Goal: Task Accomplishment & Management: Complete application form

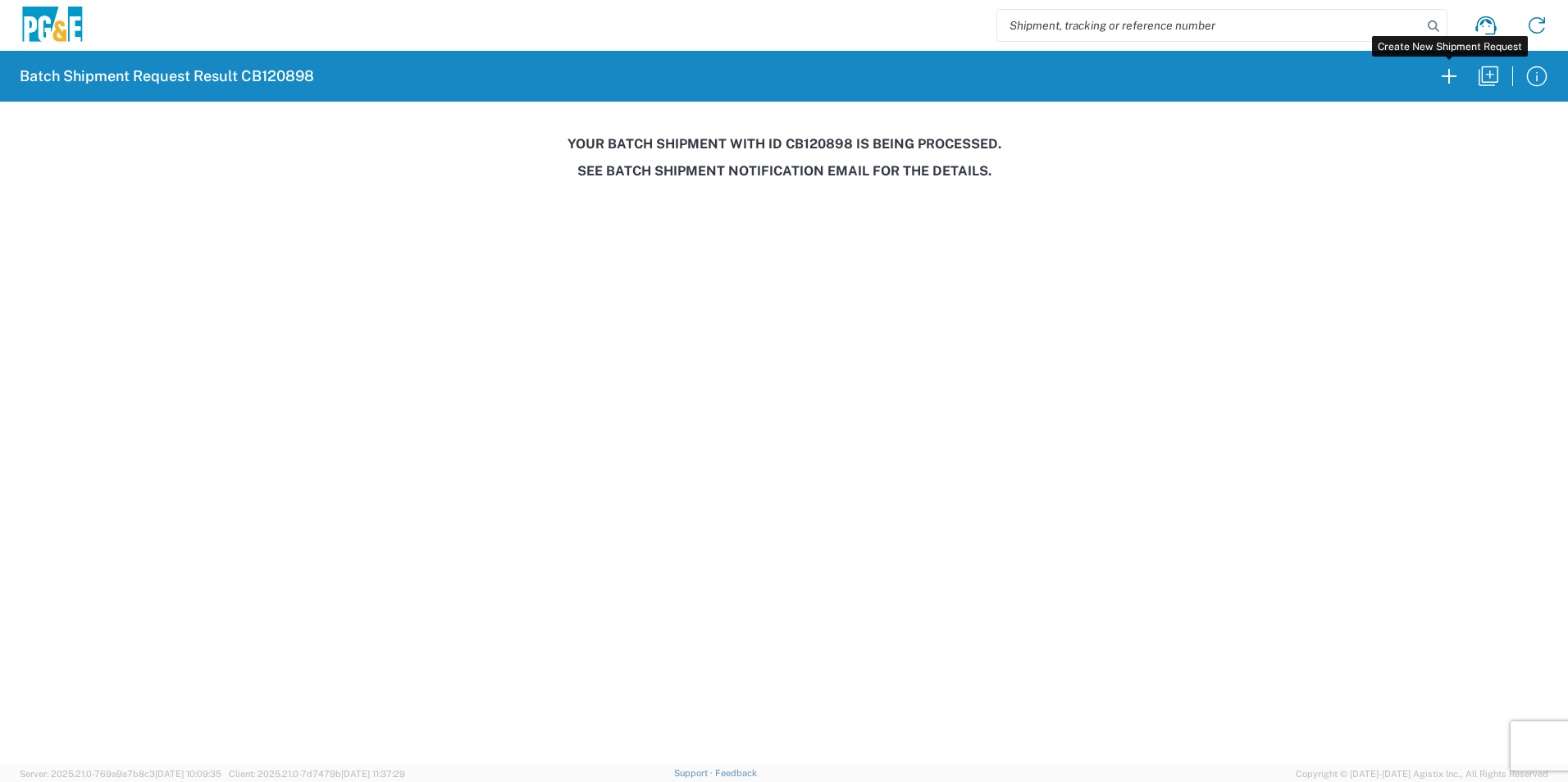
click at [1443, 72] on icon "button" at bounding box center [1449, 76] width 26 height 26
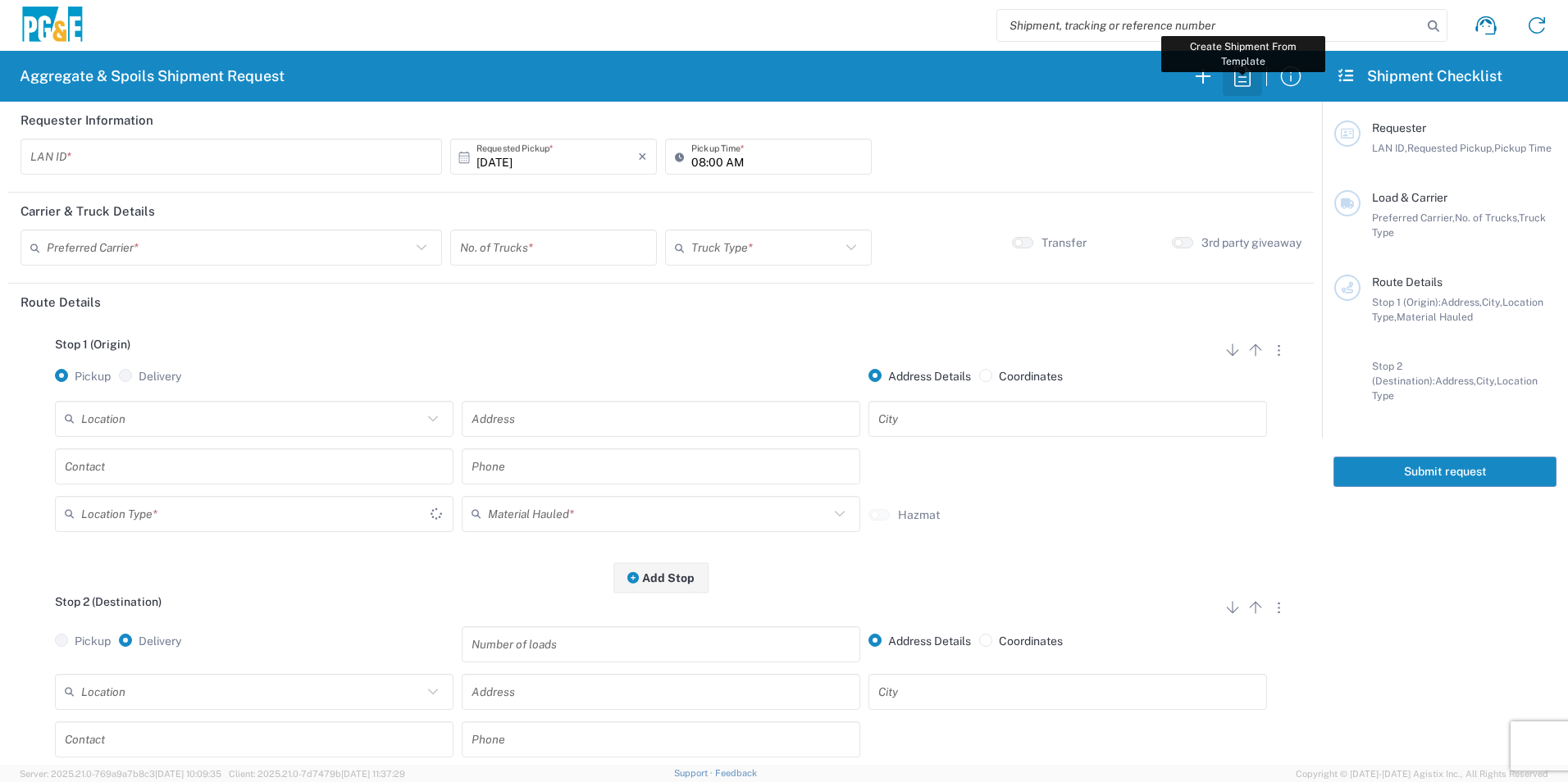
click at [1249, 80] on icon "button" at bounding box center [1241, 76] width 26 height 26
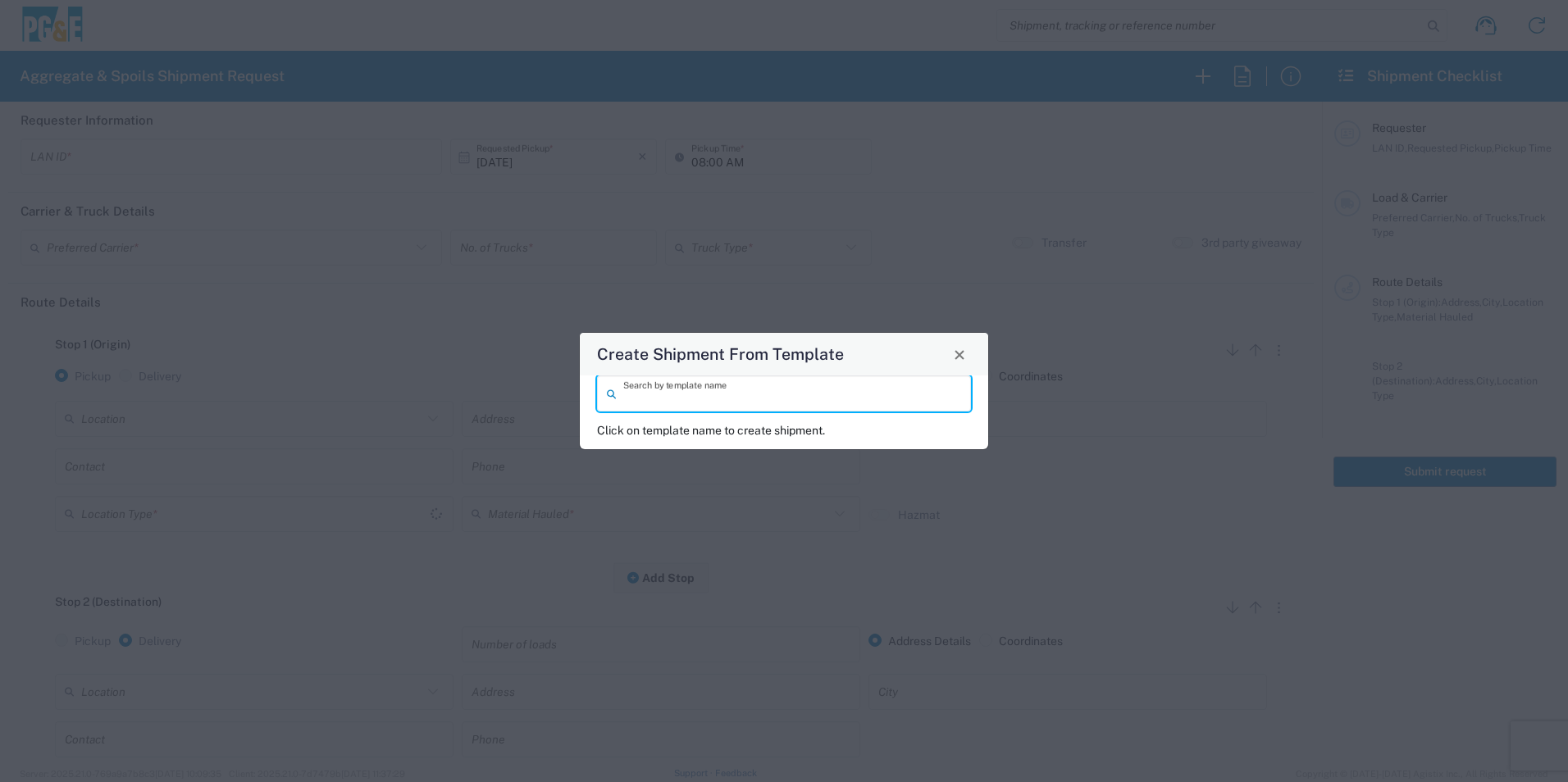
click at [837, 395] on input "search" at bounding box center [792, 394] width 338 height 29
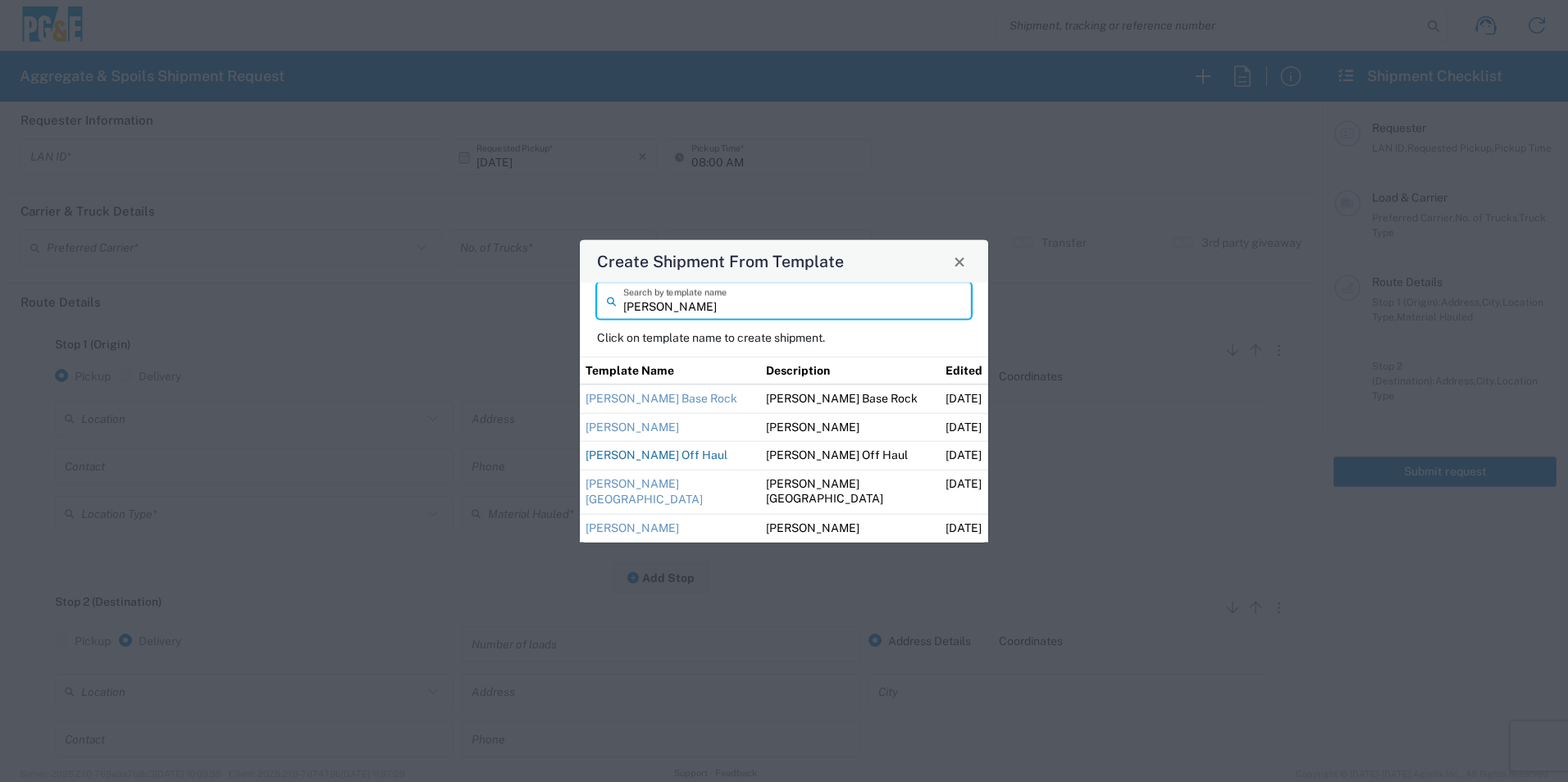
type input "guillermo"
click at [638, 449] on link "Guillermo Off Haul" at bounding box center [656, 456] width 142 height 13
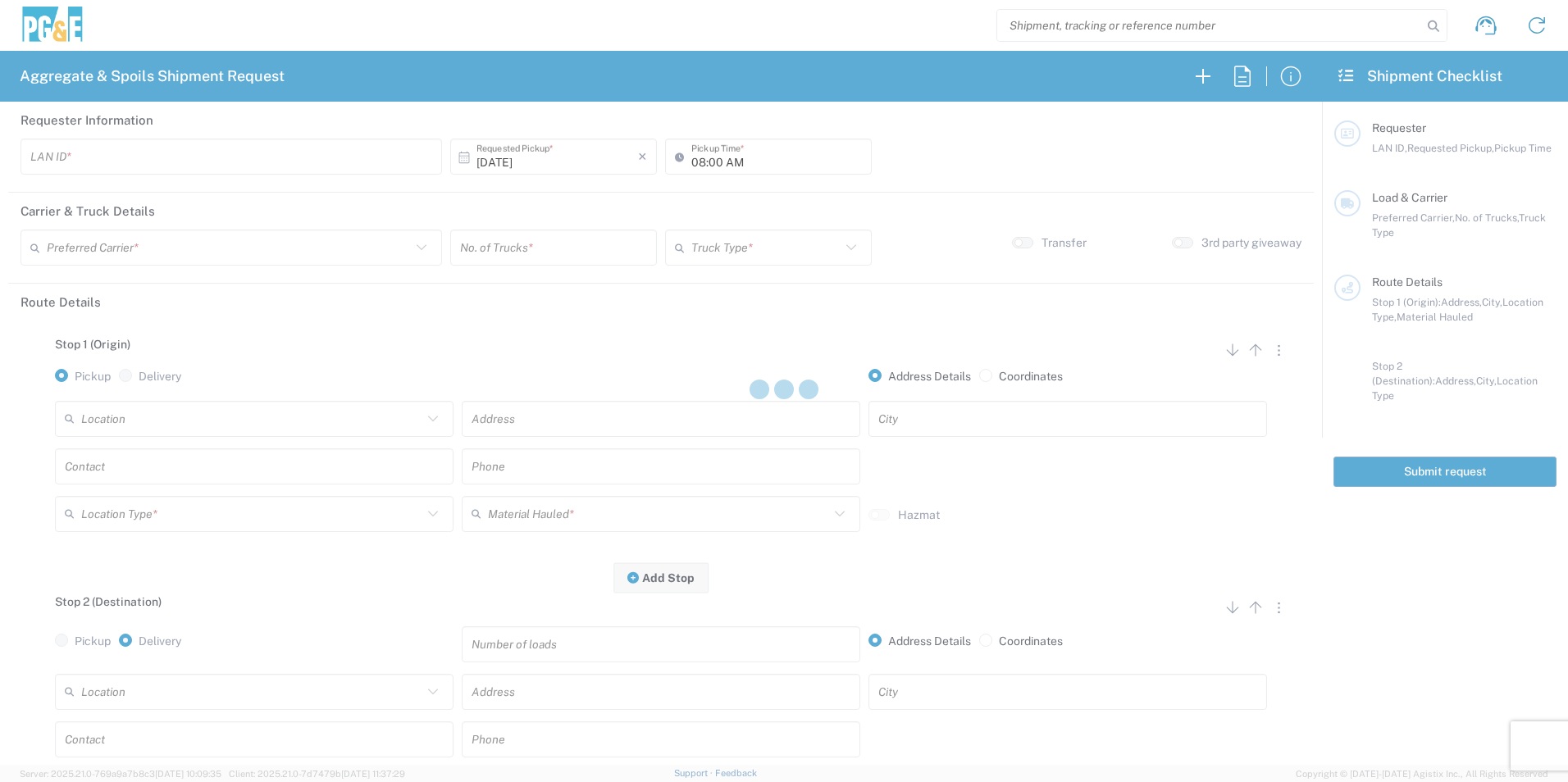
type input "M2DS"
type input "12:00 AM"
type input "[PERSON_NAME] Trucking"
type input "Super Dump"
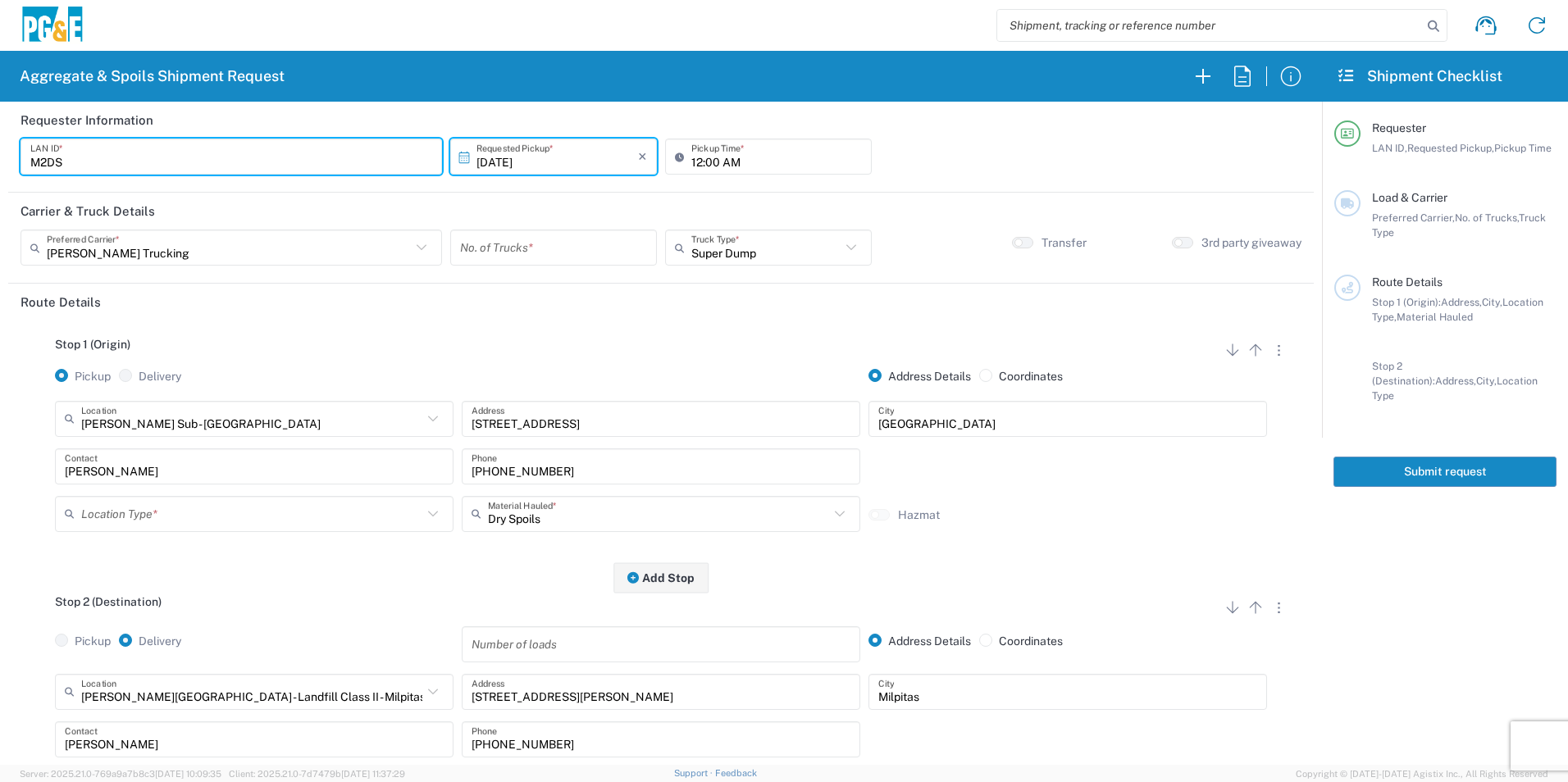
drag, startPoint x: 137, startPoint y: 157, endPoint x: 0, endPoint y: 136, distance: 138.6
click at [0, 135] on html "Aggregate & Spoils Shipment Request Requester Information M2DS LAN ID * 10/16/2…" at bounding box center [784, 391] width 1568 height 782
type input "MXPV"
click at [692, 164] on input "12:00 AM" at bounding box center [776, 157] width 170 height 29
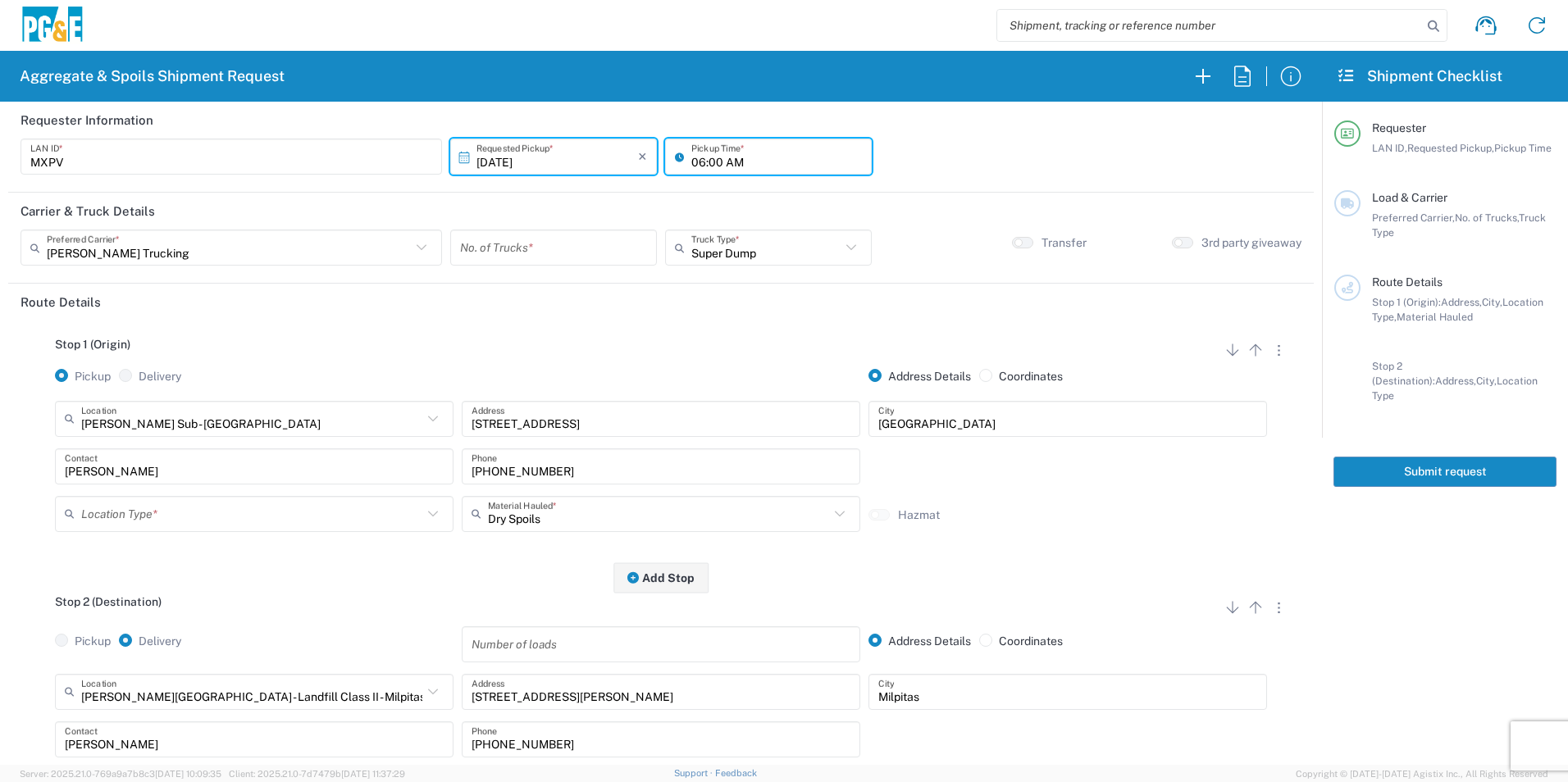
click at [708, 157] on input "06:00 AM" at bounding box center [776, 157] width 170 height 29
type input "06:30 AM"
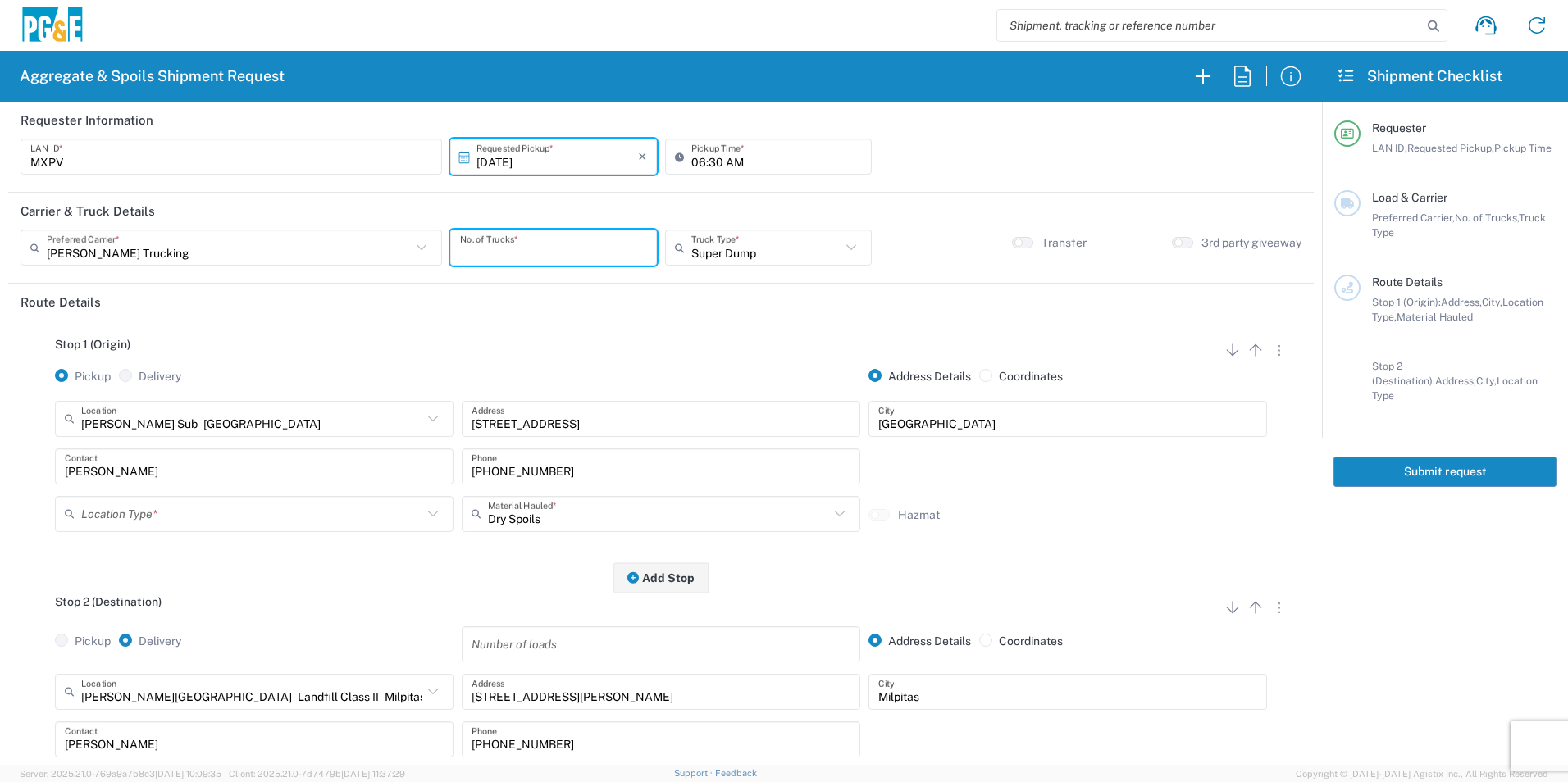
click at [556, 255] on input "number" at bounding box center [554, 248] width 187 height 29
type input "4"
click at [684, 583] on button "Add Stop" at bounding box center [661, 578] width 95 height 31
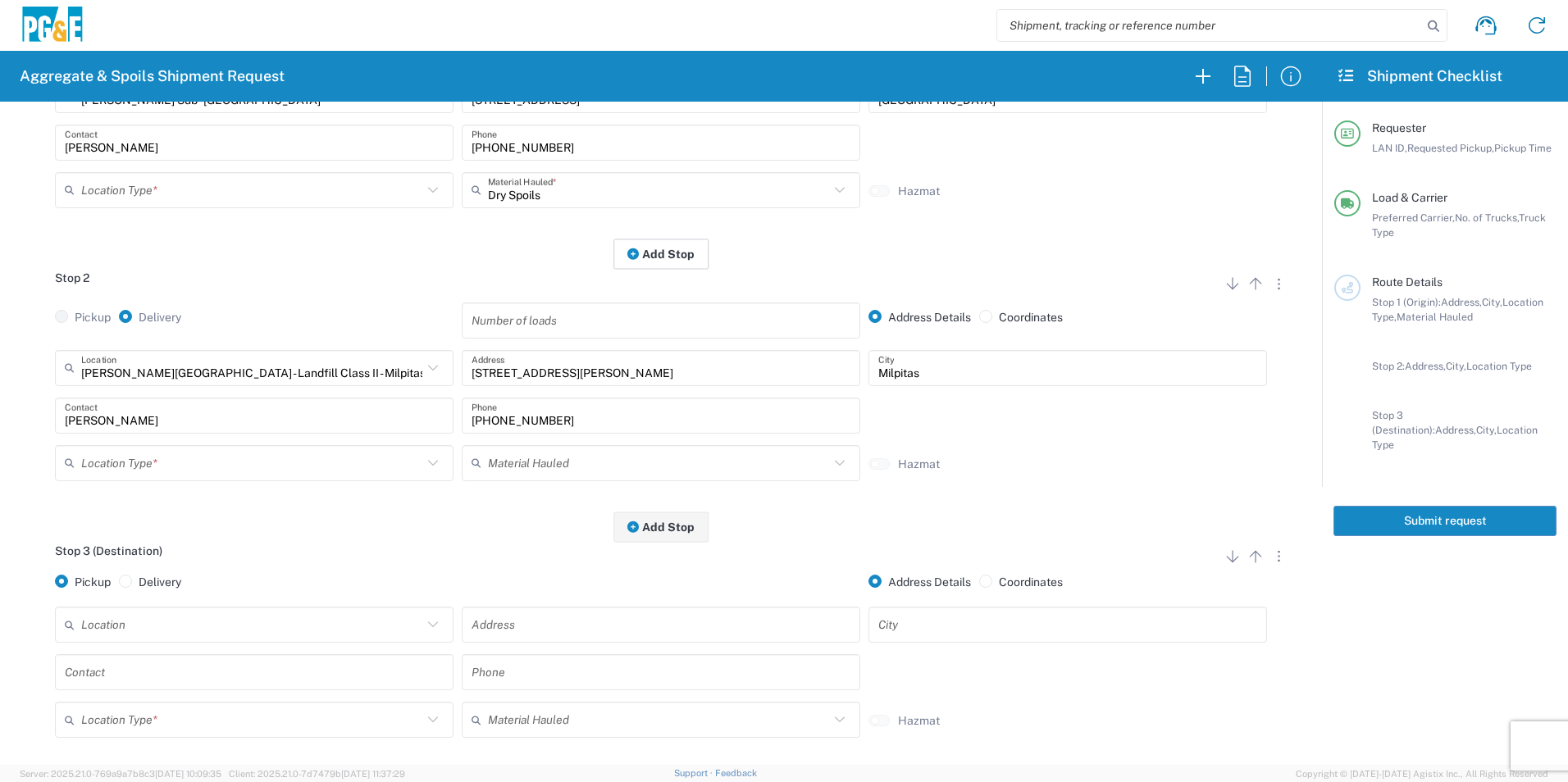
scroll to position [328, 0]
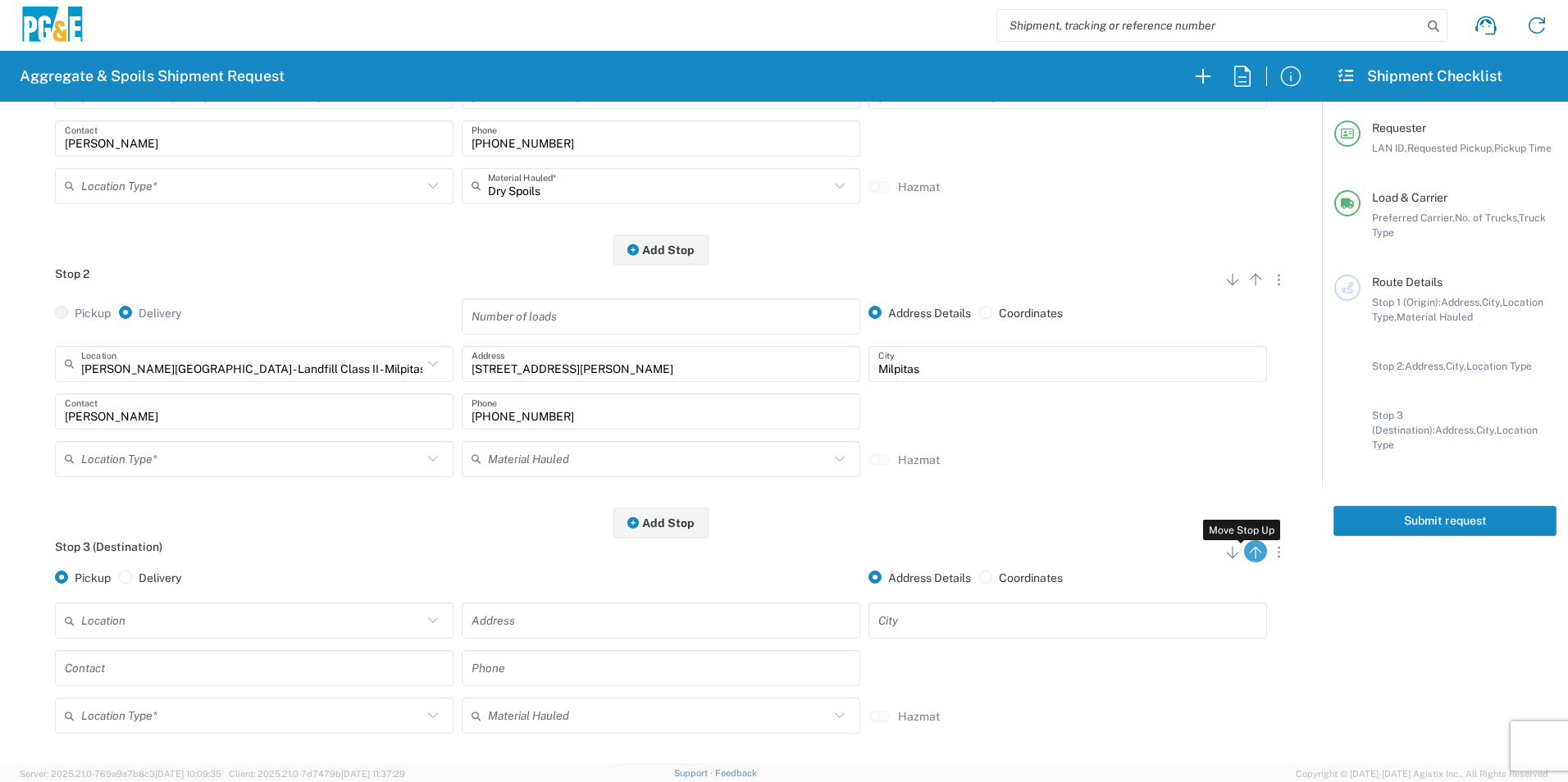
click at [1245, 556] on icon "button" at bounding box center [1255, 553] width 19 height 19
radio input "false"
radio input "true"
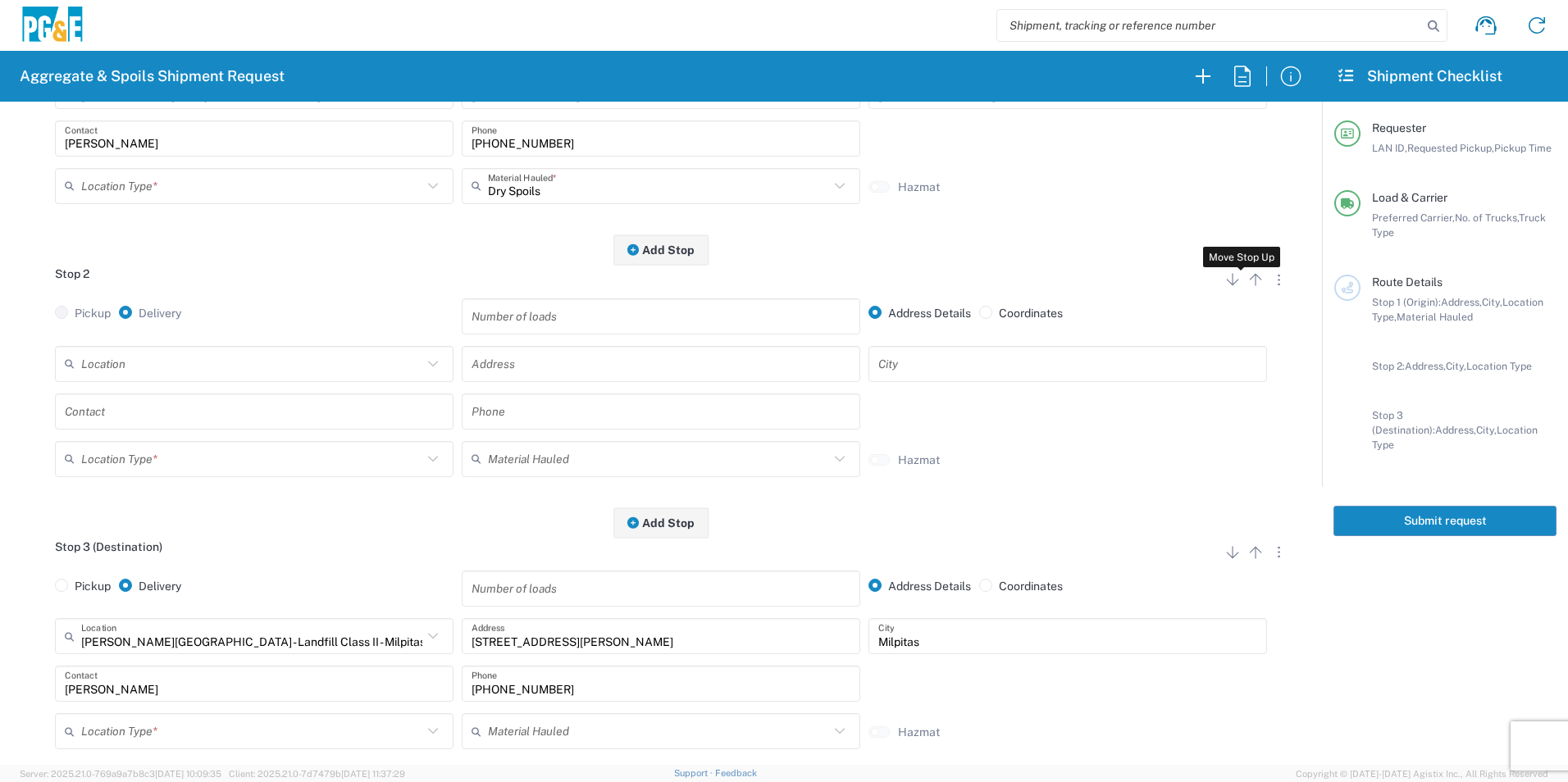
drag, startPoint x: 1246, startPoint y: 279, endPoint x: 1205, endPoint y: 289, distance: 42.2
click at [1246, 279] on icon "button" at bounding box center [1255, 279] width 19 height 19
radio input "false"
radio input "true"
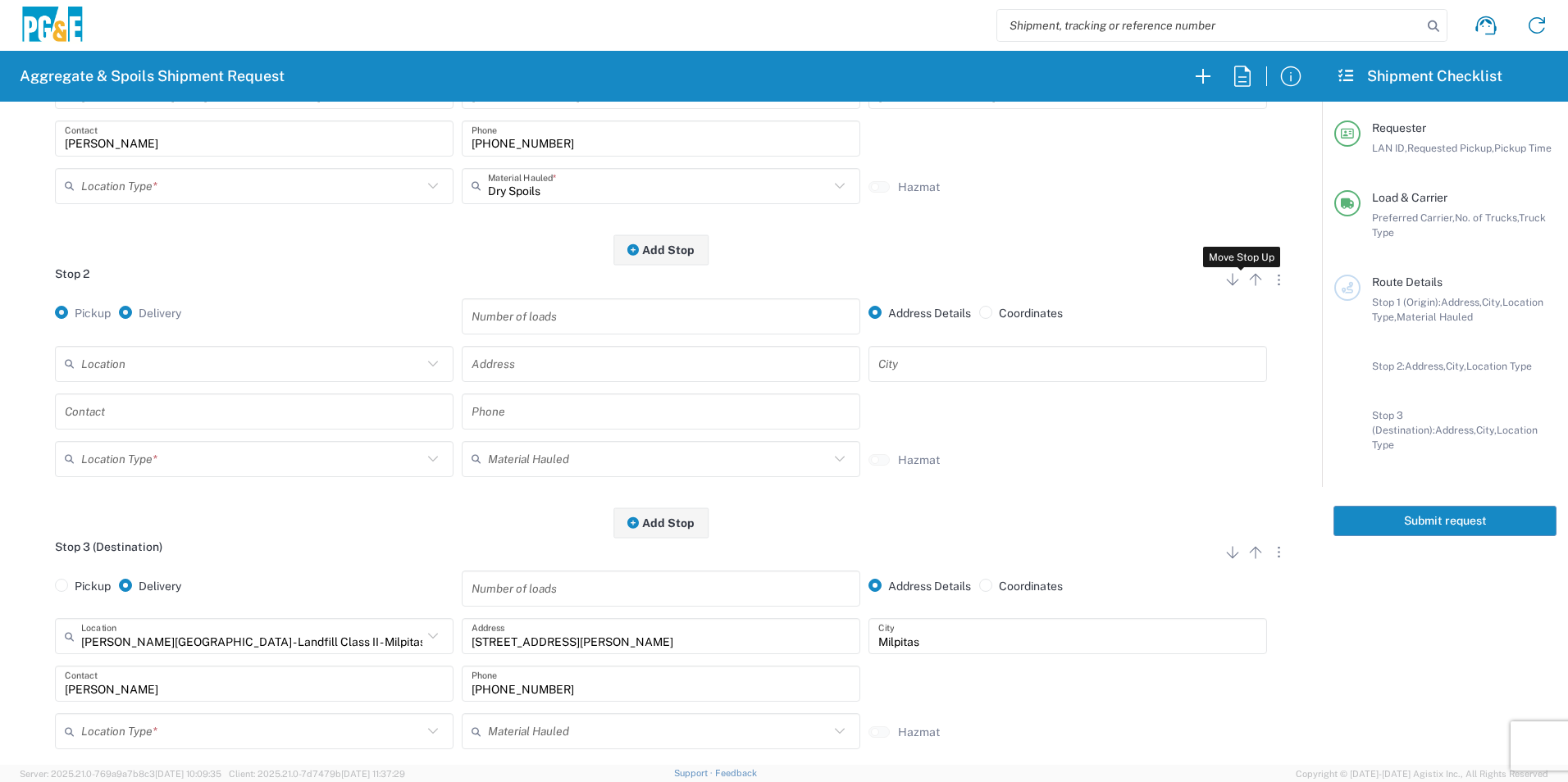
radio input "false"
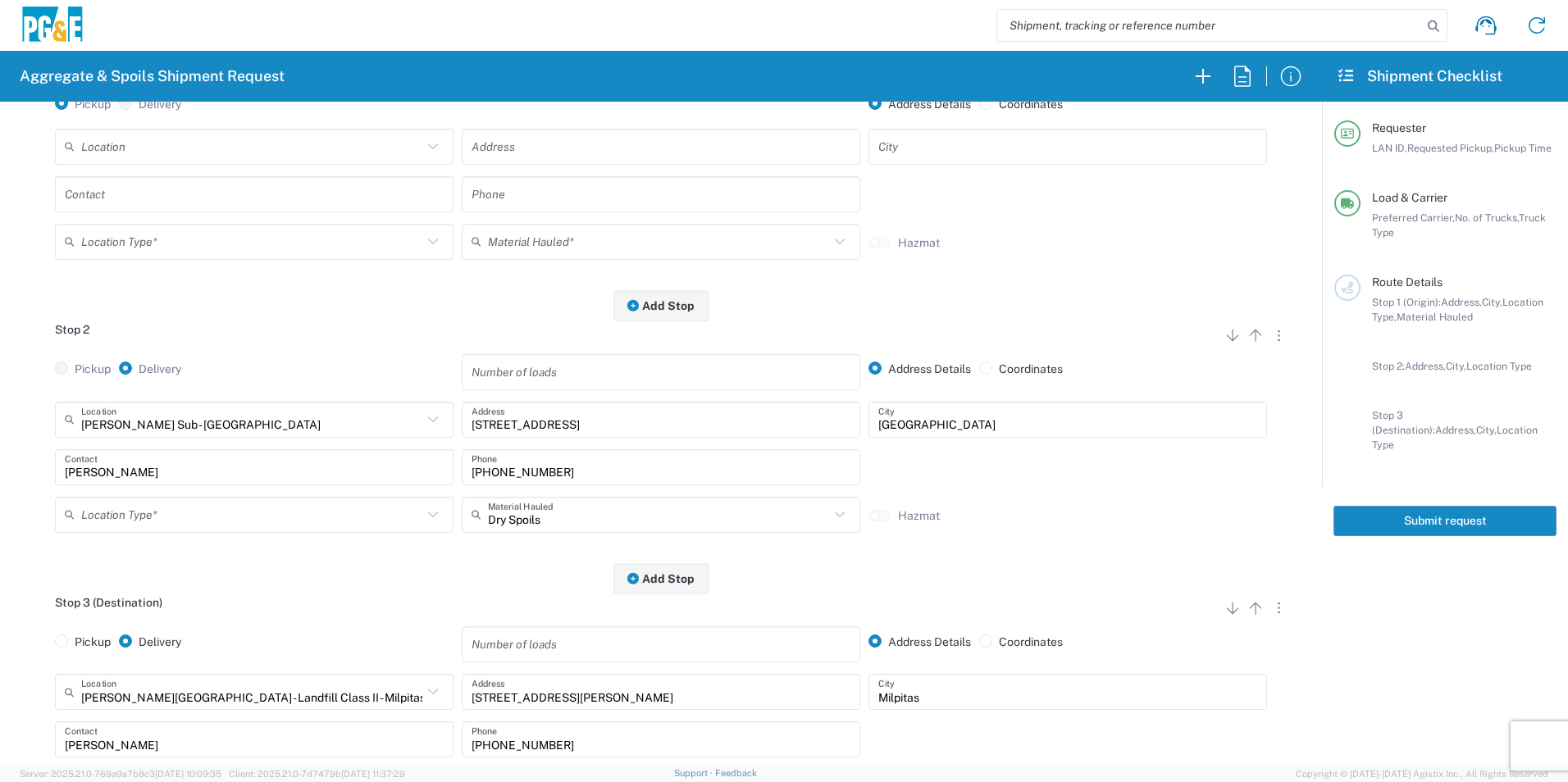
scroll to position [28, 0]
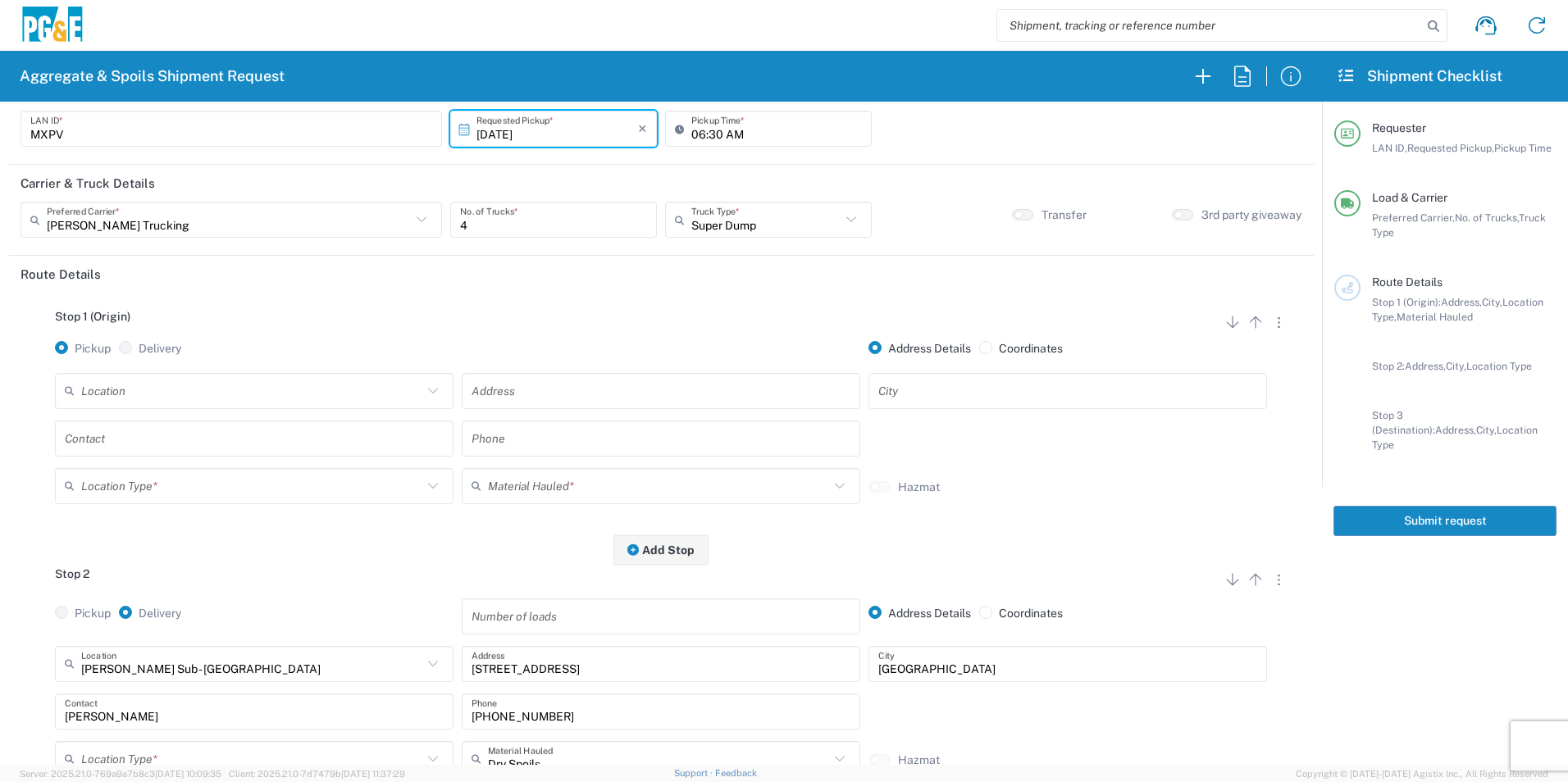
click at [174, 386] on input "text" at bounding box center [251, 391] width 341 height 29
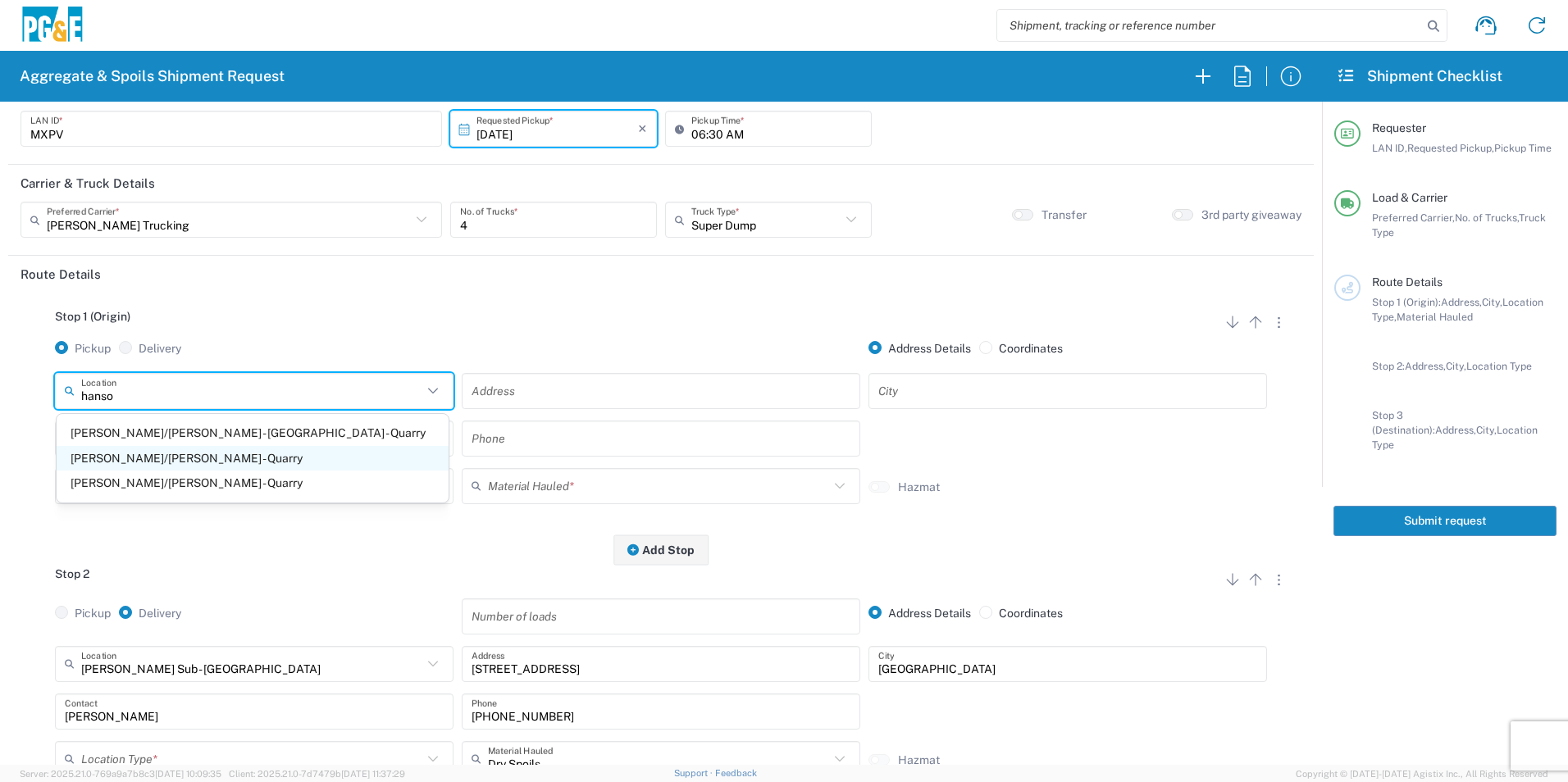
click at [163, 456] on span "[PERSON_NAME]/[PERSON_NAME] - Quarry" at bounding box center [252, 458] width 392 height 25
type input "[PERSON_NAME]/[PERSON_NAME] - Quarry"
type input "480 Amador St Pier 92"
type input "San Francisco"
type input "Quarry"
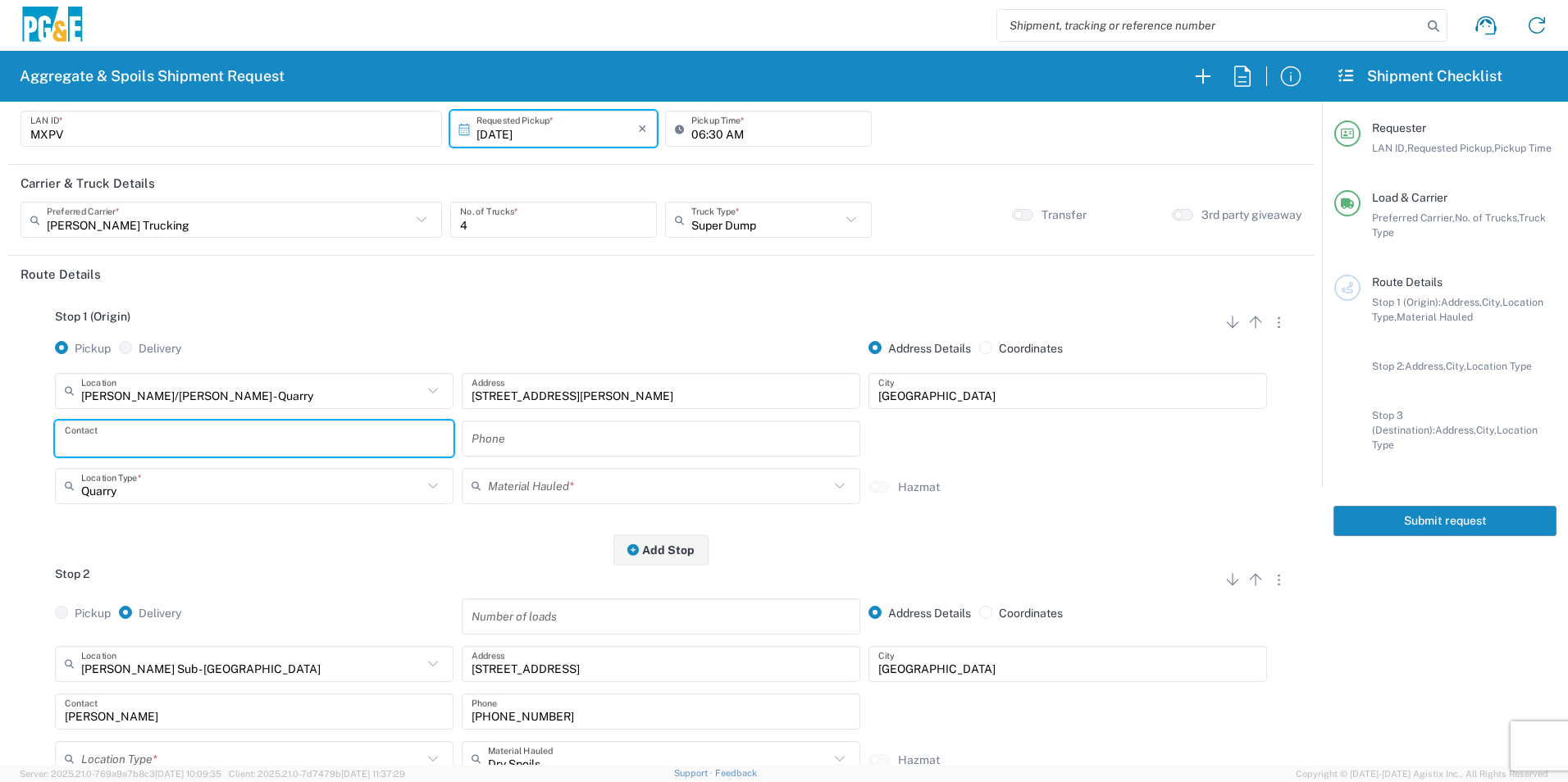
click at [130, 441] on input "text" at bounding box center [253, 438] width 379 height 29
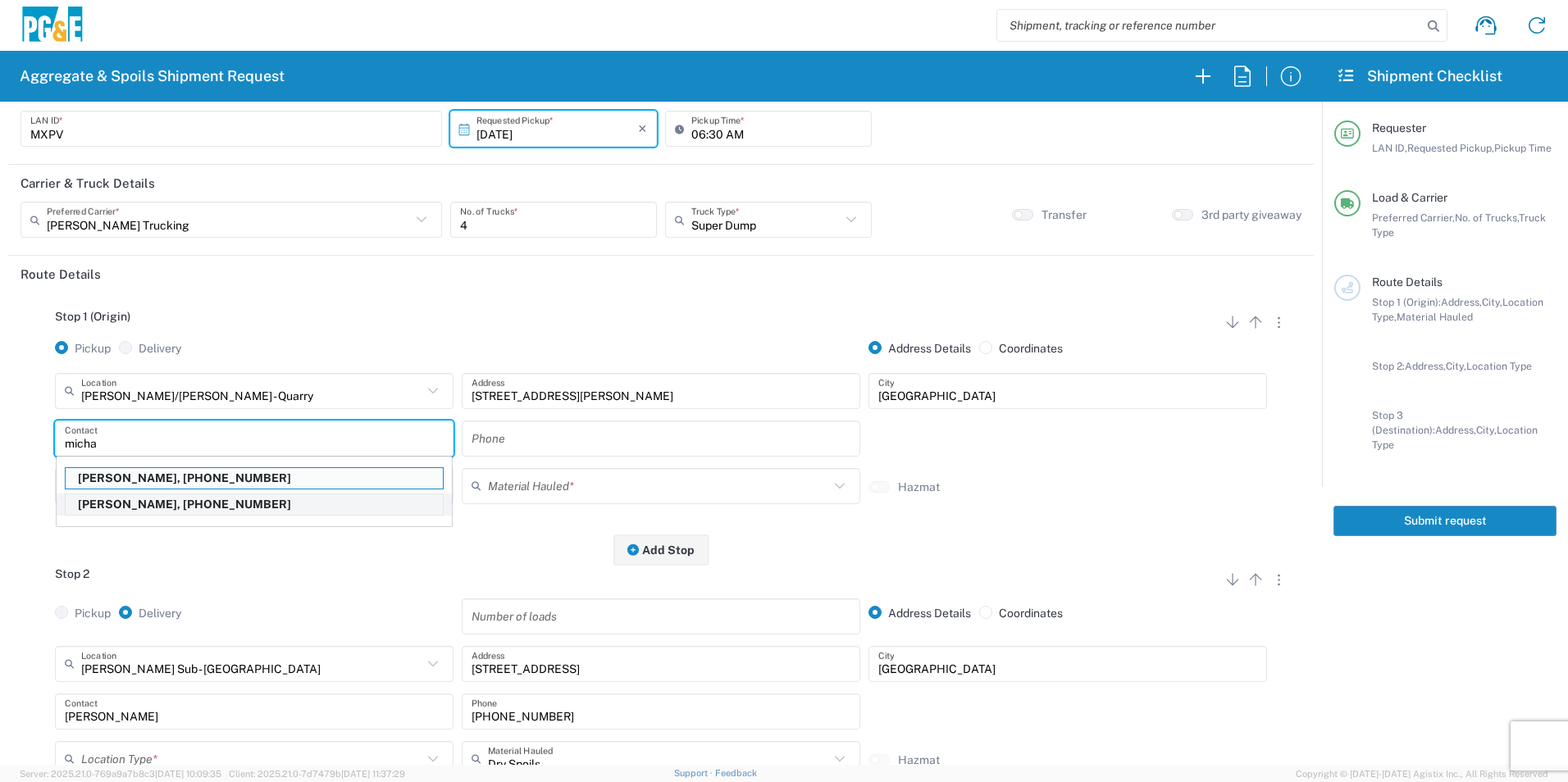
click at [138, 503] on p "Michael Padilla, 925-595-6468" at bounding box center [254, 504] width 378 height 20
type input "Michael Padilla"
type input "925-595-6468"
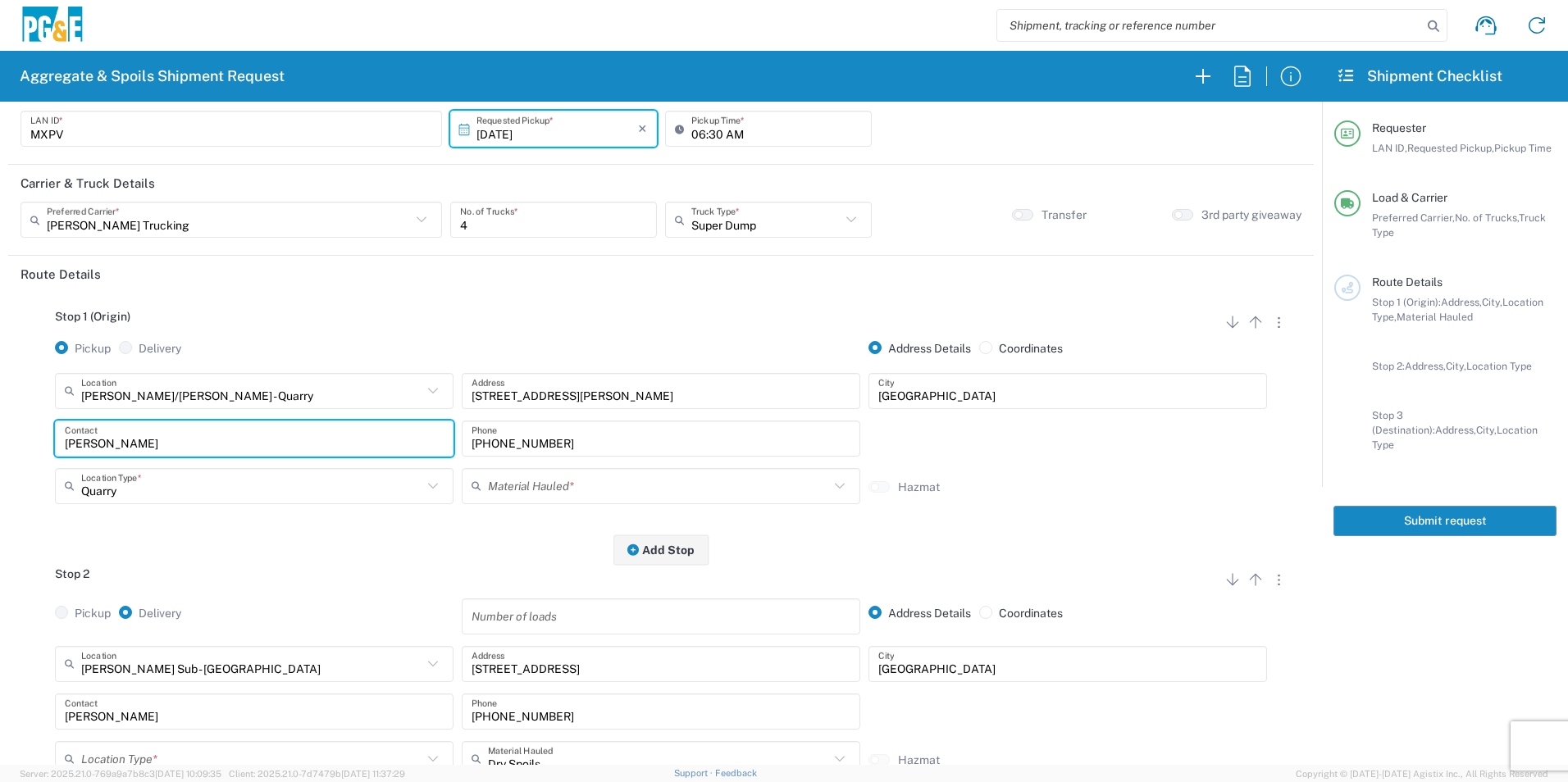
click at [538, 488] on input "text" at bounding box center [659, 486] width 341 height 29
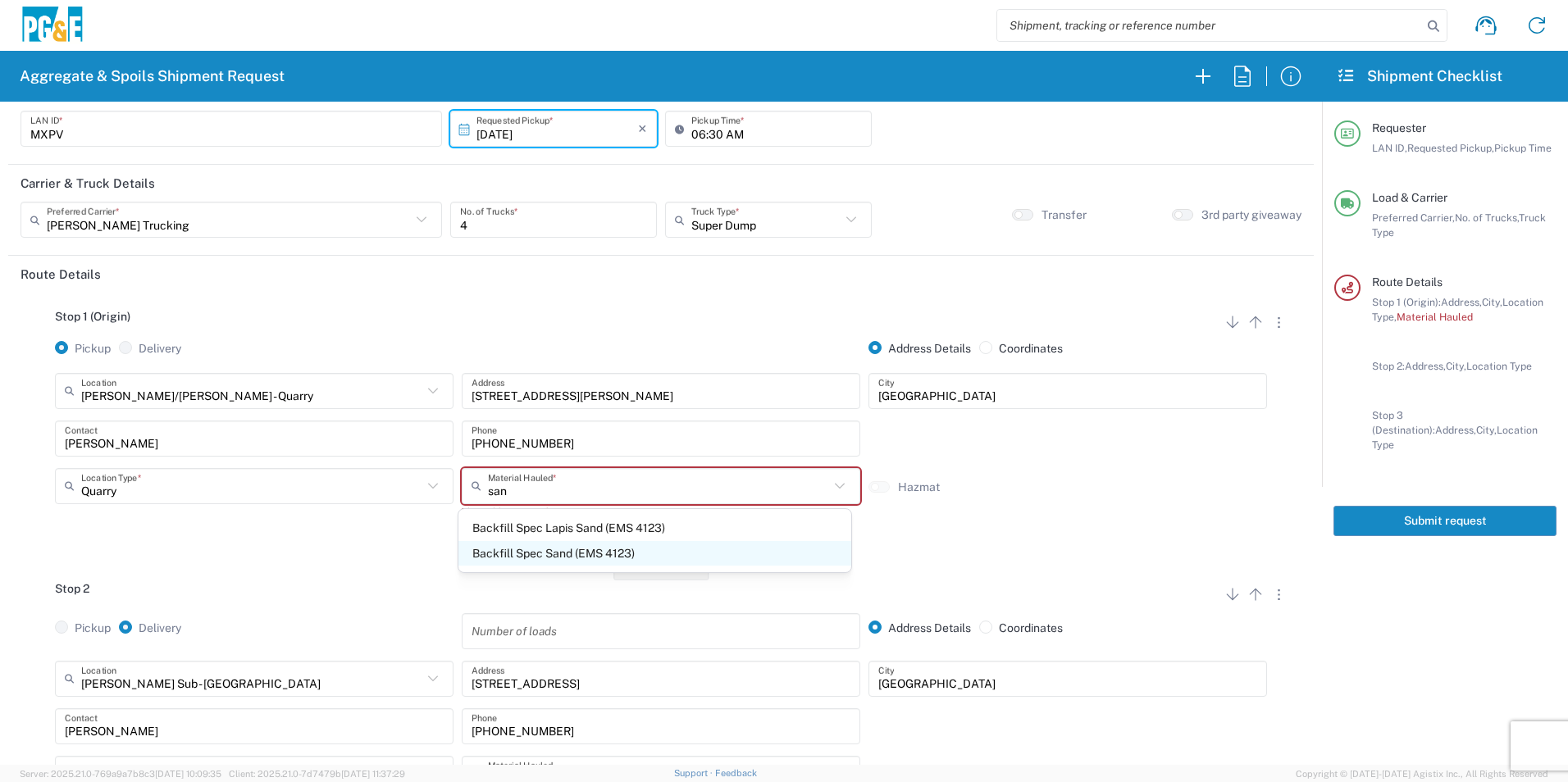
click at [538, 549] on span "Backfill Spec Sand (EMS 4123)" at bounding box center [654, 554] width 392 height 25
type input "Backfill Spec Sand (EMS 4123)"
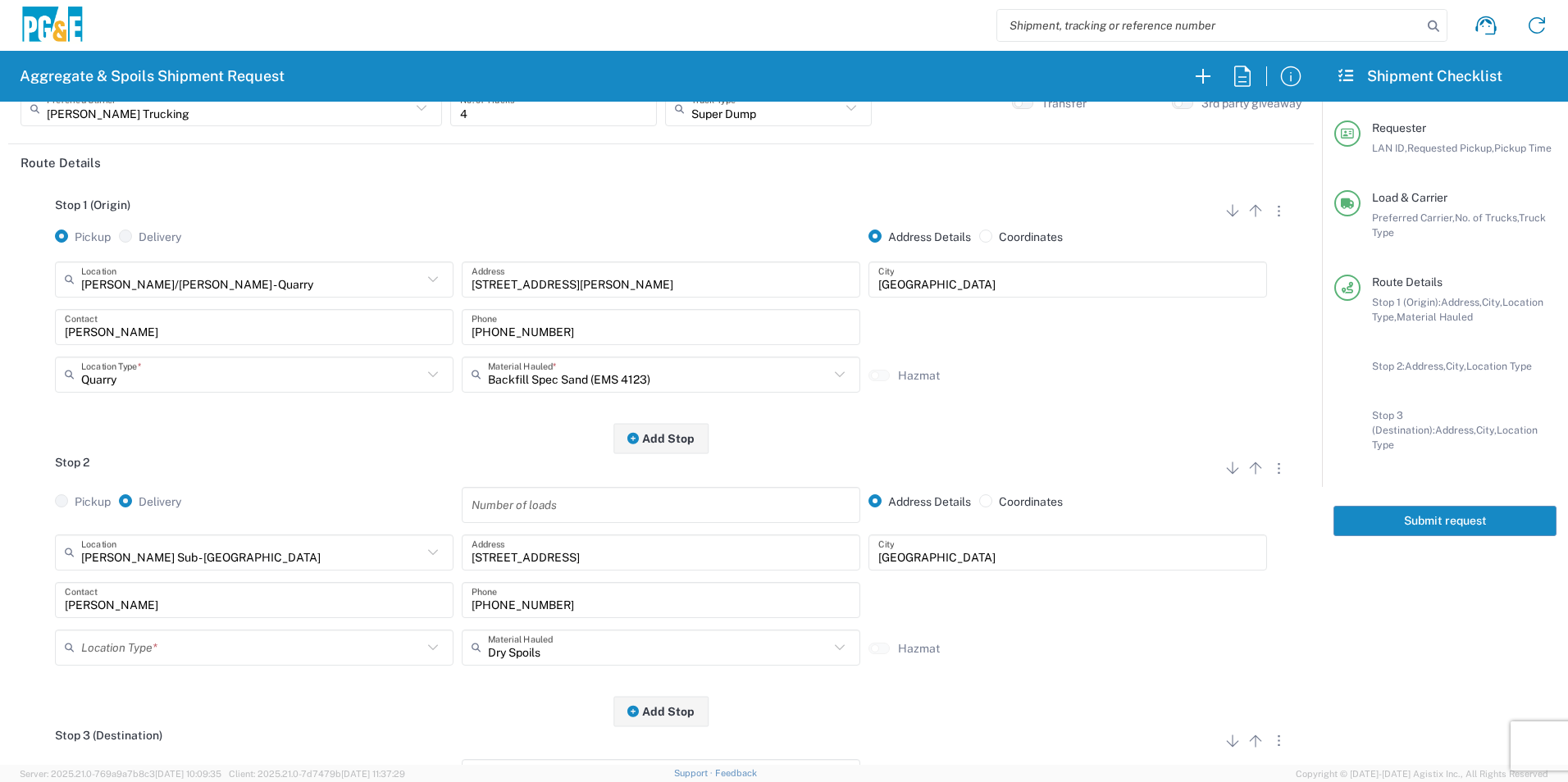
scroll to position [274, 0]
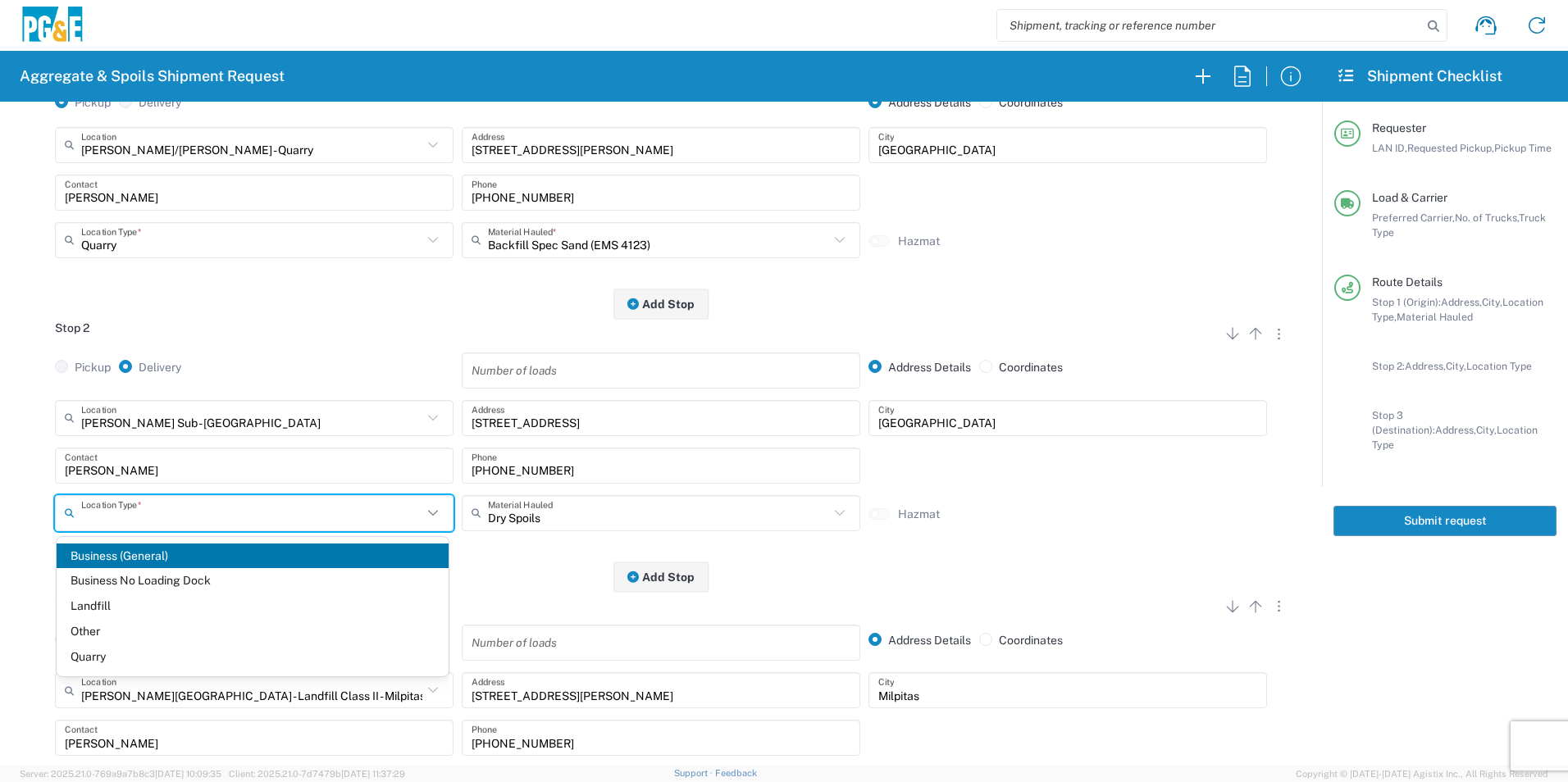
click at [136, 504] on input "text" at bounding box center [251, 513] width 341 height 29
click at [147, 580] on span "Business No Loading Dock" at bounding box center [252, 581] width 392 height 25
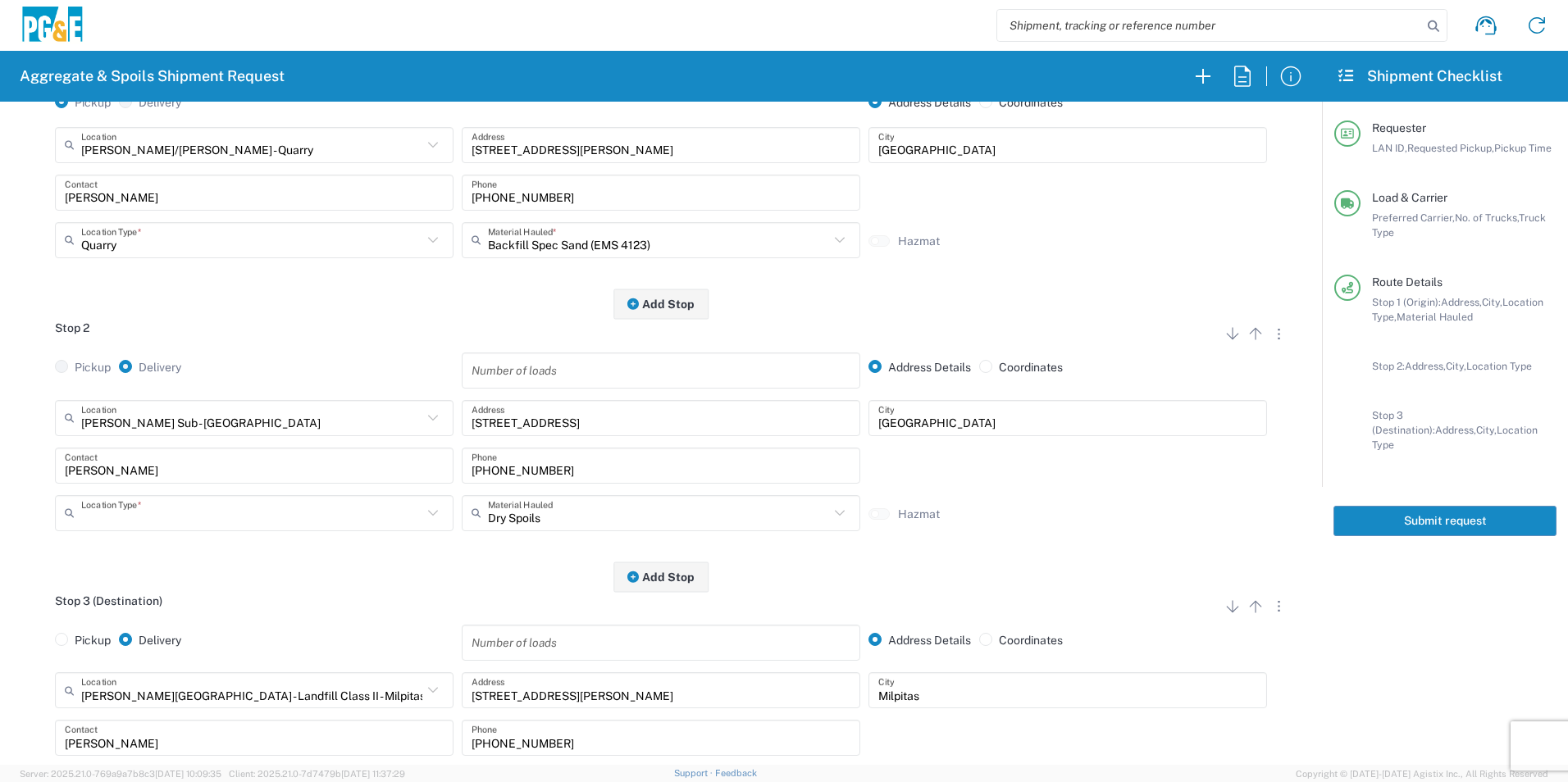
type input "Business No Loading Dock"
drag, startPoint x: 180, startPoint y: 470, endPoint x: -3, endPoint y: 447, distance: 184.4
click at [0, 447] on html "Aggregate & Spoils Shipment Request Requester Information MXPV LAN ID * 10/16/2…" at bounding box center [784, 391] width 1568 height 782
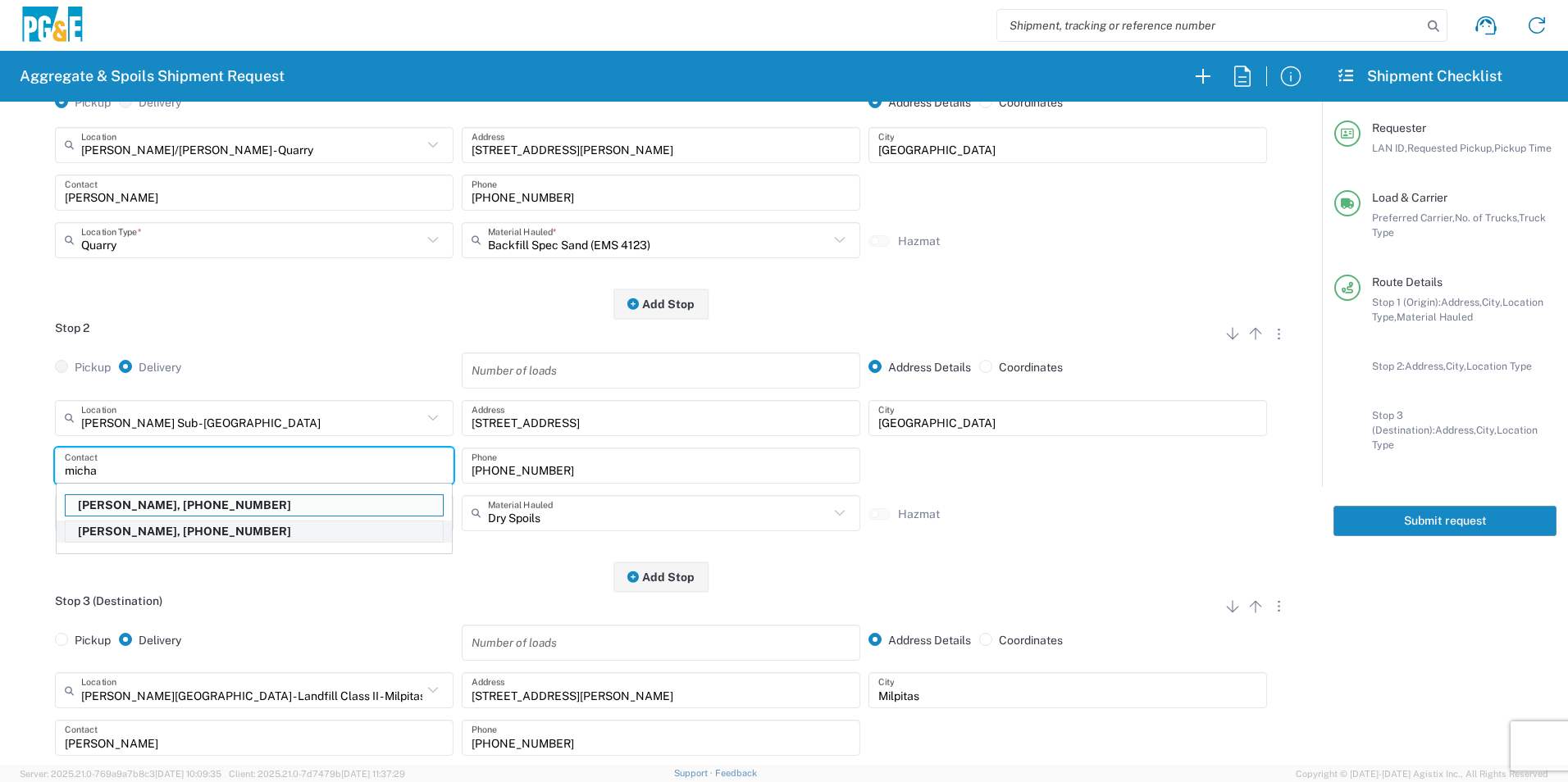
click at [152, 530] on p "Michael Padilla, 925-595-6468" at bounding box center [254, 532] width 378 height 20
type input "Michael Padilla"
type input "925-595-6468"
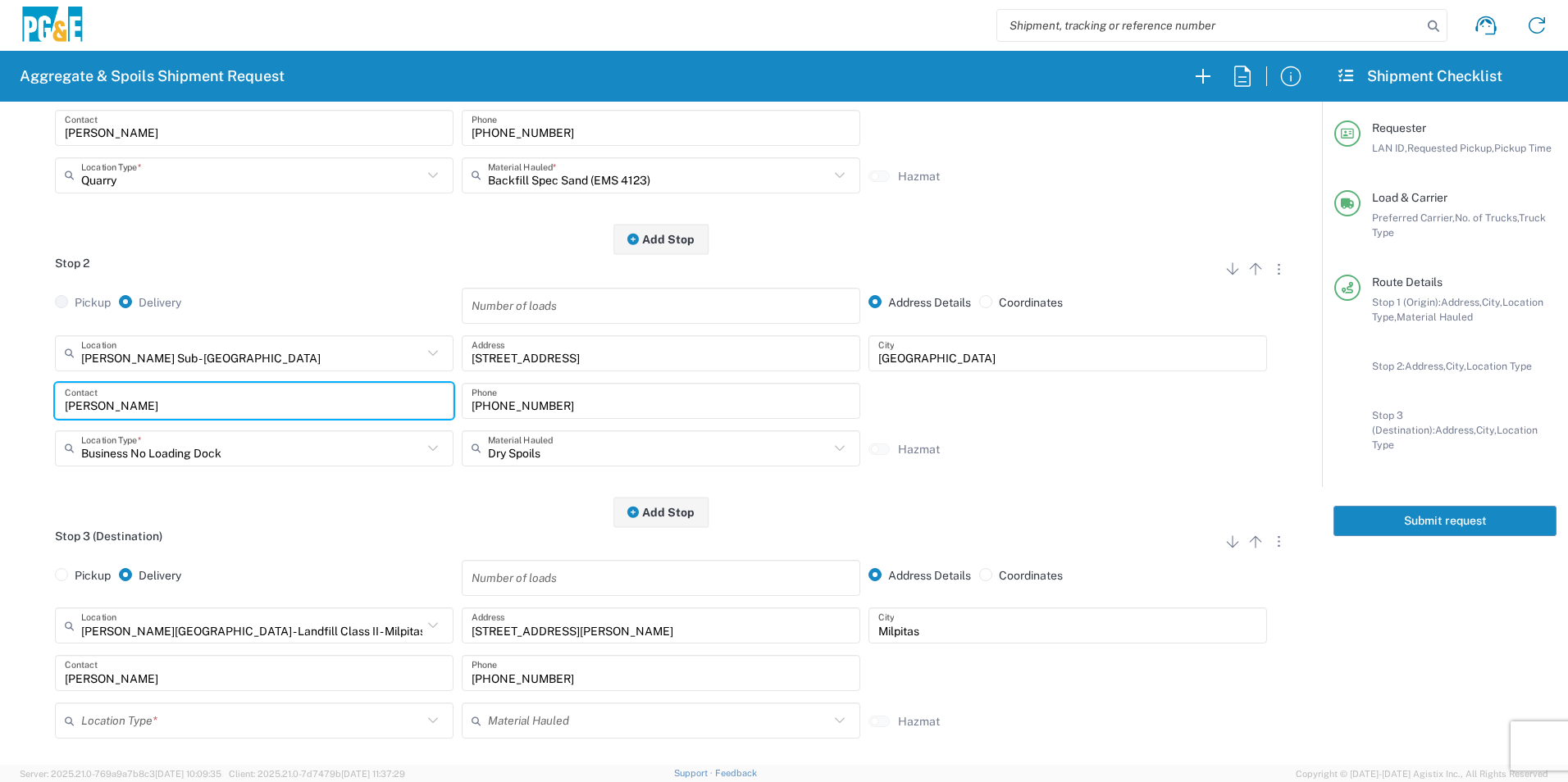
scroll to position [438, 0]
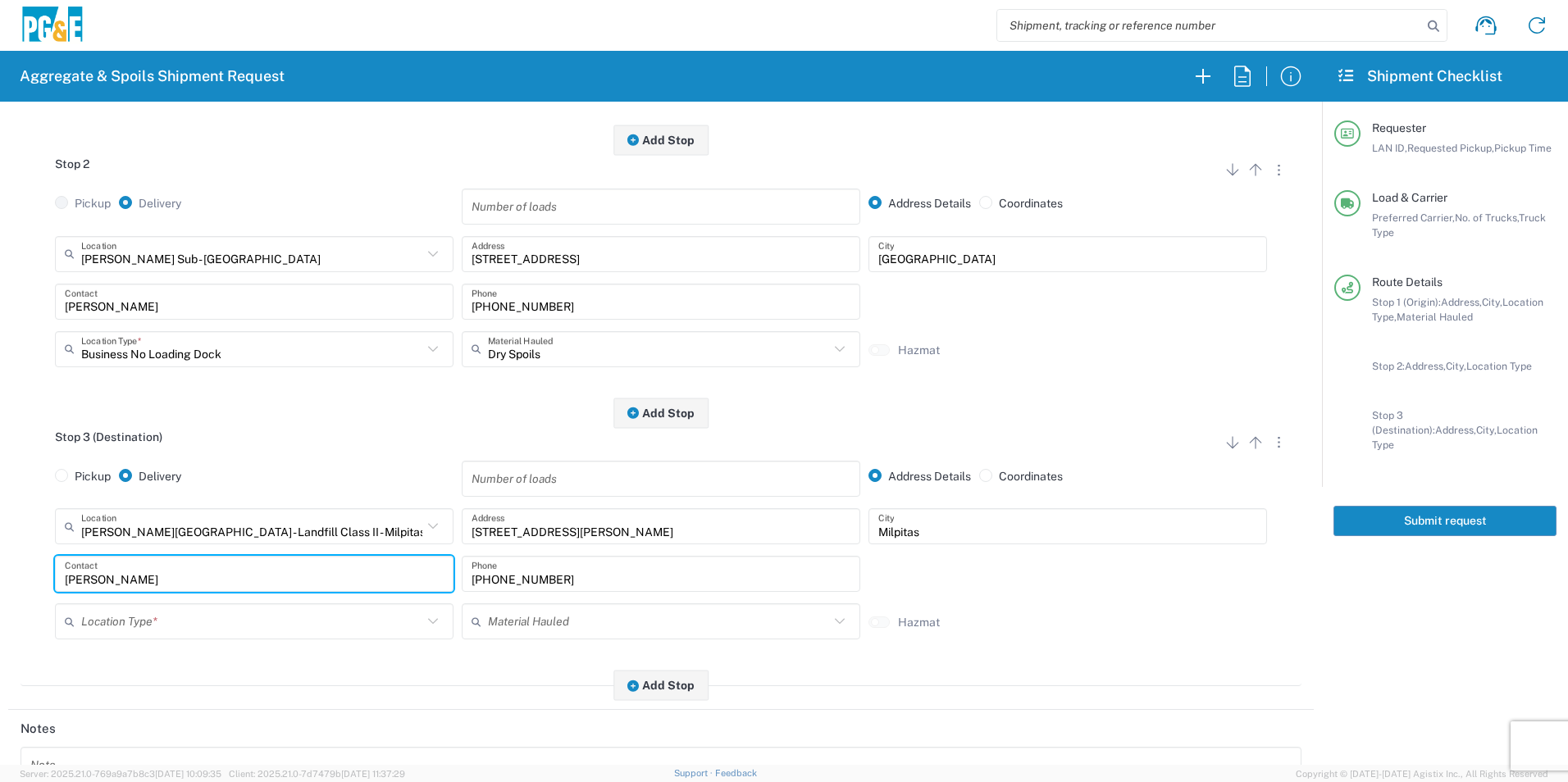
drag, startPoint x: 130, startPoint y: 579, endPoint x: 0, endPoint y: 562, distance: 131.1
click at [0, 561] on html "Aggregate & Spoils Shipment Request Requester Information MXPV LAN ID * 10/16/2…" at bounding box center [784, 391] width 1568 height 782
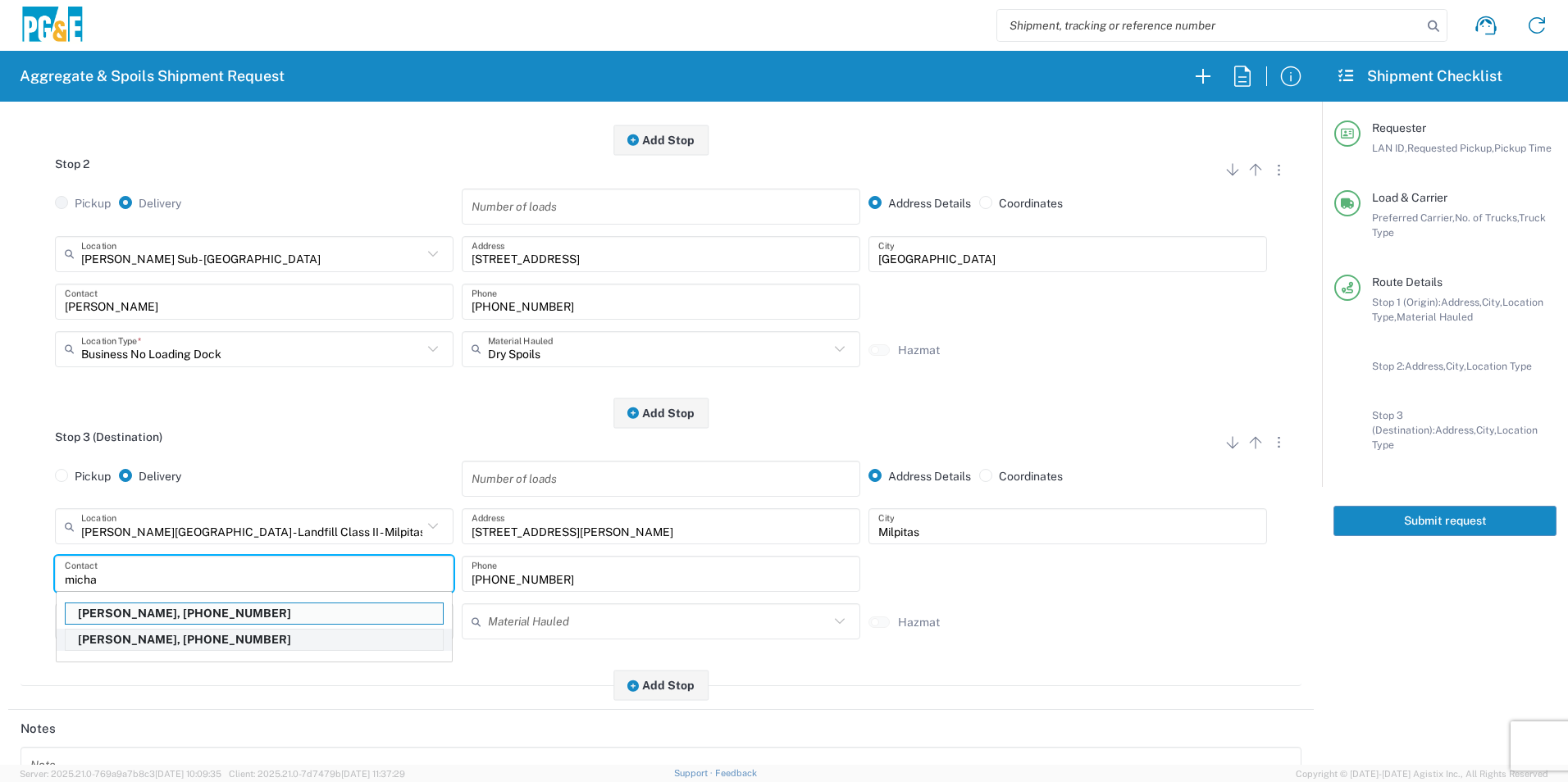
click at [130, 641] on p "Michael Padilla, 925-595-6468" at bounding box center [254, 639] width 378 height 20
type input "Michael Padilla"
type input "925-595-6468"
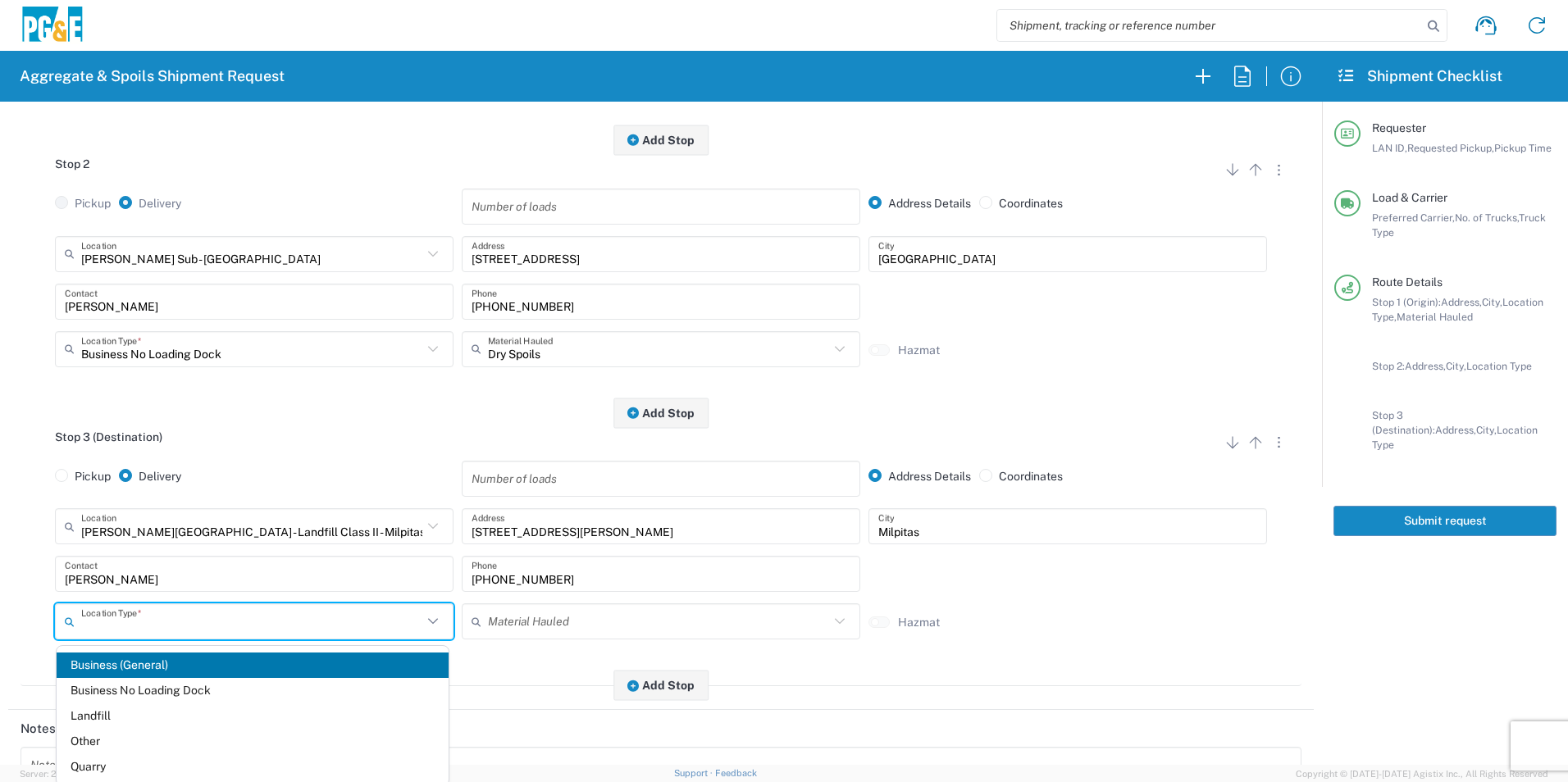
click at [289, 629] on input "text" at bounding box center [251, 622] width 341 height 29
click at [167, 719] on span "Landfill" at bounding box center [252, 717] width 392 height 25
type input "Landfill"
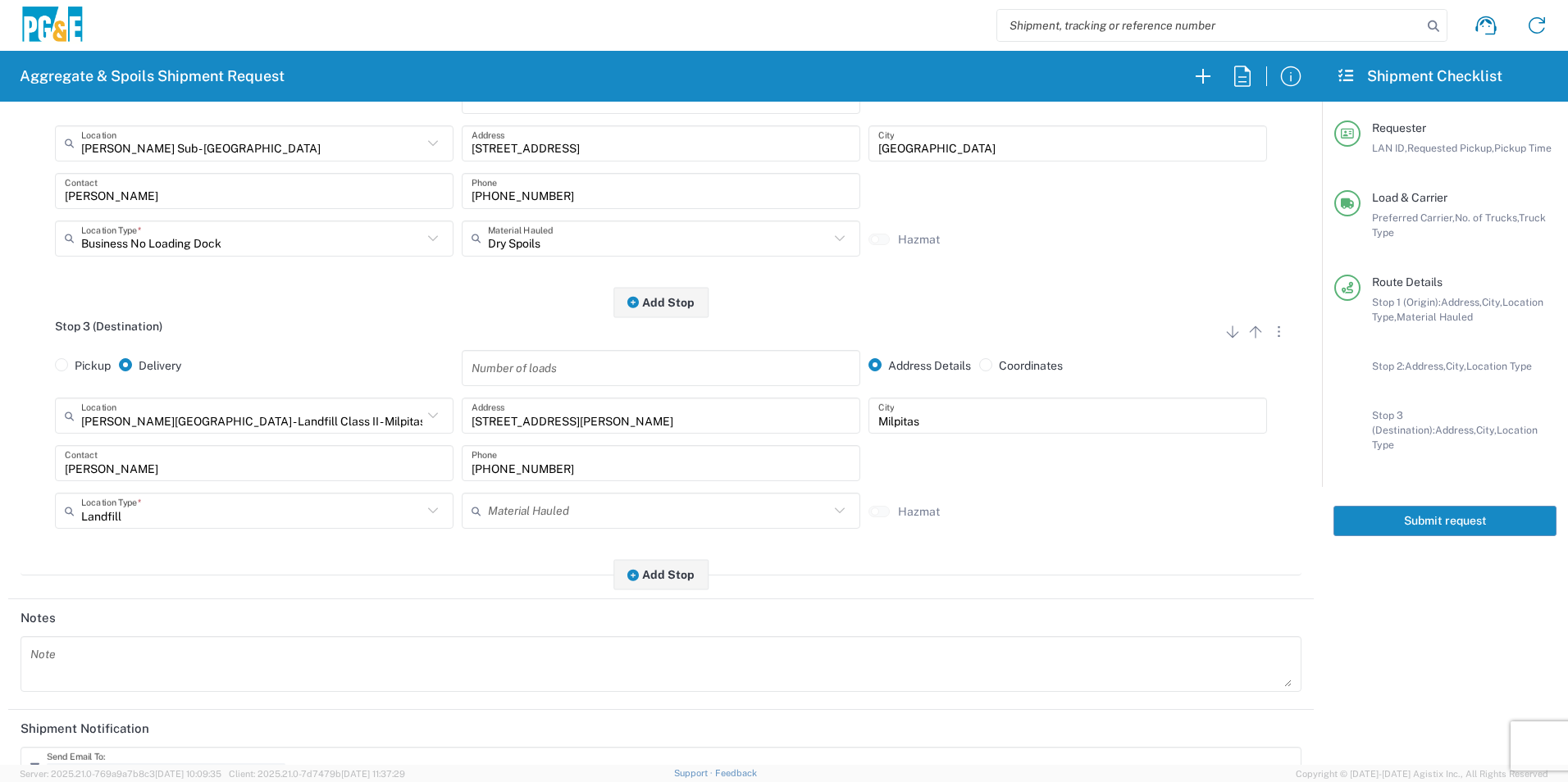
scroll to position [748, 0]
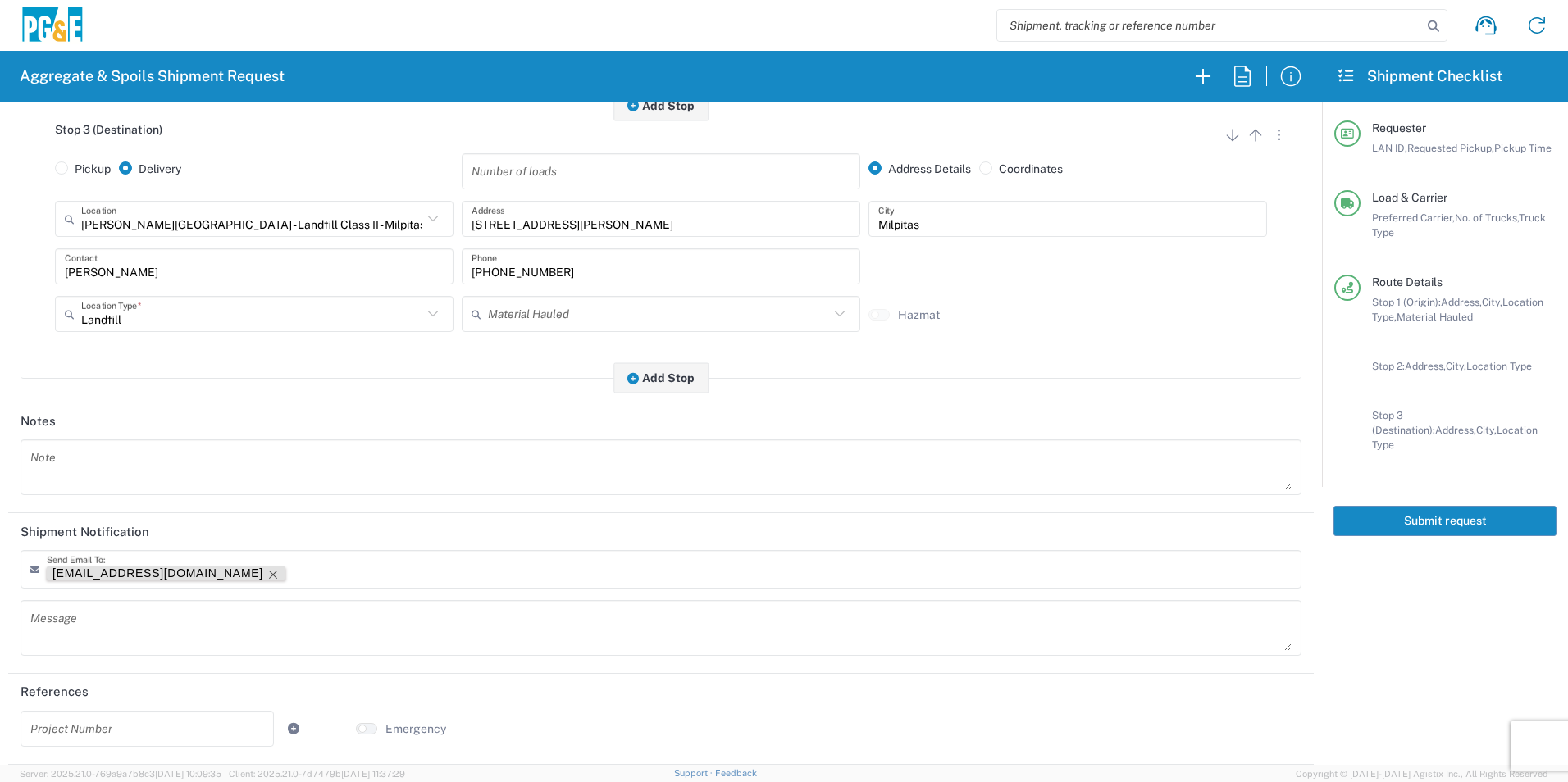
click at [267, 571] on icon "Remove tag" at bounding box center [274, 575] width 13 height 13
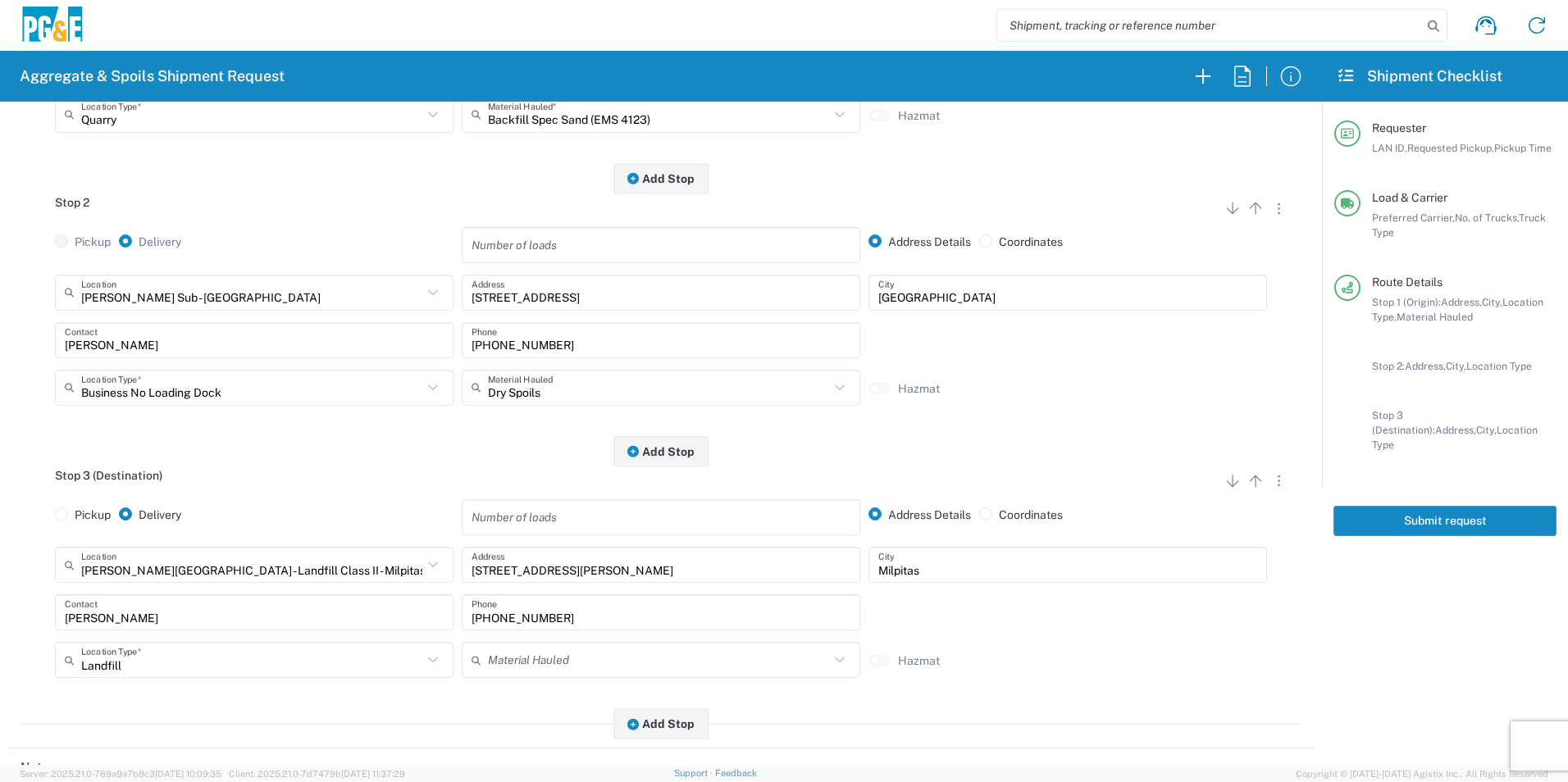
scroll to position [747, 0]
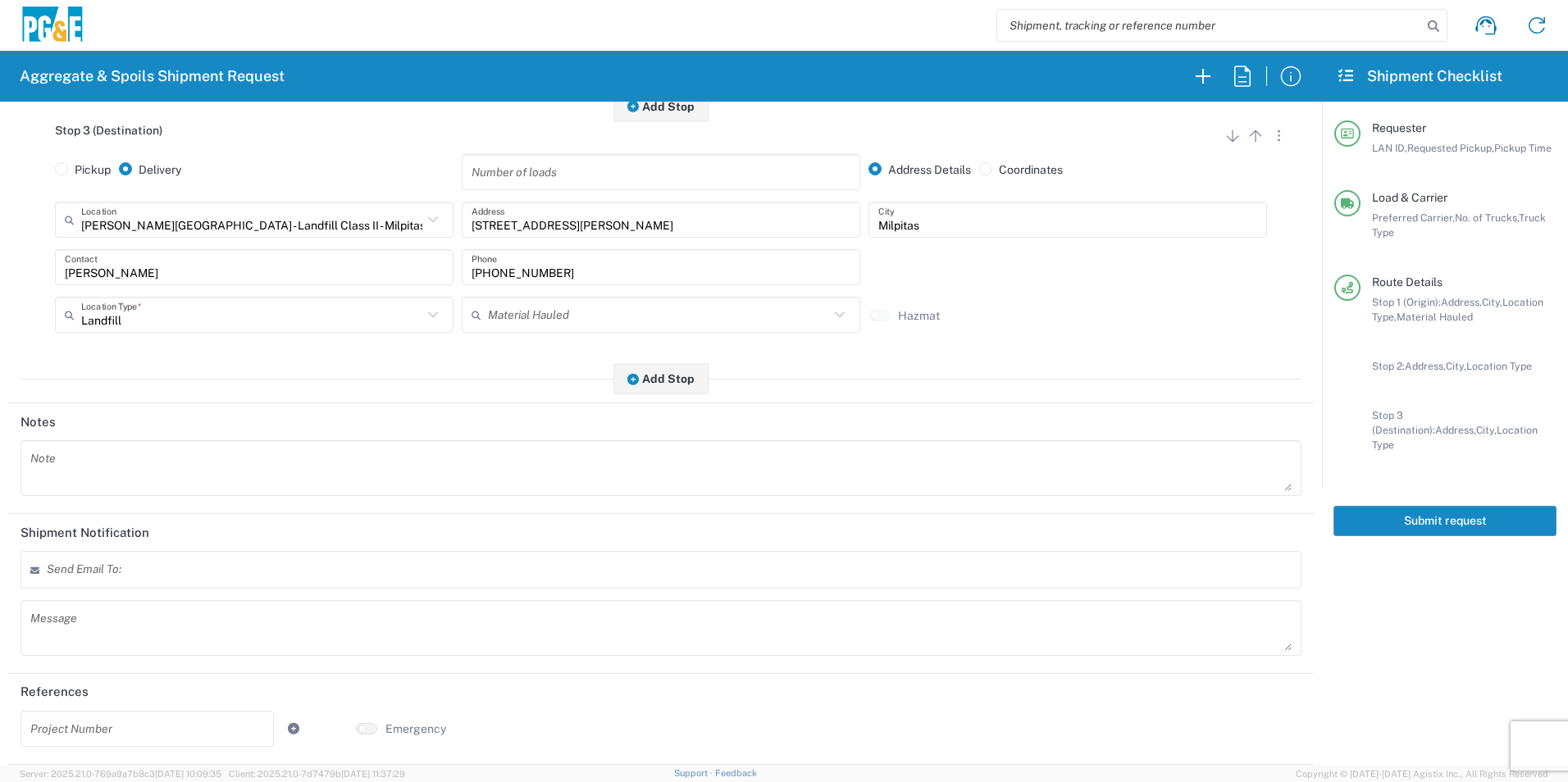
drag, startPoint x: 1505, startPoint y: 511, endPoint x: 1519, endPoint y: 511, distance: 14.0
click at [1506, 511] on button "Submit request" at bounding box center [1446, 521] width 223 height 31
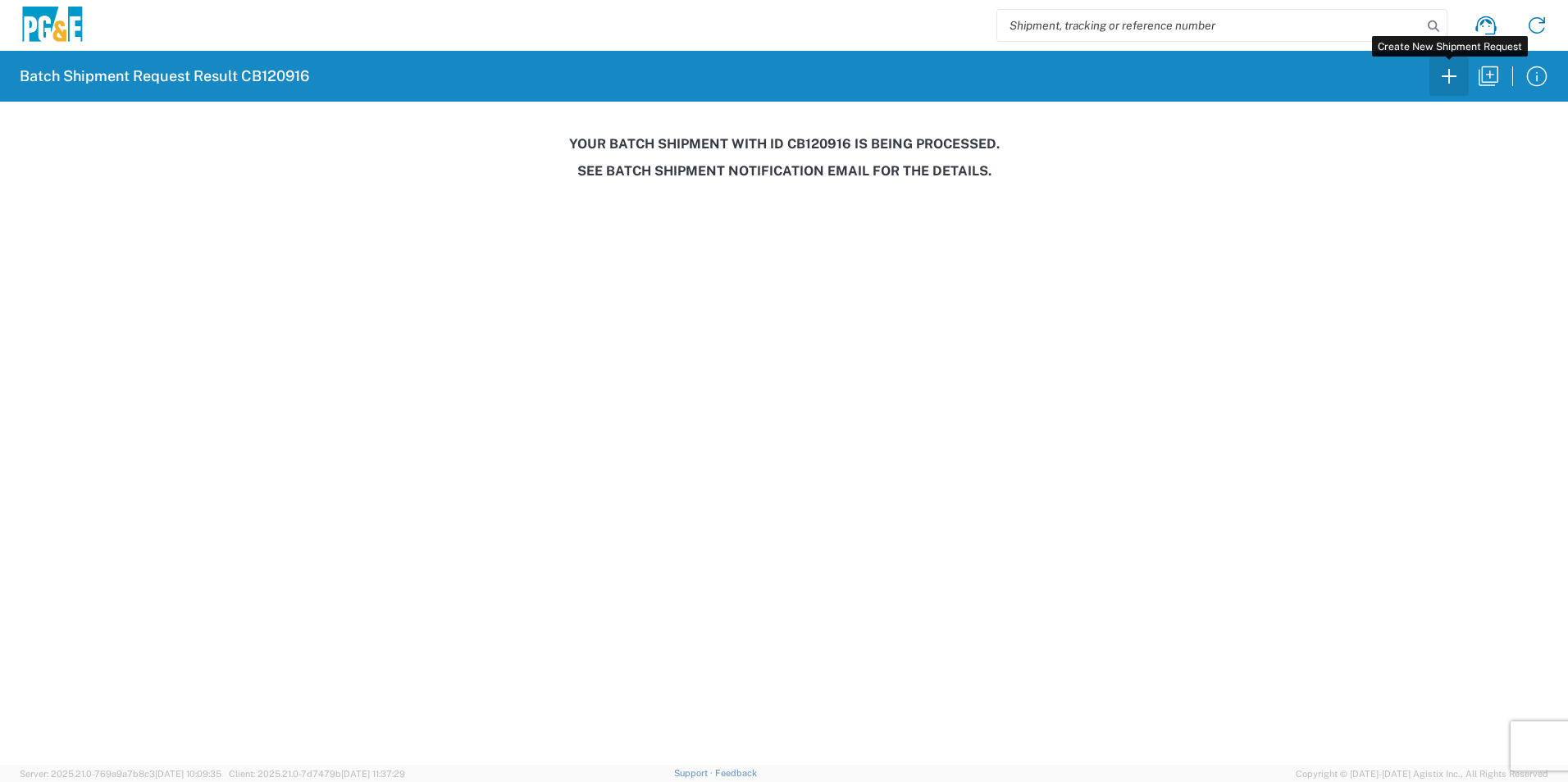
click at [1455, 86] on icon "button" at bounding box center [1449, 76] width 26 height 26
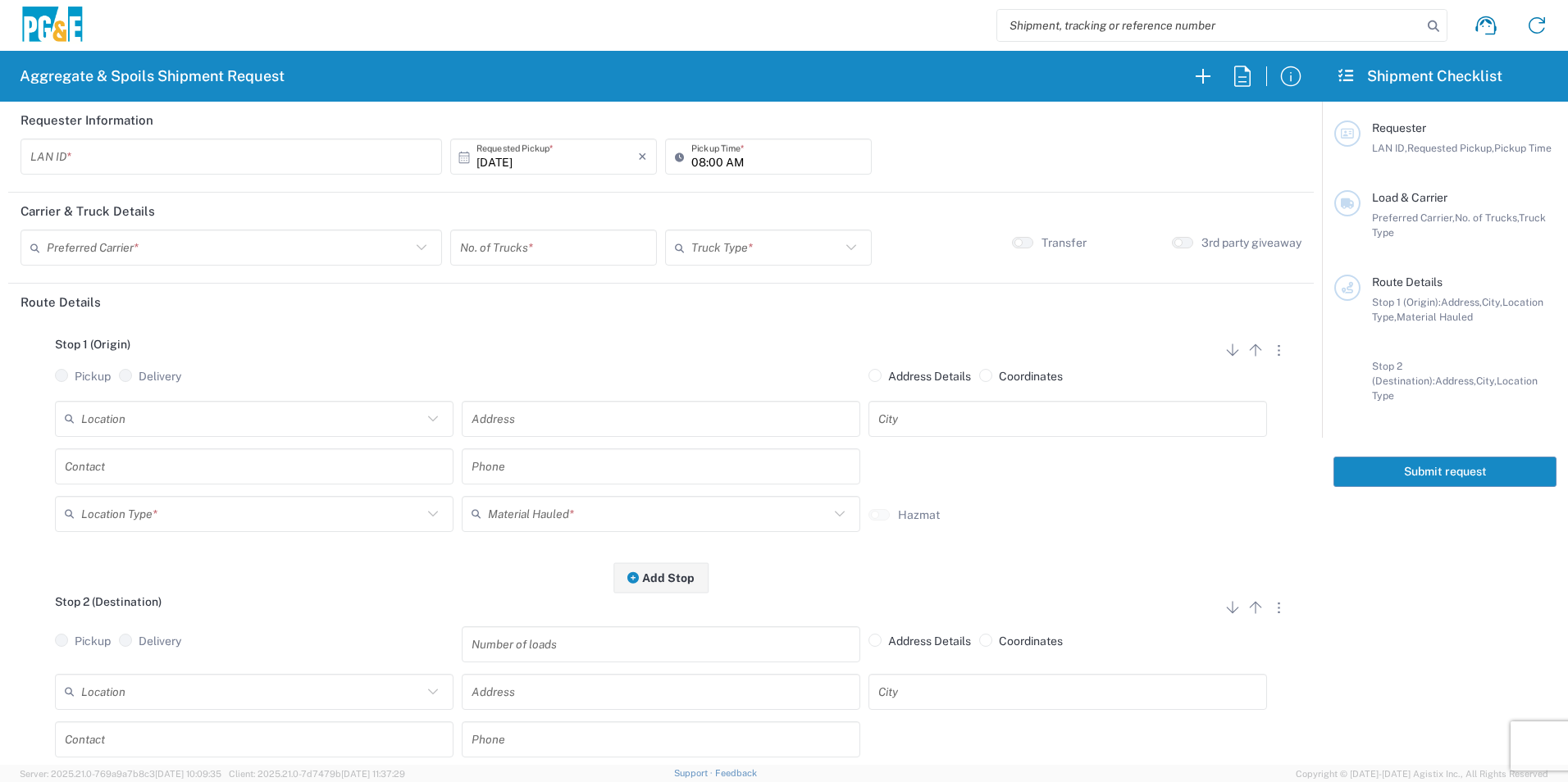
click at [297, 146] on input "text" at bounding box center [231, 157] width 402 height 29
type input "AMHG"
click at [694, 162] on input "08:00 AM" at bounding box center [776, 157] width 170 height 29
type input "06:00 AM"
click at [354, 259] on input "text" at bounding box center [229, 248] width 364 height 29
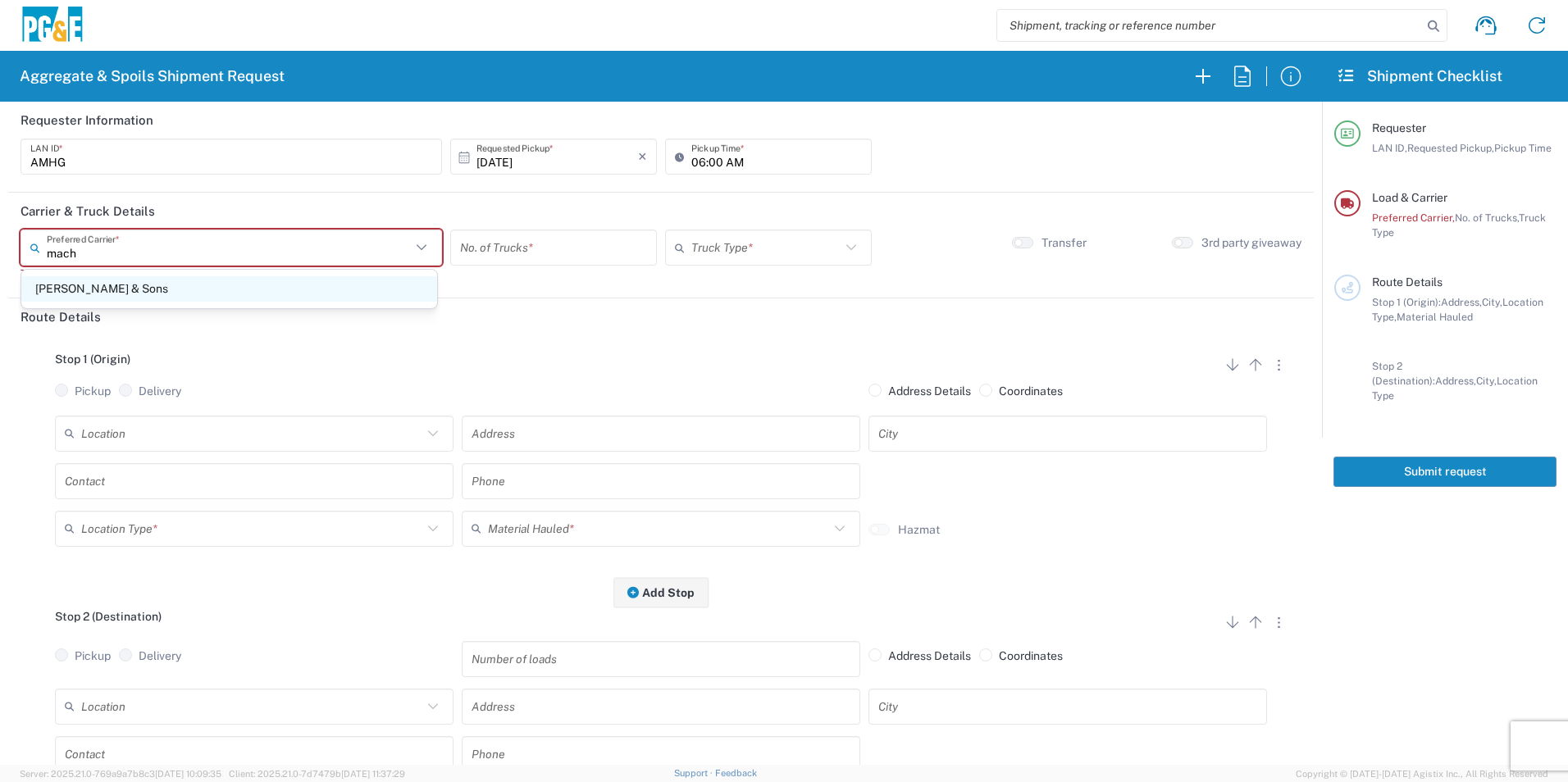
click at [269, 297] on span "[PERSON_NAME] & Sons" at bounding box center [229, 289] width 416 height 25
type input "[PERSON_NAME] & Sons"
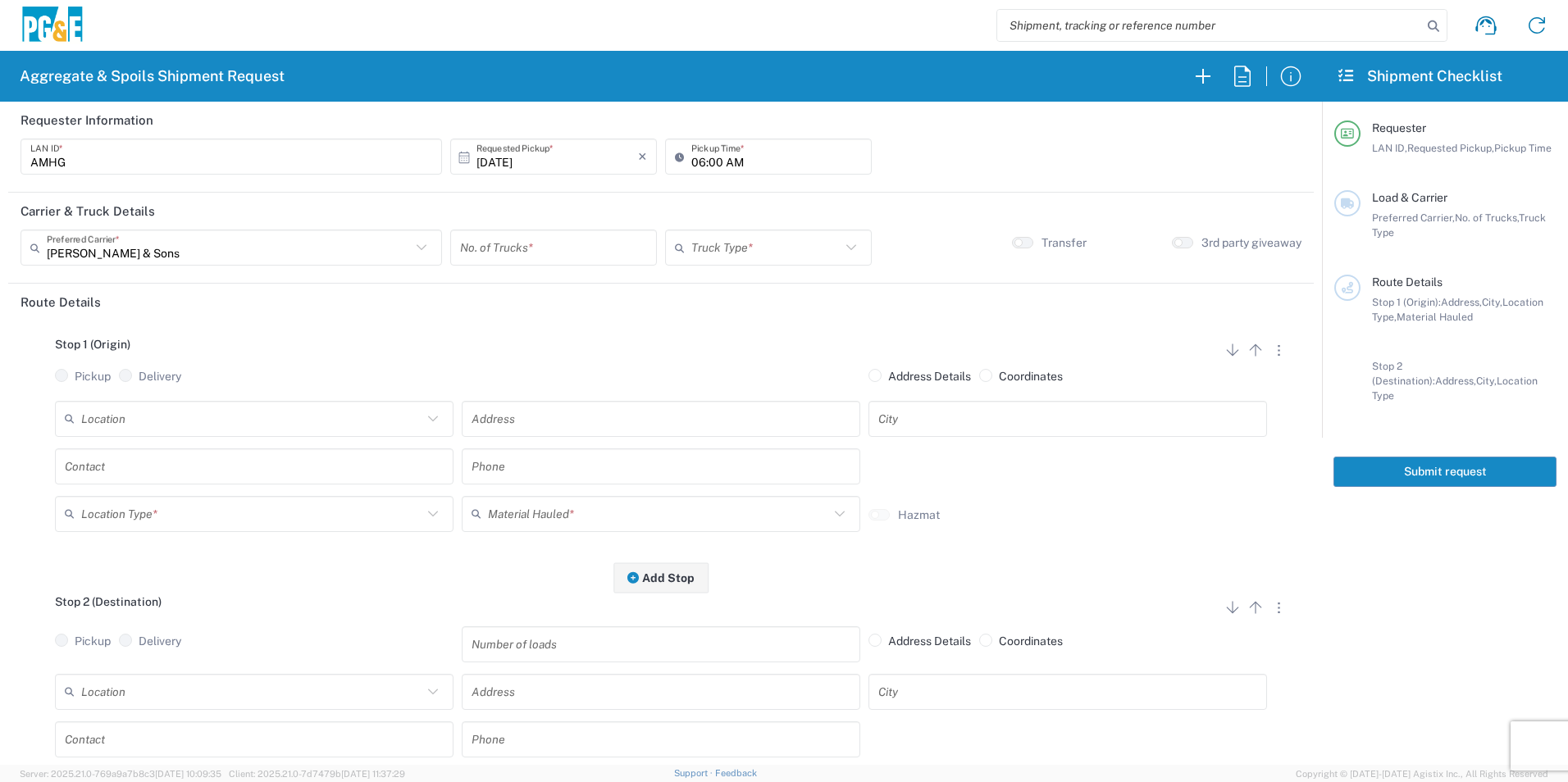
click at [514, 251] on input "number" at bounding box center [554, 248] width 187 height 29
type input "2"
click at [698, 245] on input "text" at bounding box center [766, 248] width 149 height 29
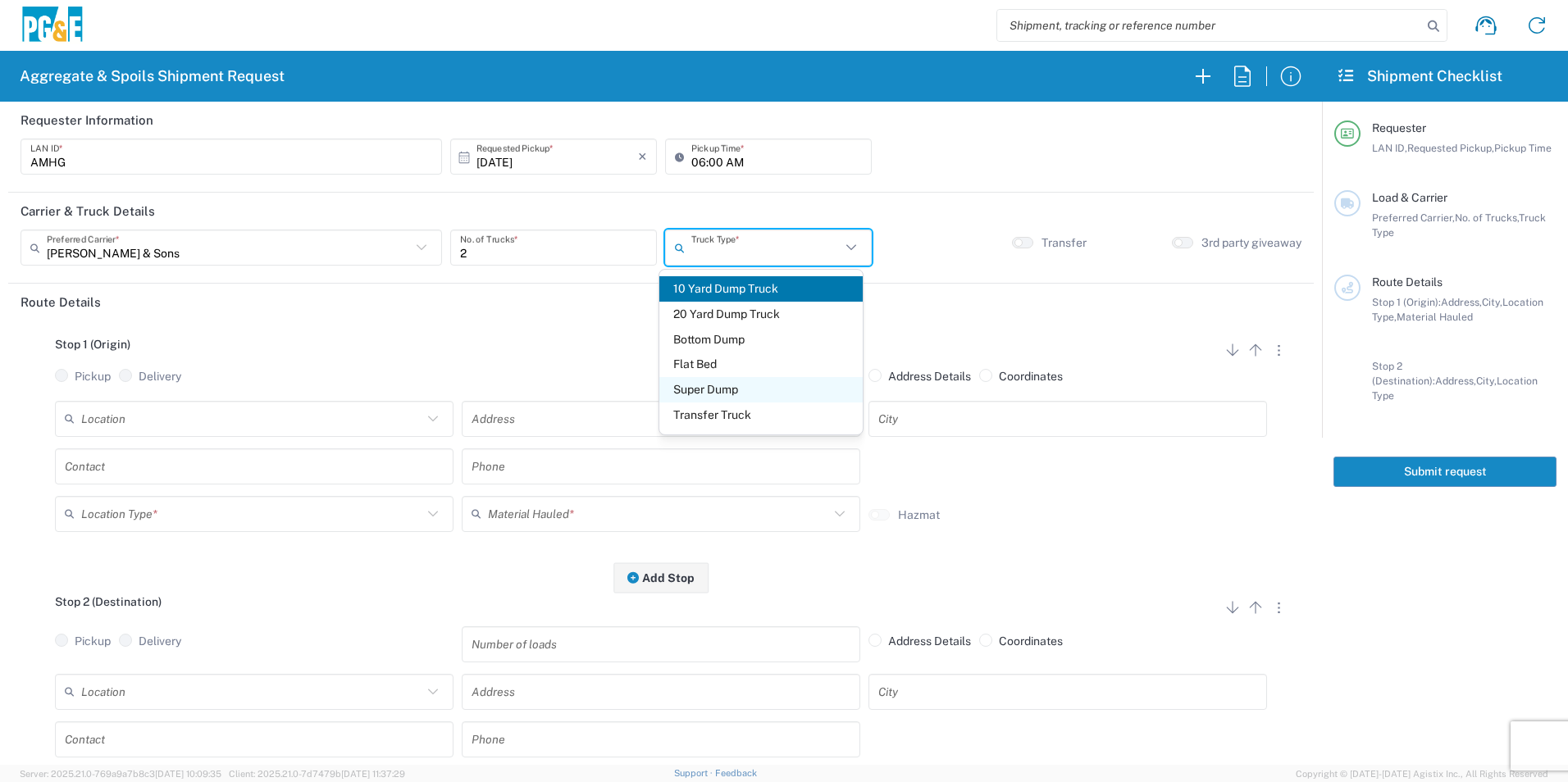
click at [703, 384] on span "Super Dump" at bounding box center [761, 390] width 202 height 25
type input "Super Dump"
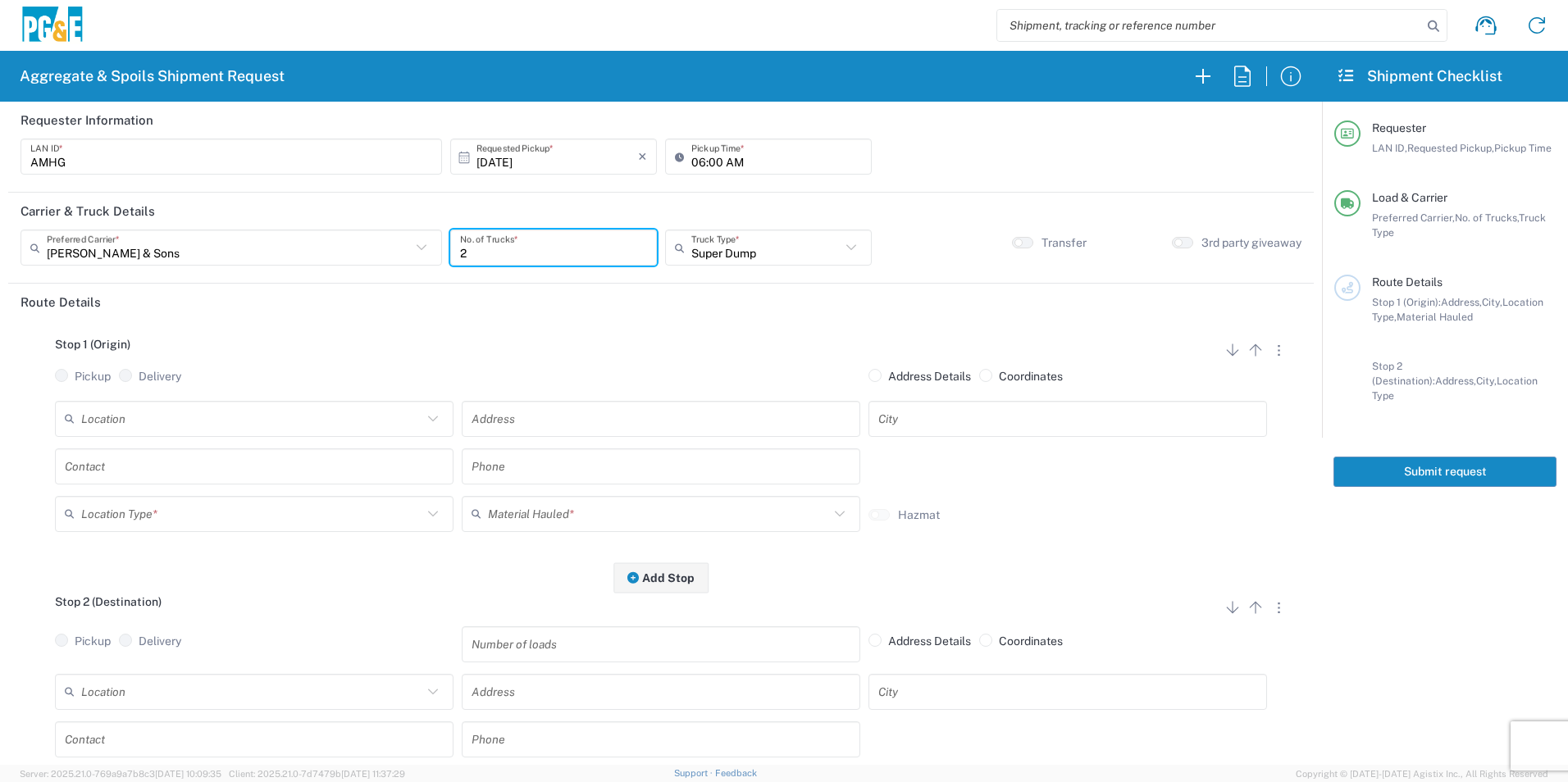
drag, startPoint x: 522, startPoint y: 240, endPoint x: 352, endPoint y: 246, distance: 170.1
click at [352, 245] on div "Machado & Sons Preferred Carrier * Machado & Sons 2 No. of Trucks * Super Dump …" at bounding box center [661, 252] width 1290 height 47
type input "1"
click at [118, 416] on input "text" at bounding box center [251, 419] width 341 height 29
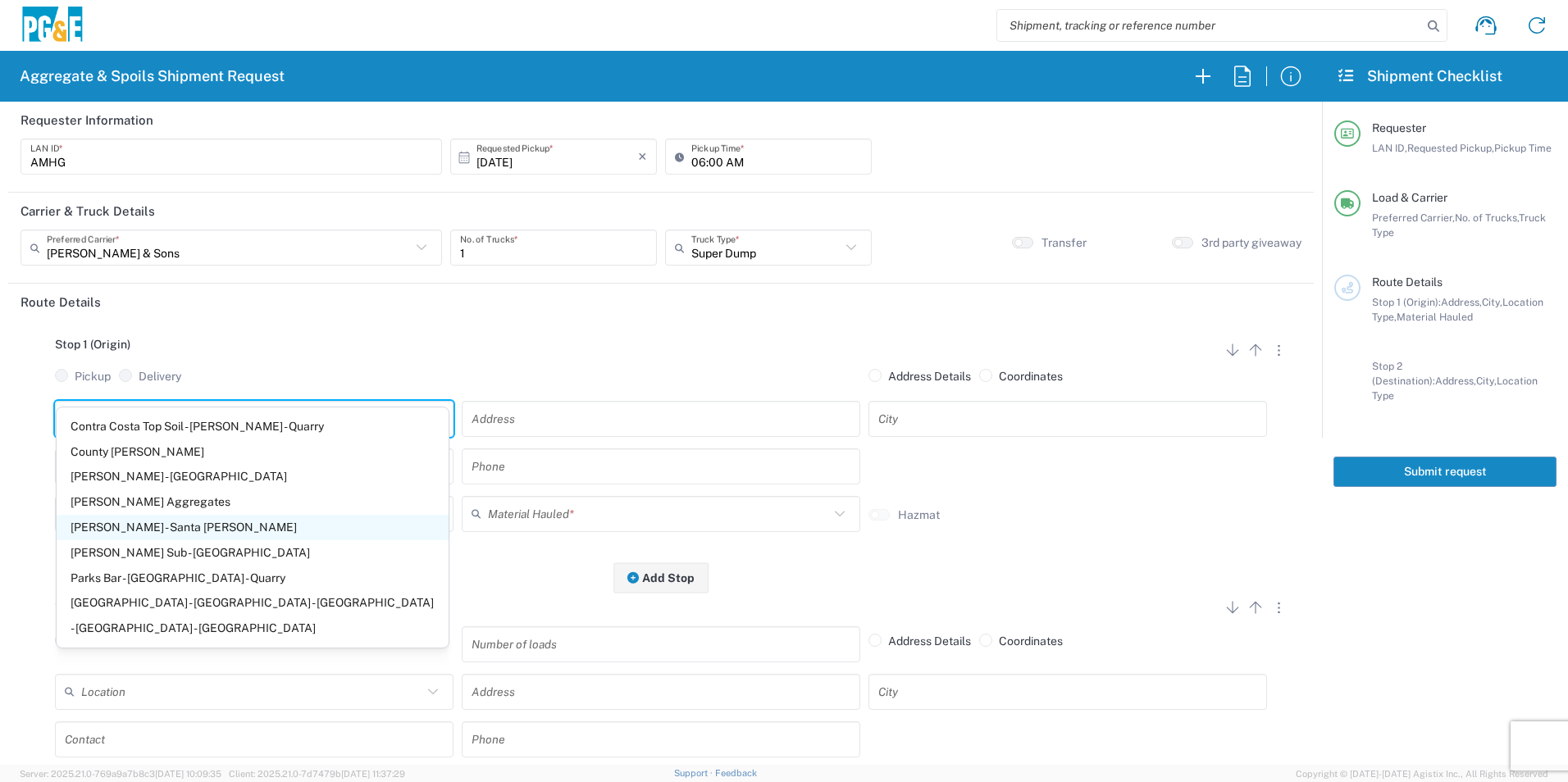
scroll to position [246, 0]
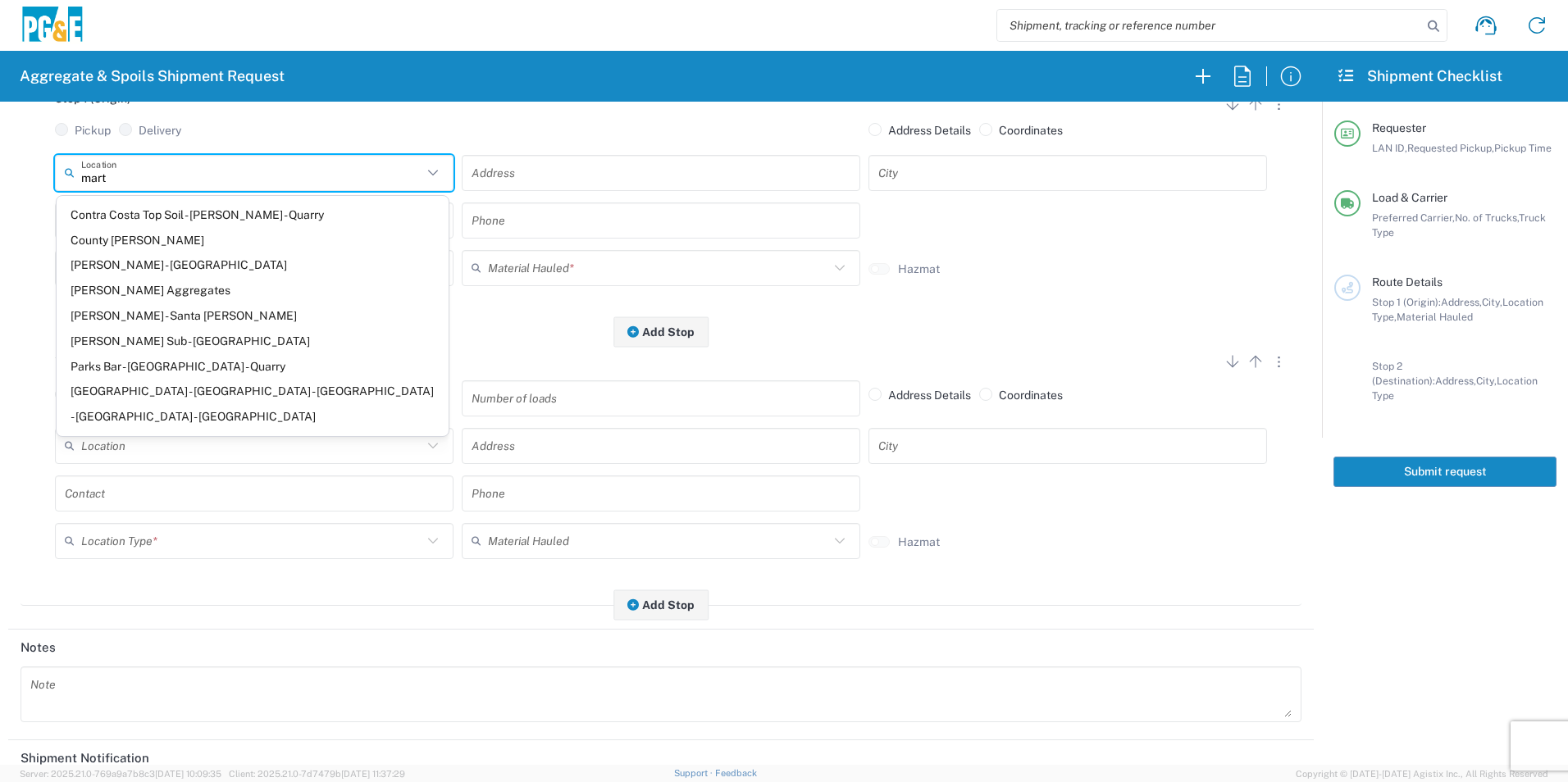
drag, startPoint x: 200, startPoint y: 293, endPoint x: 177, endPoint y: 283, distance: 25.1
click at [200, 292] on span "[PERSON_NAME] Aggregates" at bounding box center [252, 291] width 392 height 25
type input "[PERSON_NAME] Aggregates"
type input "12523 North, [GEOGRAPHIC_DATA]-59"
type input "Merced"
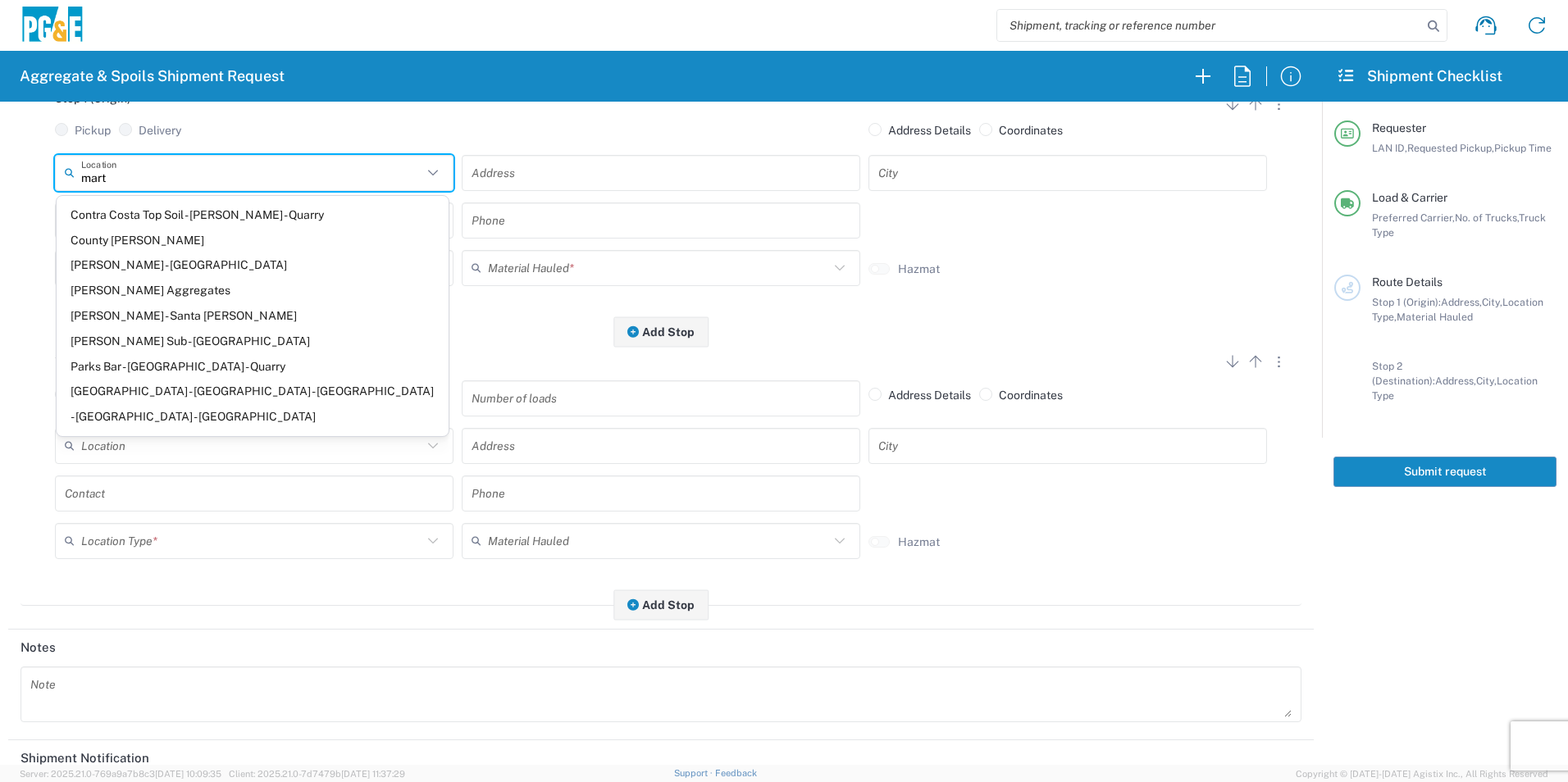
type input "Quarry"
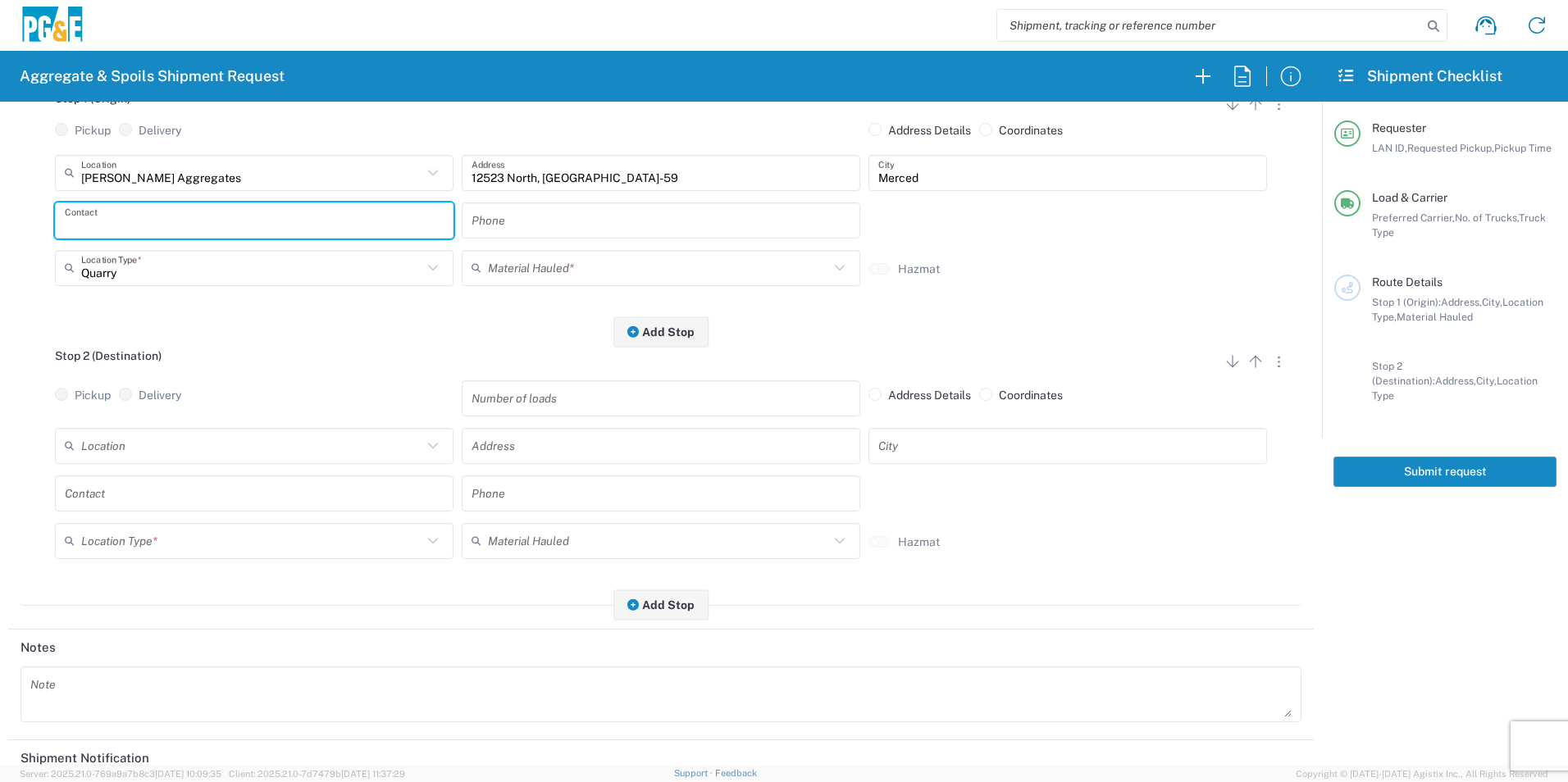
click at [152, 226] on input "text" at bounding box center [253, 221] width 379 height 29
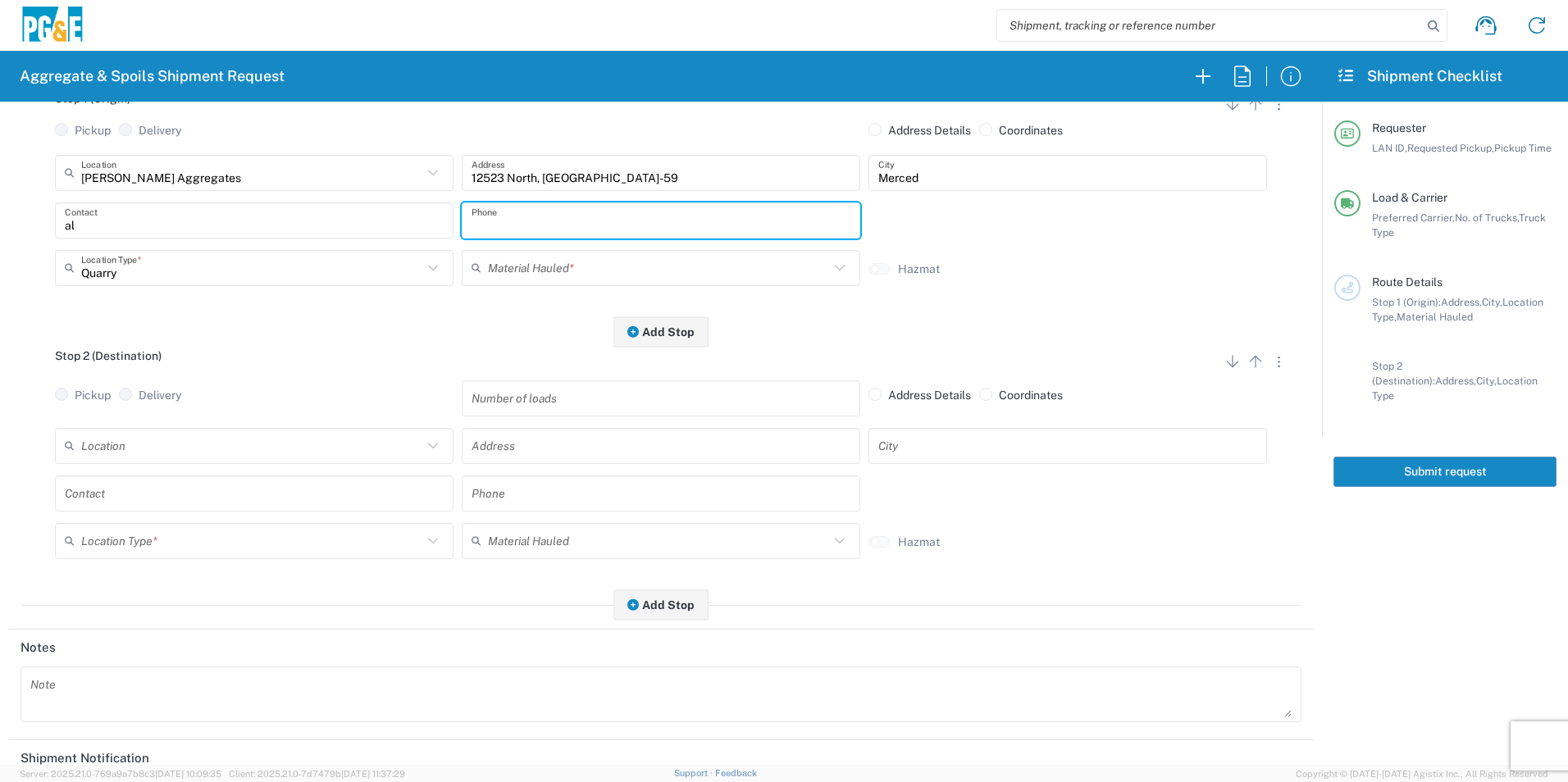
click at [286, 223] on input "al" at bounding box center [253, 221] width 379 height 29
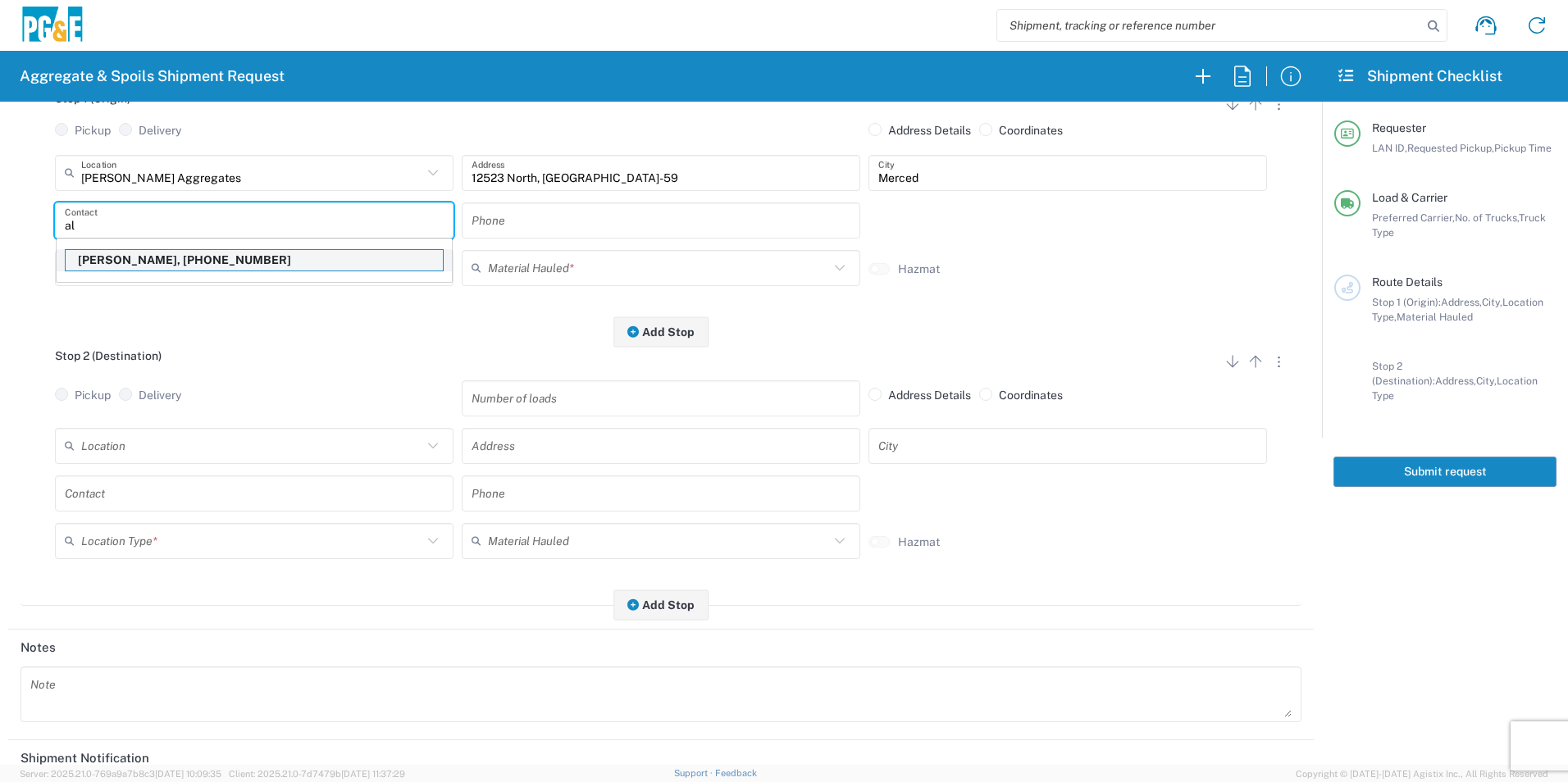
click at [123, 258] on p "Al Hernandez, 925-984-5916" at bounding box center [254, 260] width 378 height 20
type input "[PERSON_NAME]"
type input "[PHONE_NUMBER]"
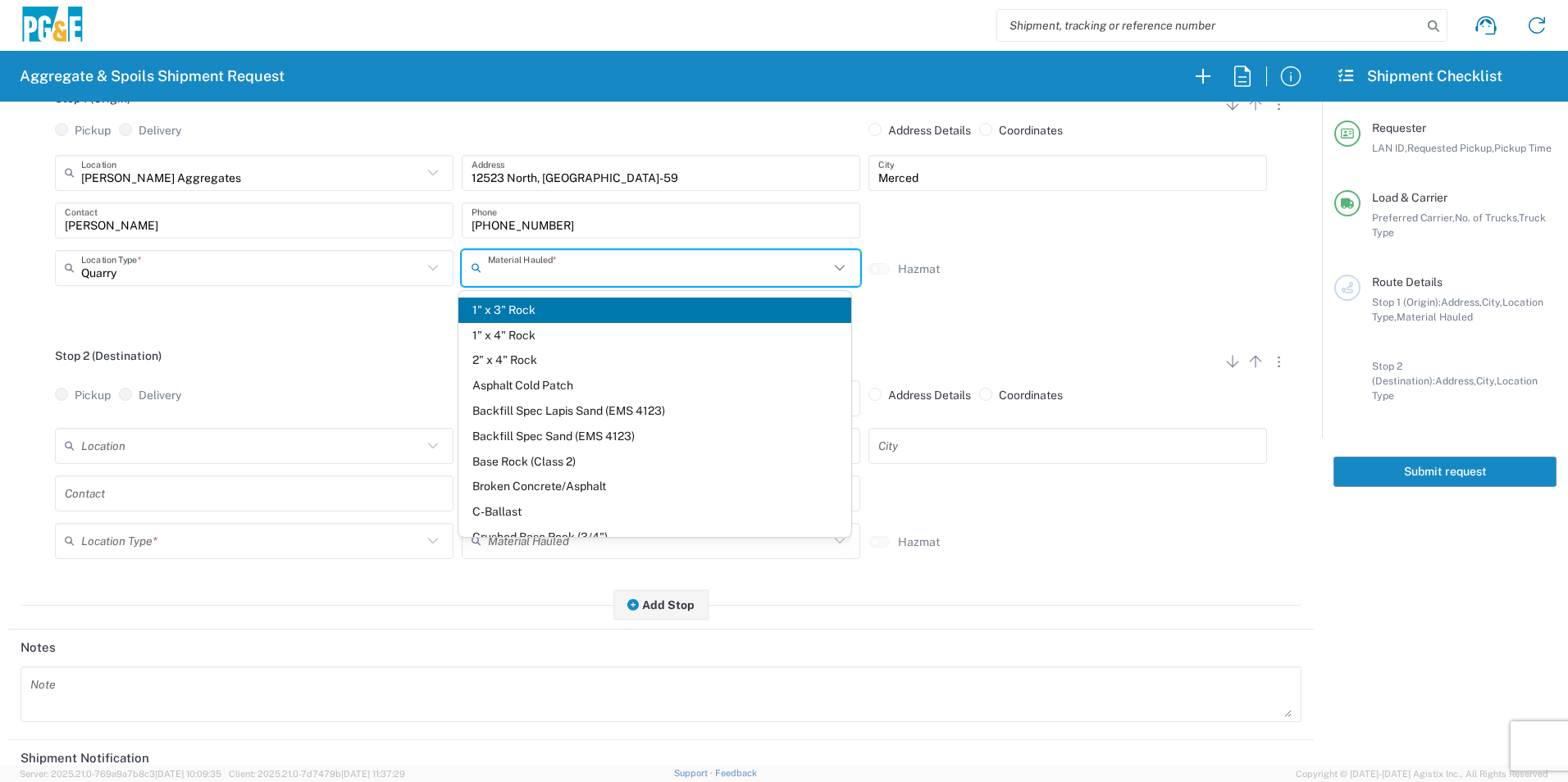
click at [531, 262] on input "text" at bounding box center [659, 268] width 341 height 29
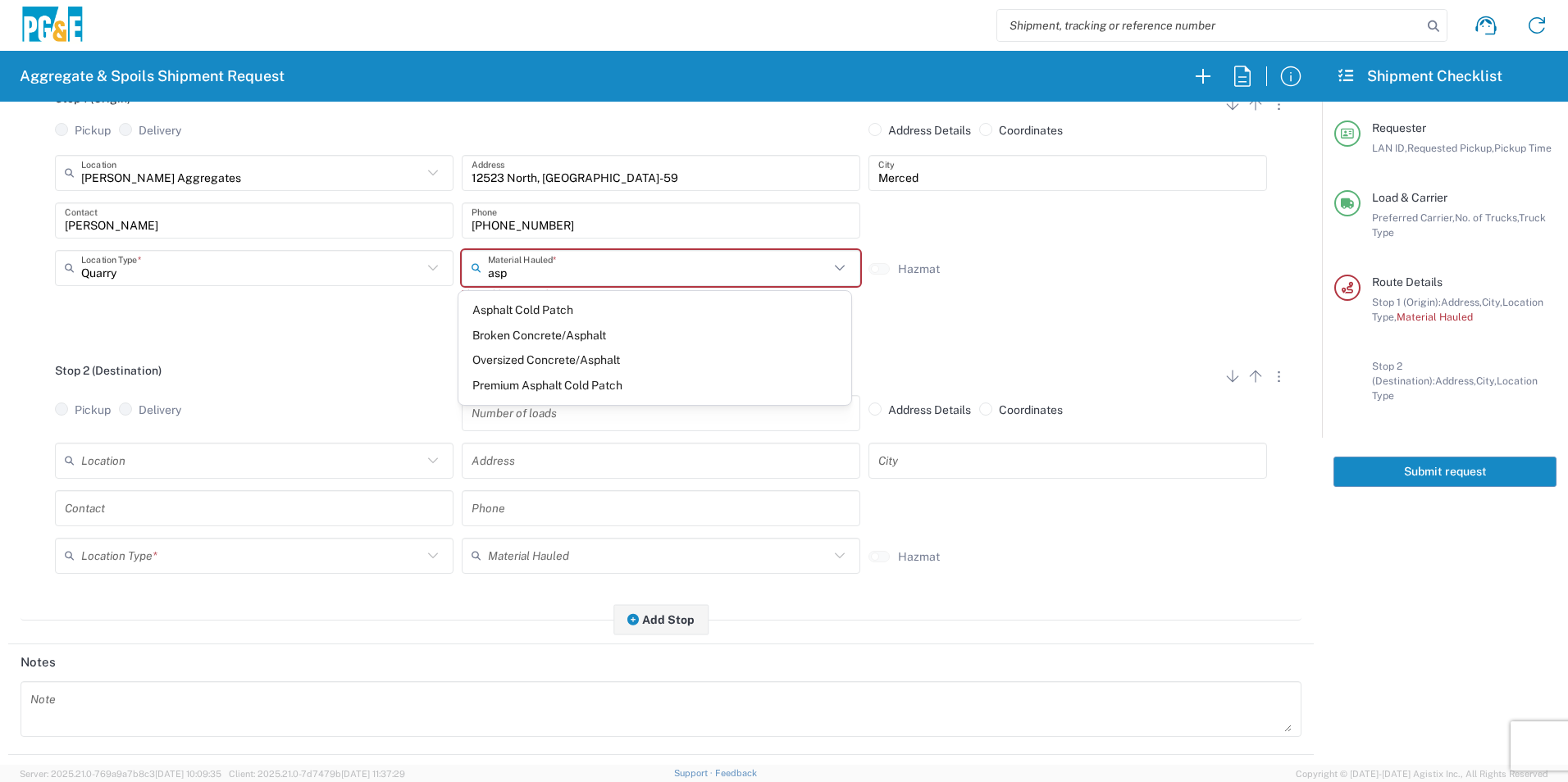
click at [522, 307] on span "Asphalt Cold Patch" at bounding box center [654, 310] width 392 height 25
type input "Asphalt Cold Patch"
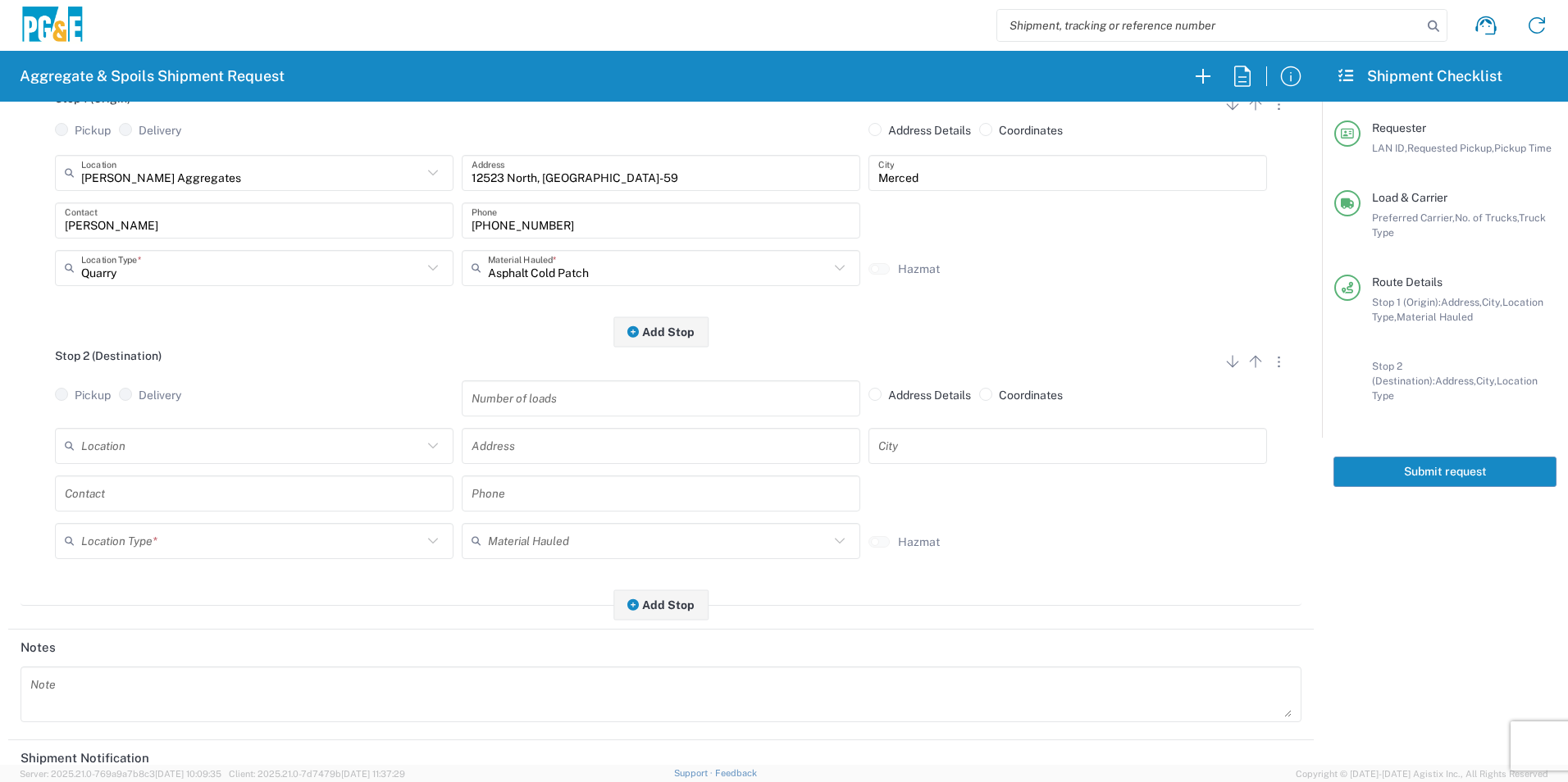
click at [176, 444] on input "text" at bounding box center [251, 446] width 341 height 29
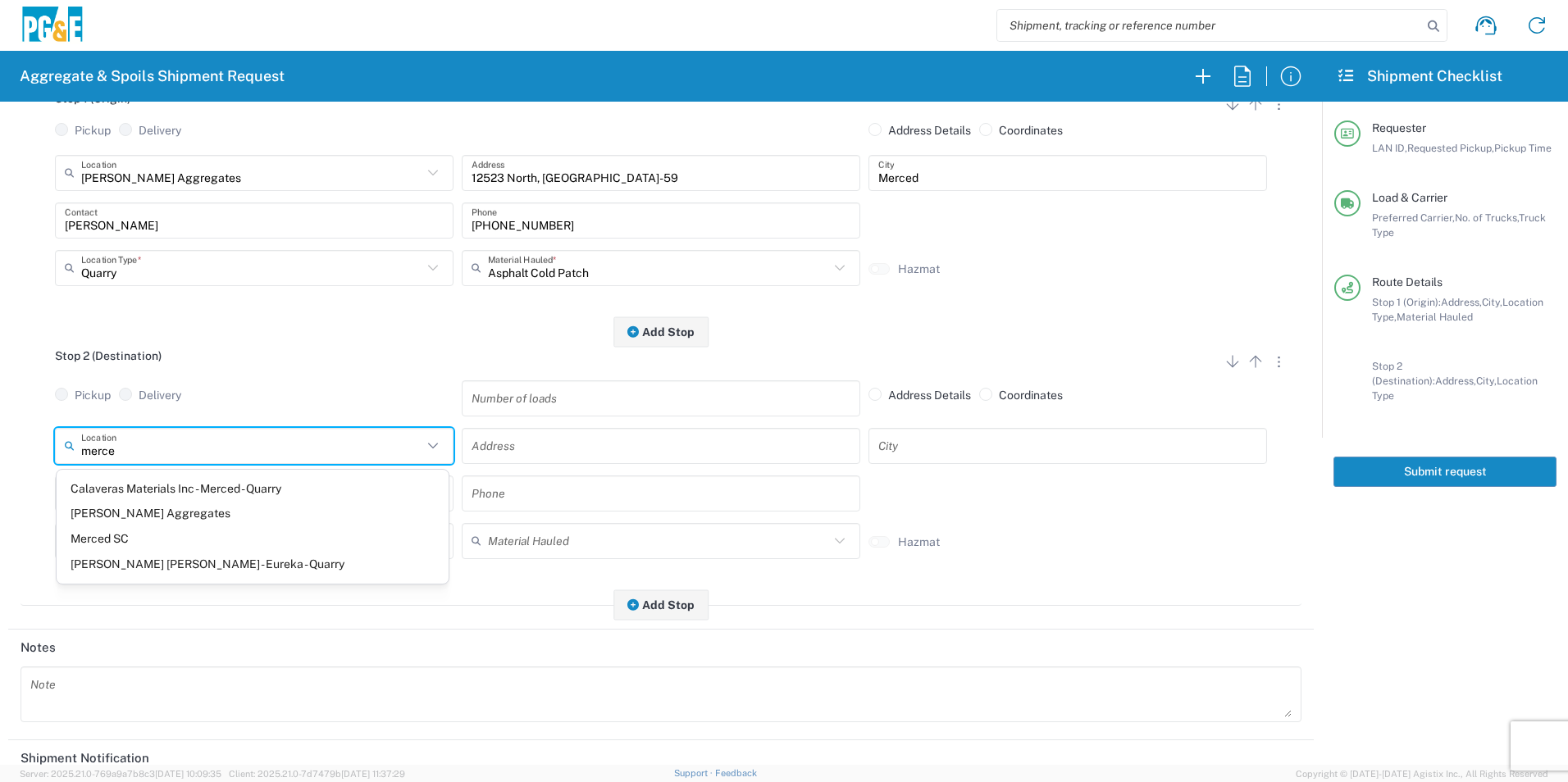
drag, startPoint x: 102, startPoint y: 534, endPoint x: 124, endPoint y: 527, distance: 23.1
click at [102, 534] on span "Merced SC" at bounding box center [252, 539] width 392 height 25
type input "Merced SC"
type input "4165 E Childs Ave"
type input "Merced"
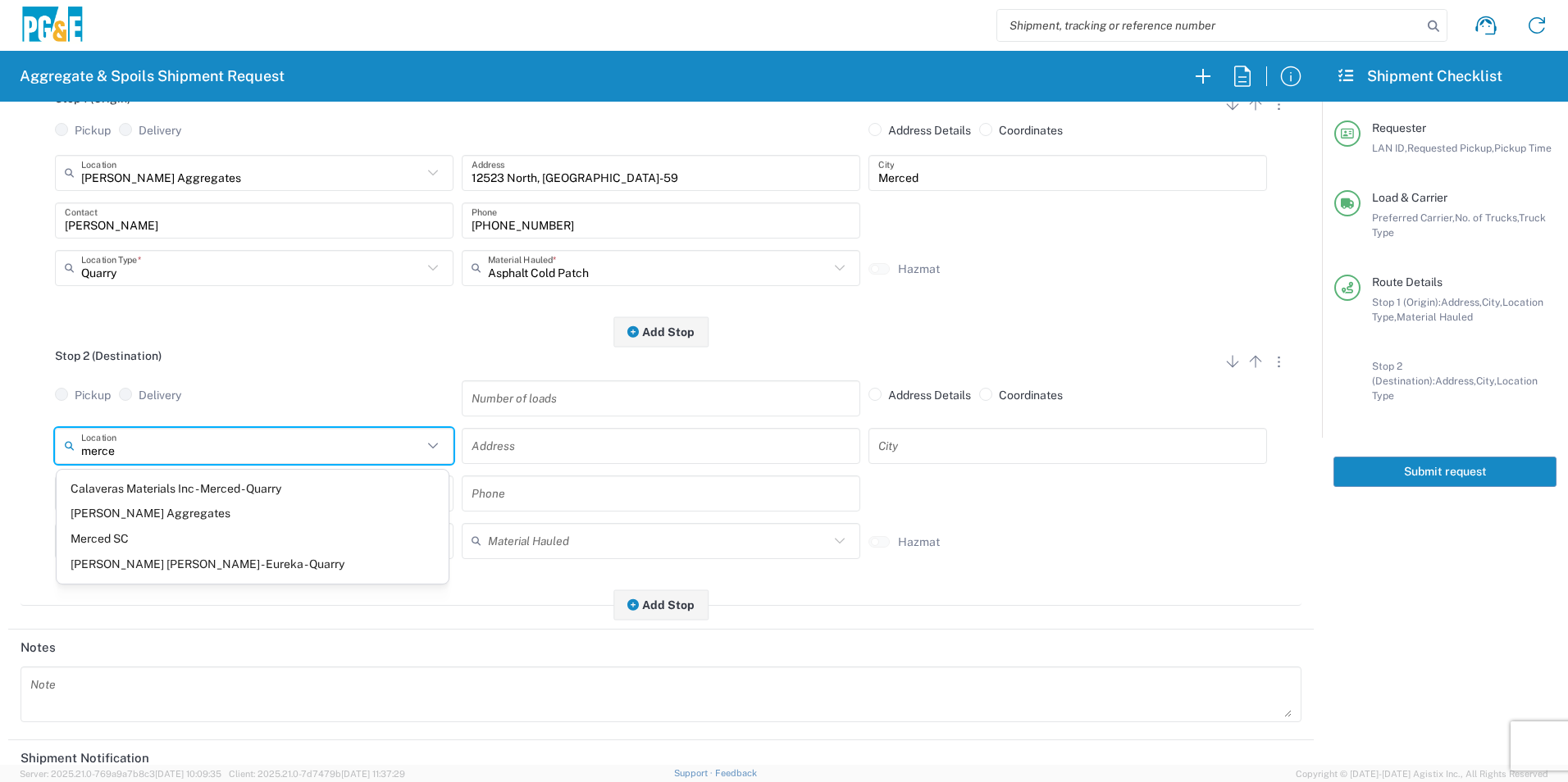
type input "Business No Loading Dock"
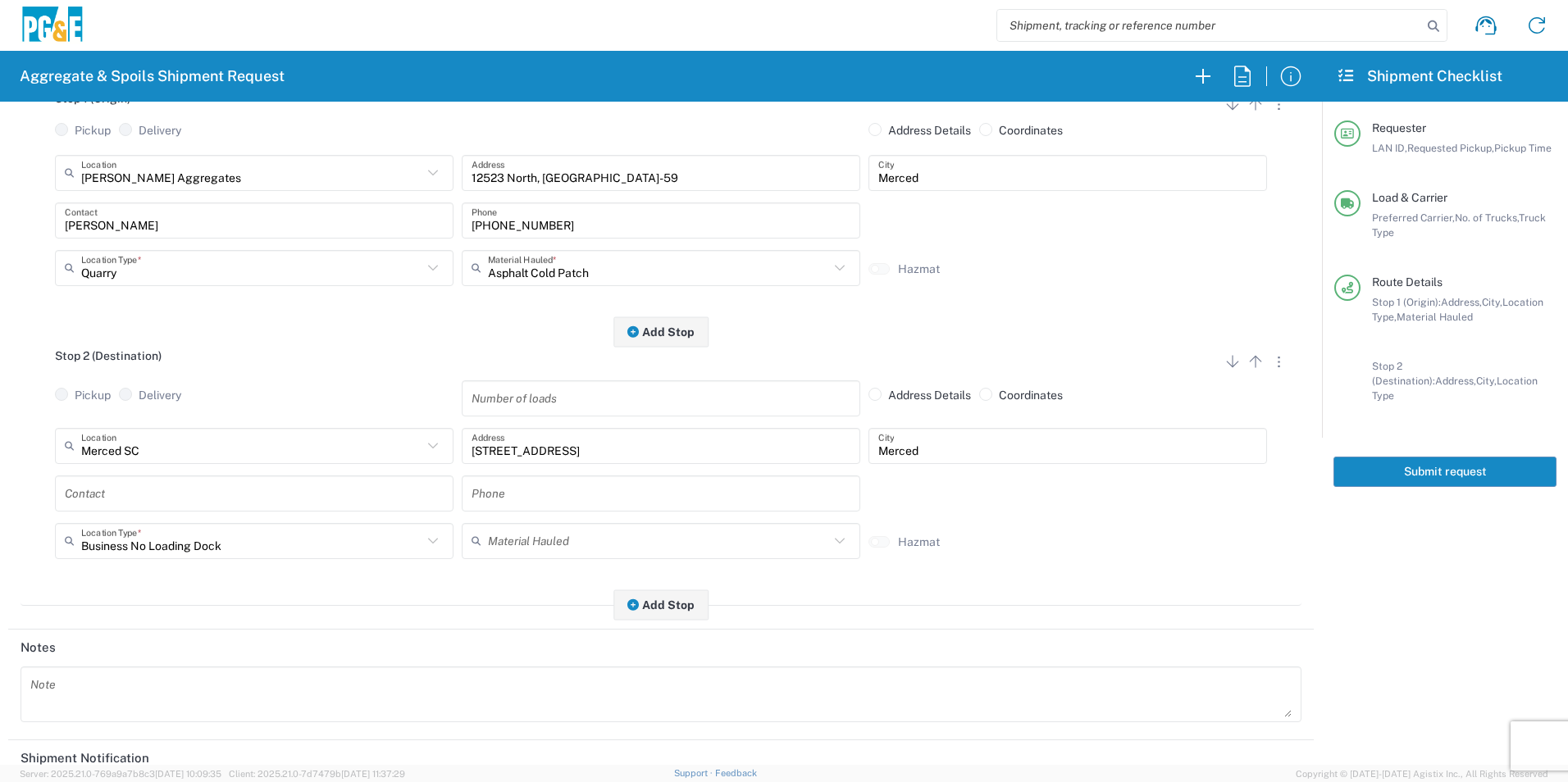
click at [140, 500] on input "text" at bounding box center [253, 493] width 379 height 29
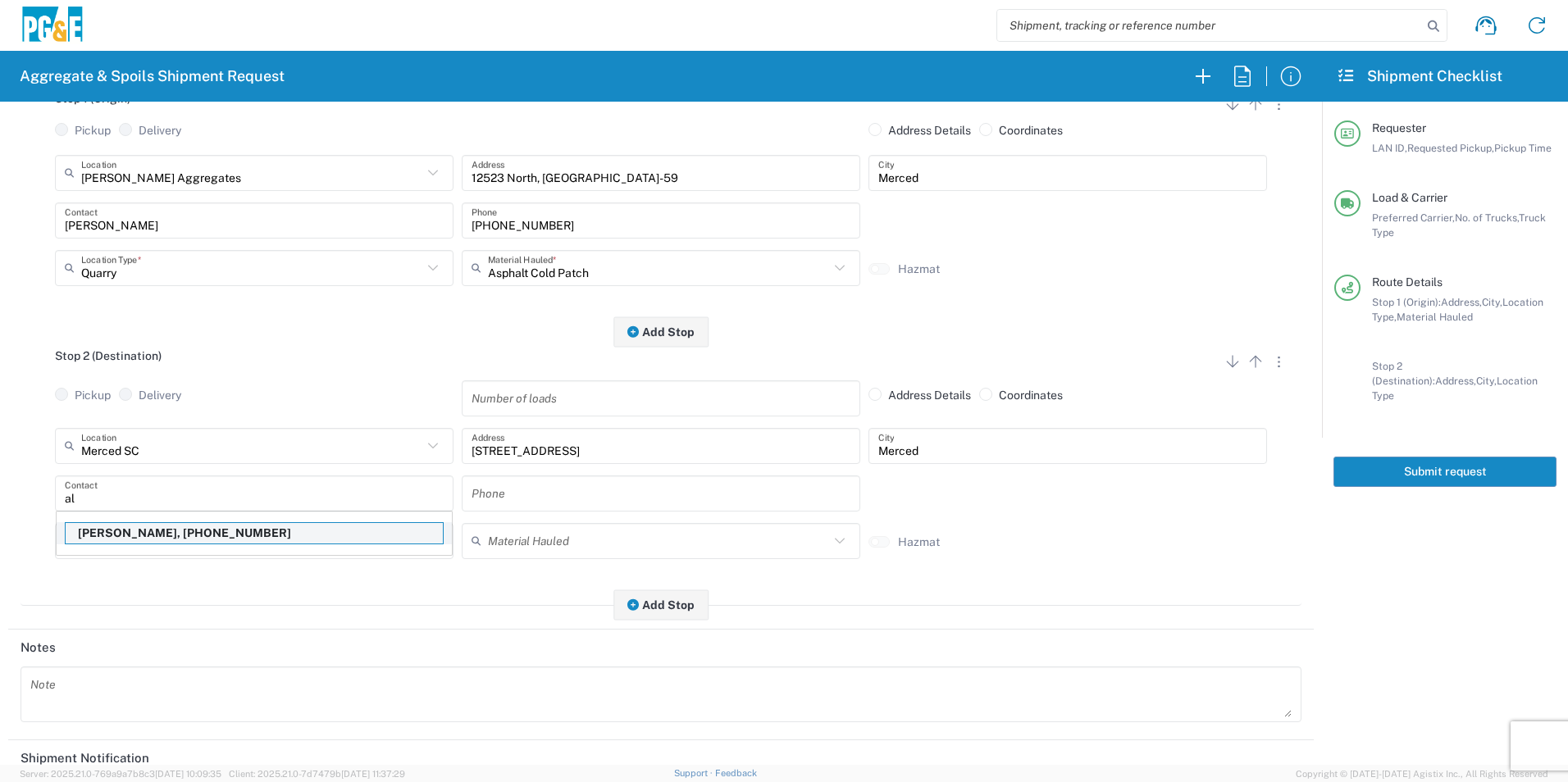
click at [196, 536] on p "Al Hernandez, 925-984-5916" at bounding box center [254, 533] width 378 height 20
type input "[PERSON_NAME]"
type input "[PHONE_NUMBER]"
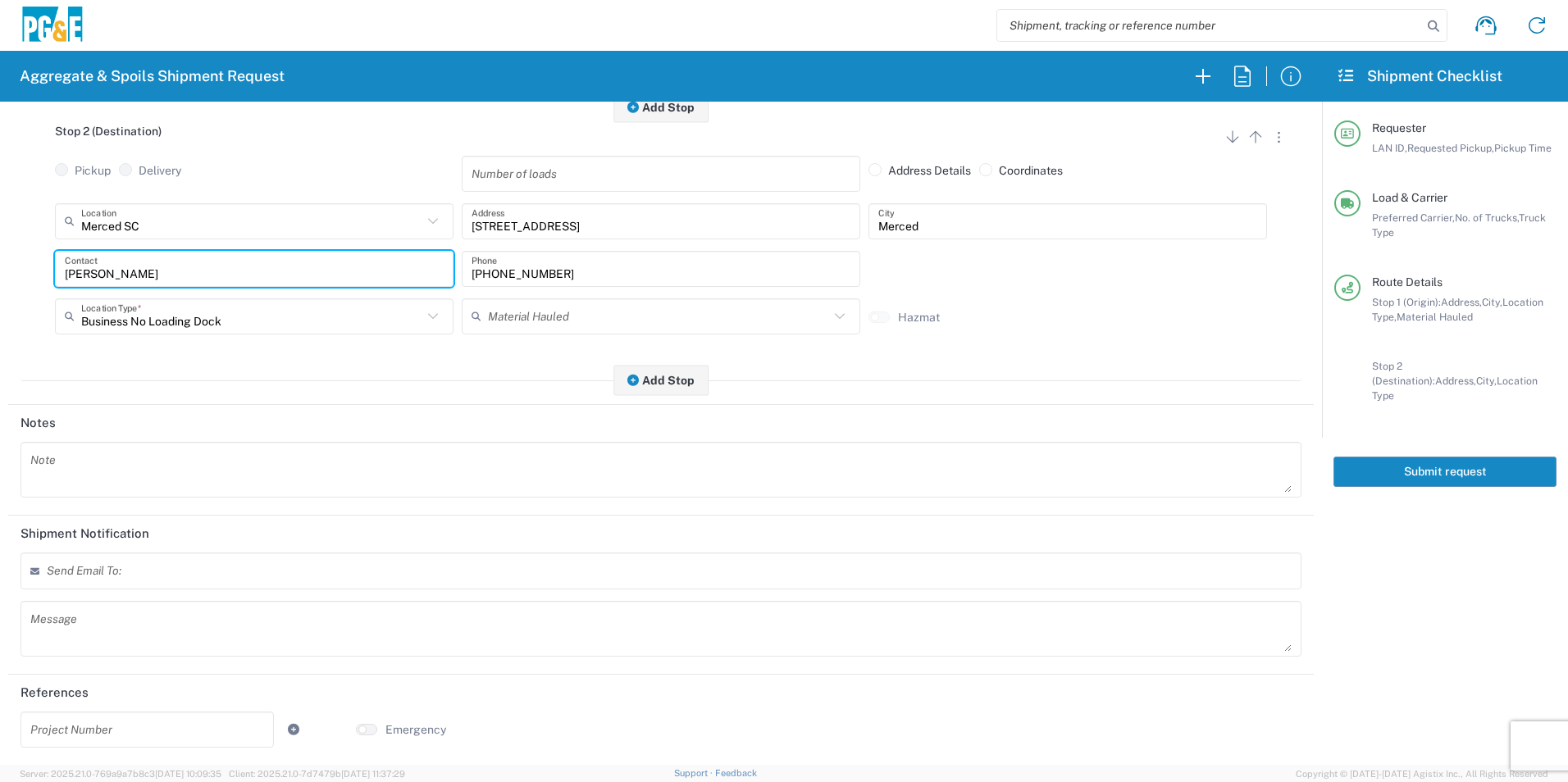
scroll to position [473, 0]
click at [146, 460] on textarea at bounding box center [662, 469] width 1262 height 46
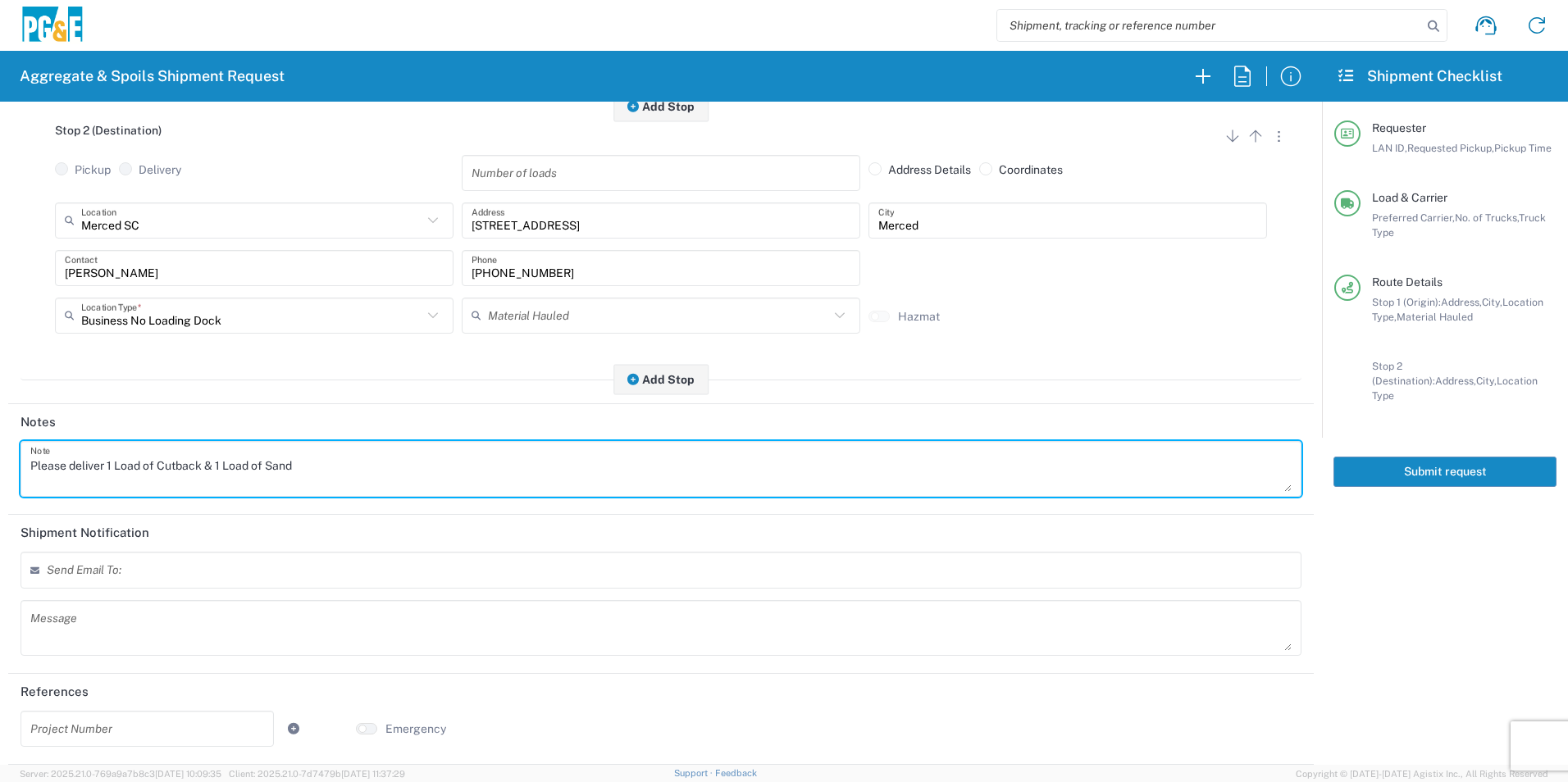
drag, startPoint x: 378, startPoint y: 473, endPoint x: 0, endPoint y: 439, distance: 379.5
click at [0, 438] on html "Aggregate & Spoils Shipment Request Requester Information AMHG LAN ID * 10/16/2…" at bounding box center [784, 391] width 1568 height 782
type textarea "Please deliver 1 Load of Cutback & 1 Load of Sand"
click at [114, 628] on textarea at bounding box center [662, 628] width 1262 height 46
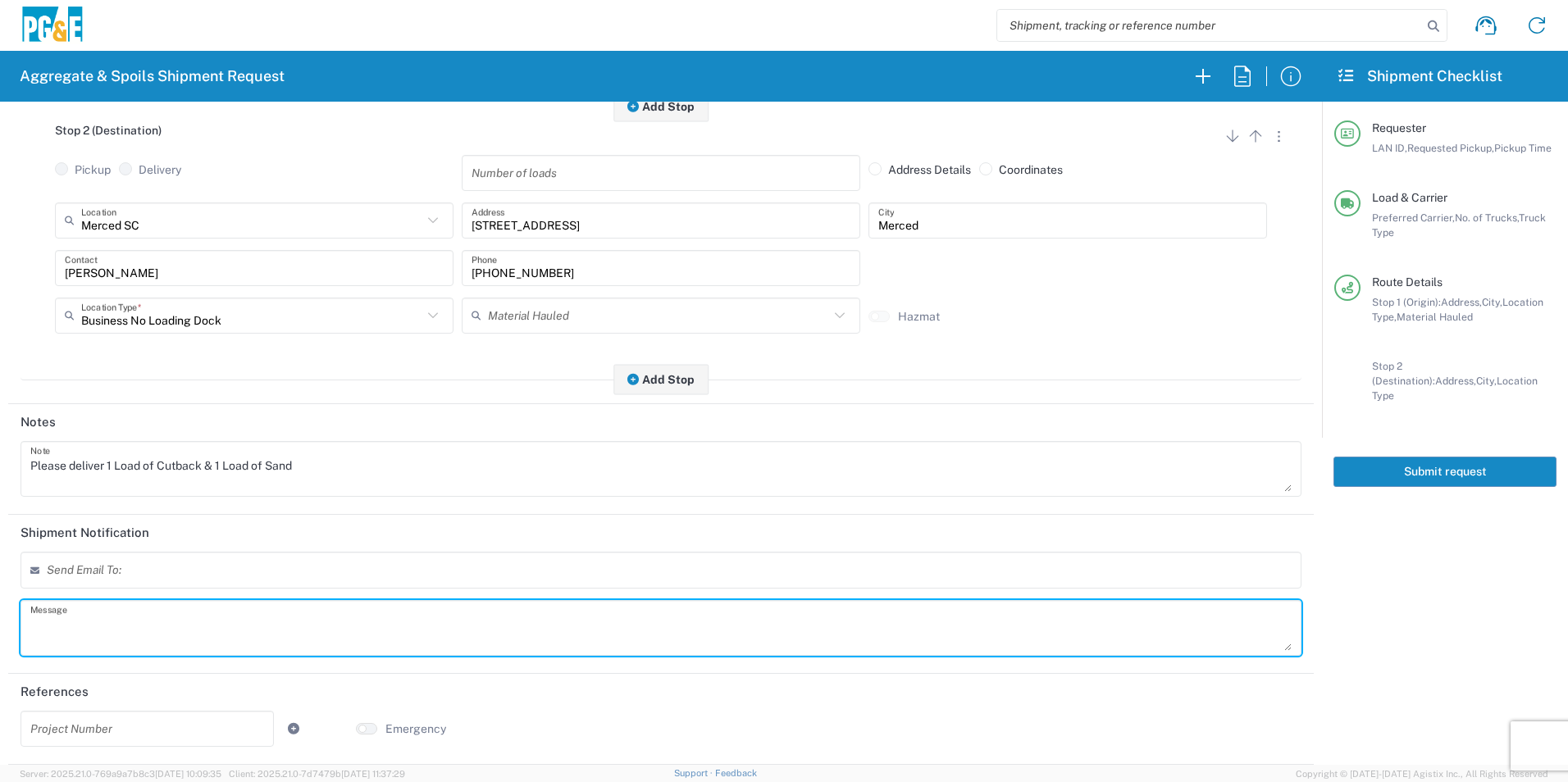
paste textarea "Please deliver 1 Load of Cutback & 1 Load of Sand"
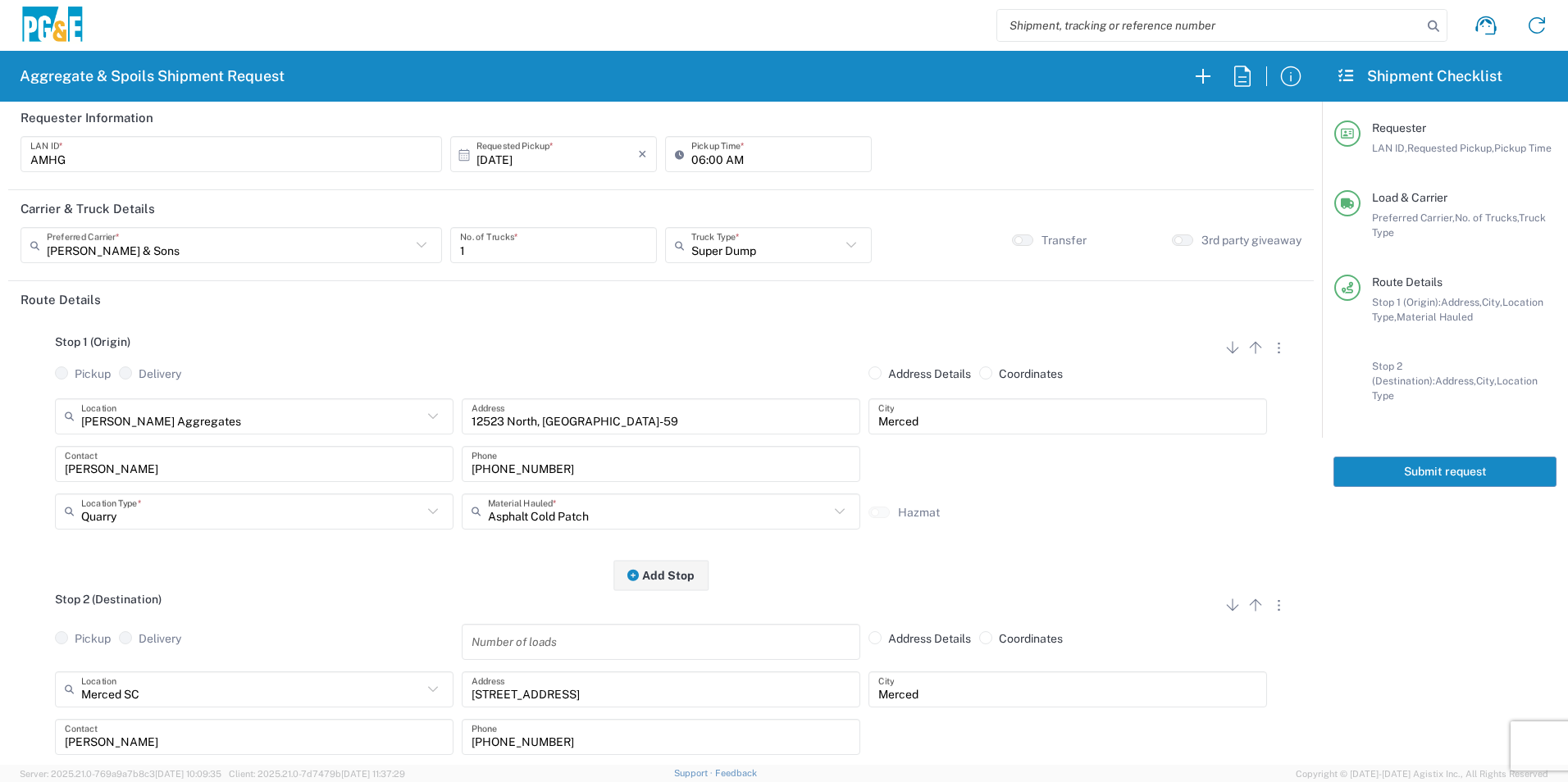
scroll to position [0, 0]
type textarea "Please deliver 1 Load of Cutback & 1 Load of Sand"
click at [1446, 456] on button "Submit request" at bounding box center [1446, 472] width 223 height 31
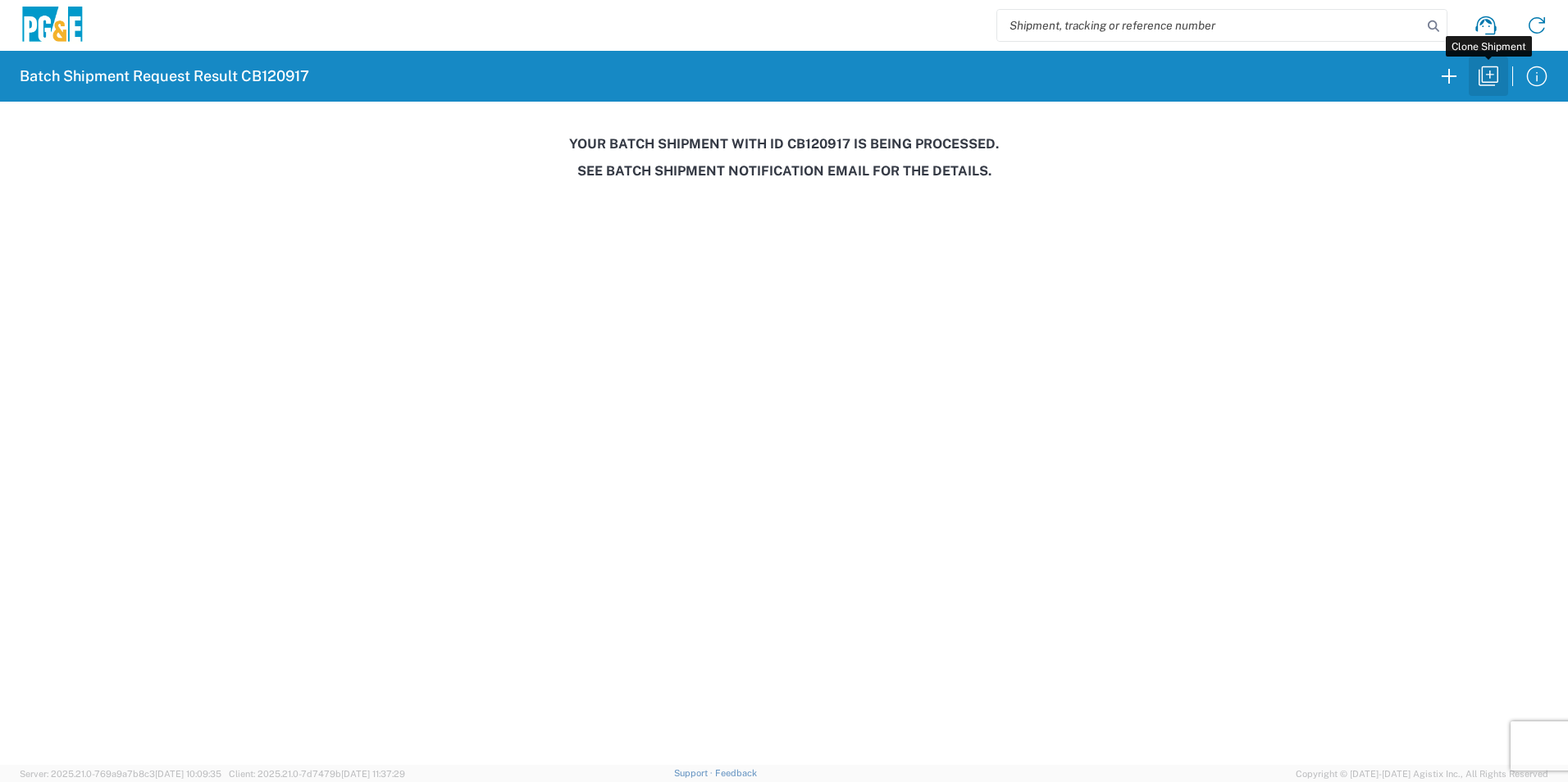
click at [1495, 77] on icon "button" at bounding box center [1488, 76] width 26 height 26
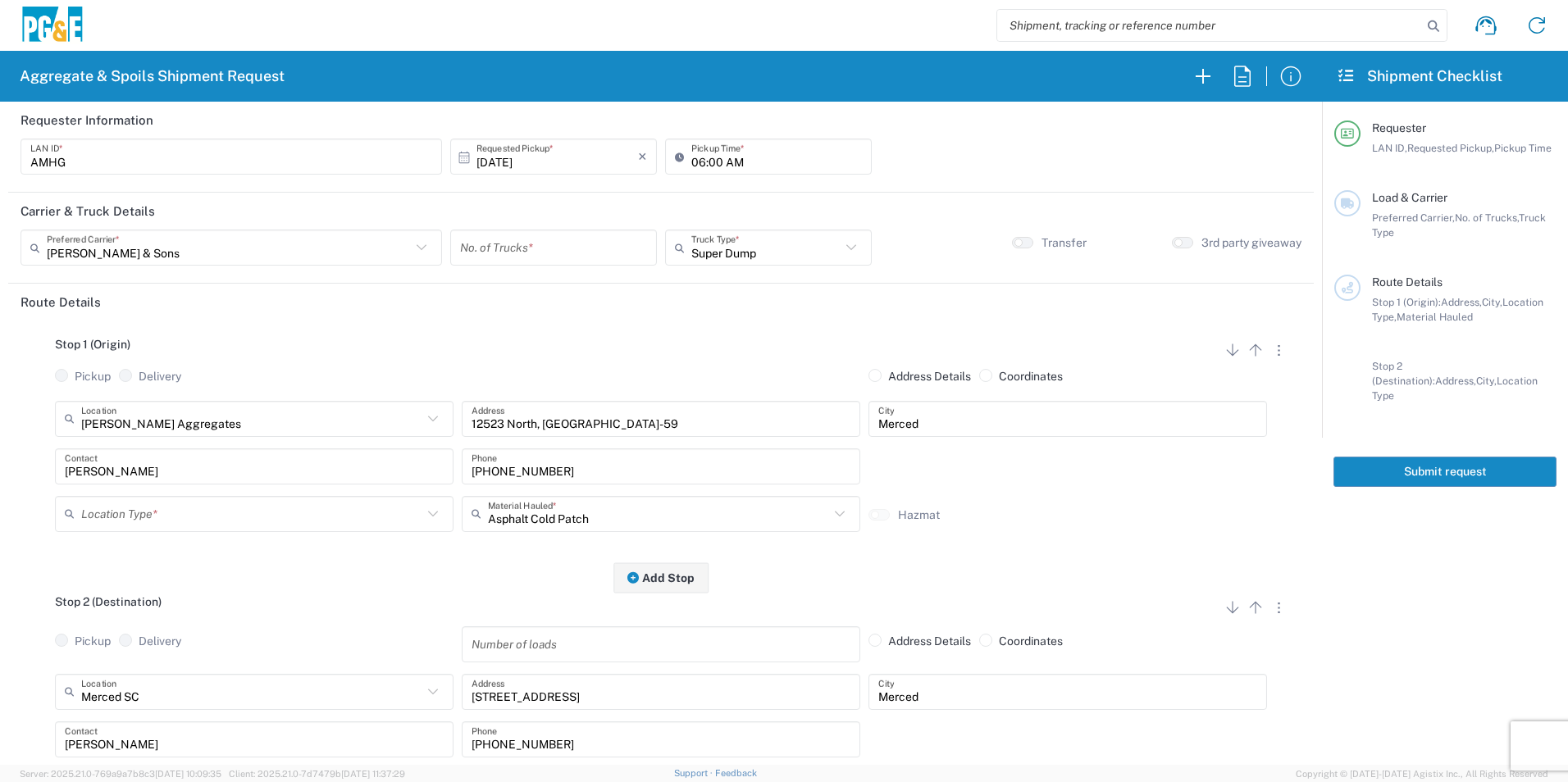
click at [555, 243] on input "number" at bounding box center [554, 248] width 187 height 29
type input "1"
click at [170, 522] on input "text" at bounding box center [251, 514] width 341 height 29
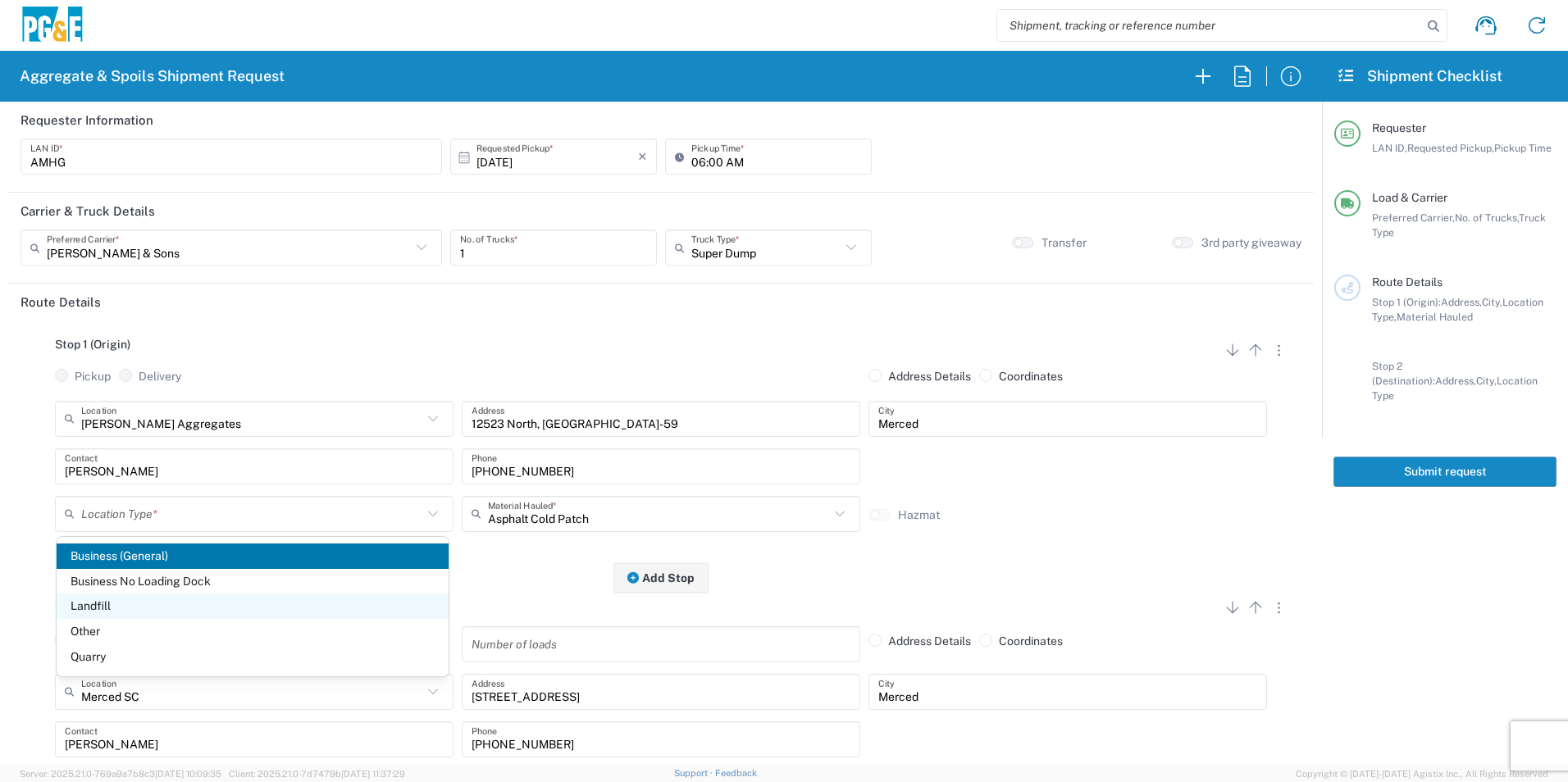
click at [120, 607] on span "Landfill" at bounding box center [252, 606] width 392 height 25
type input "Landfill"
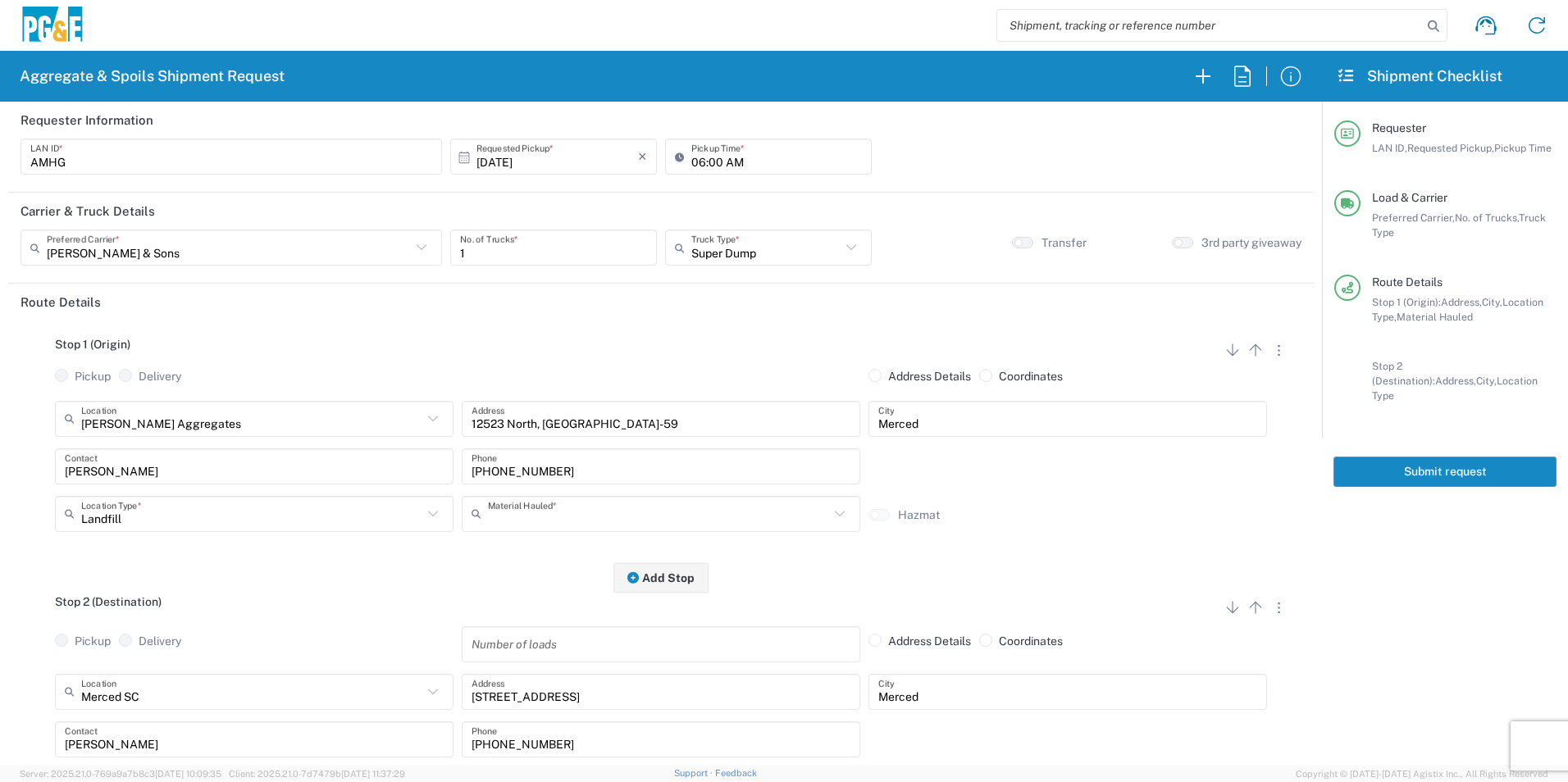
click at [593, 514] on input "text" at bounding box center [659, 514] width 341 height 29
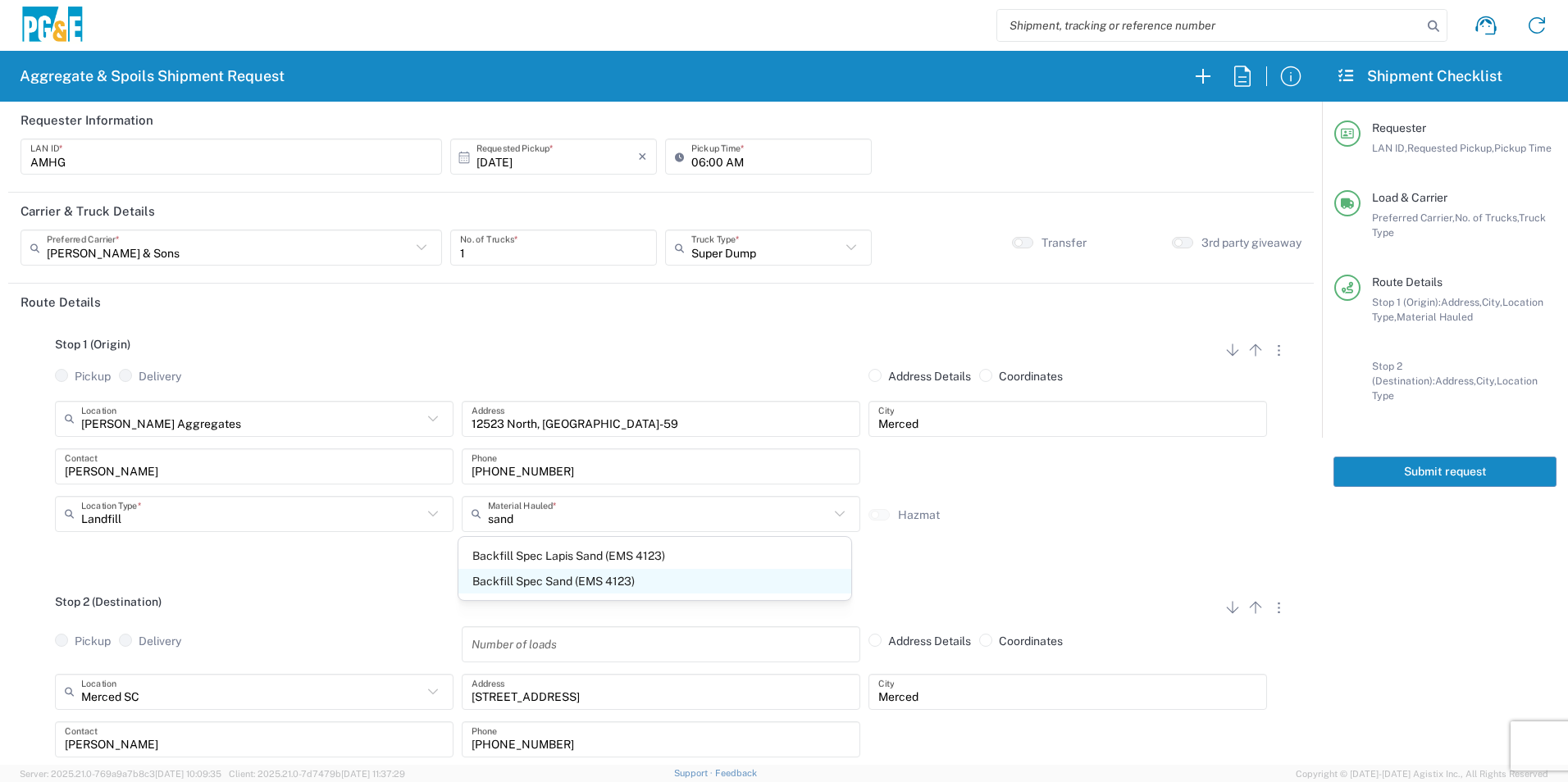
click at [579, 587] on span "Backfill Spec Sand (EMS 4123)" at bounding box center [654, 582] width 392 height 25
type input "Backfill Spec Sand (EMS 4123)"
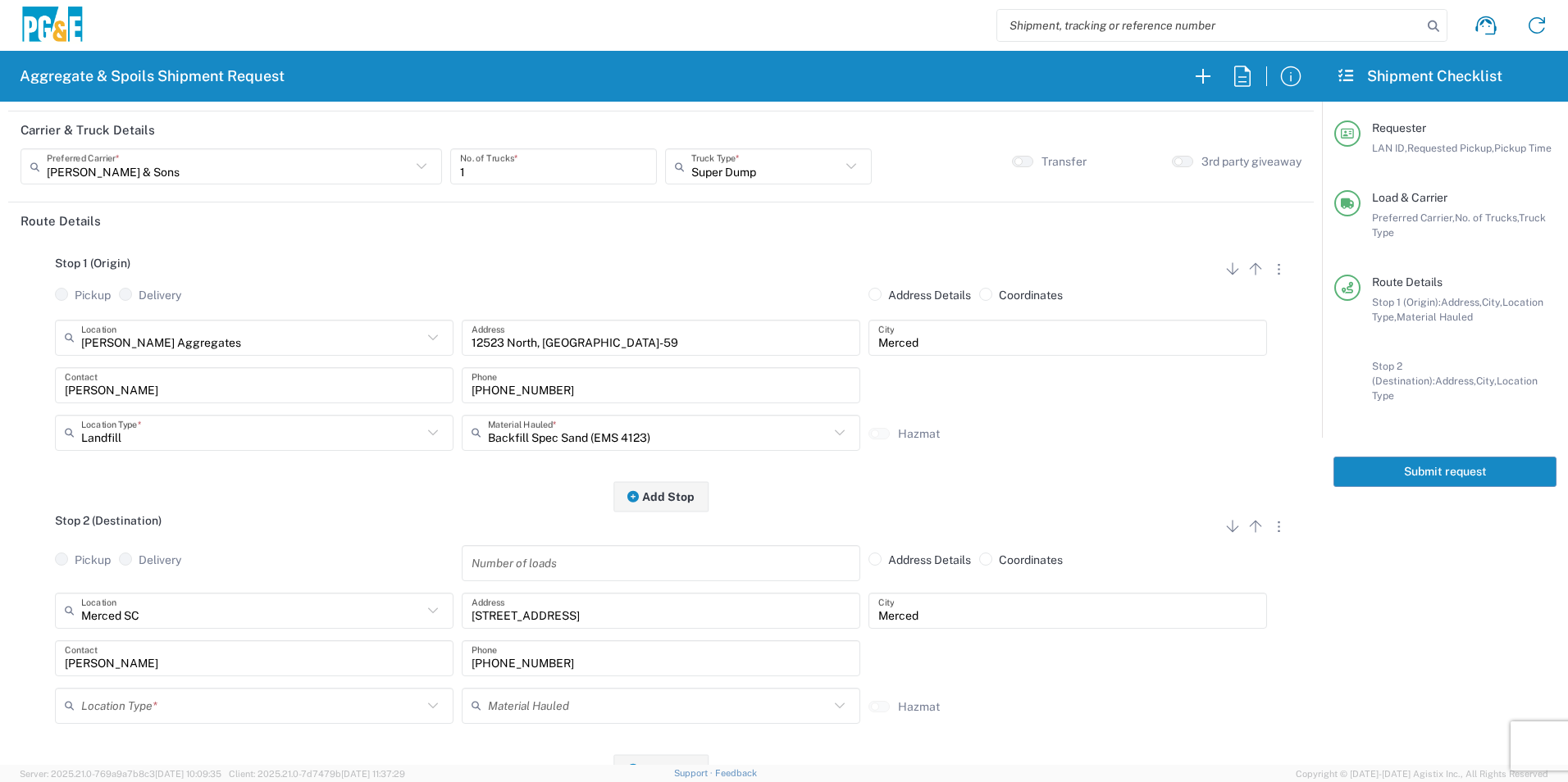
scroll to position [246, 0]
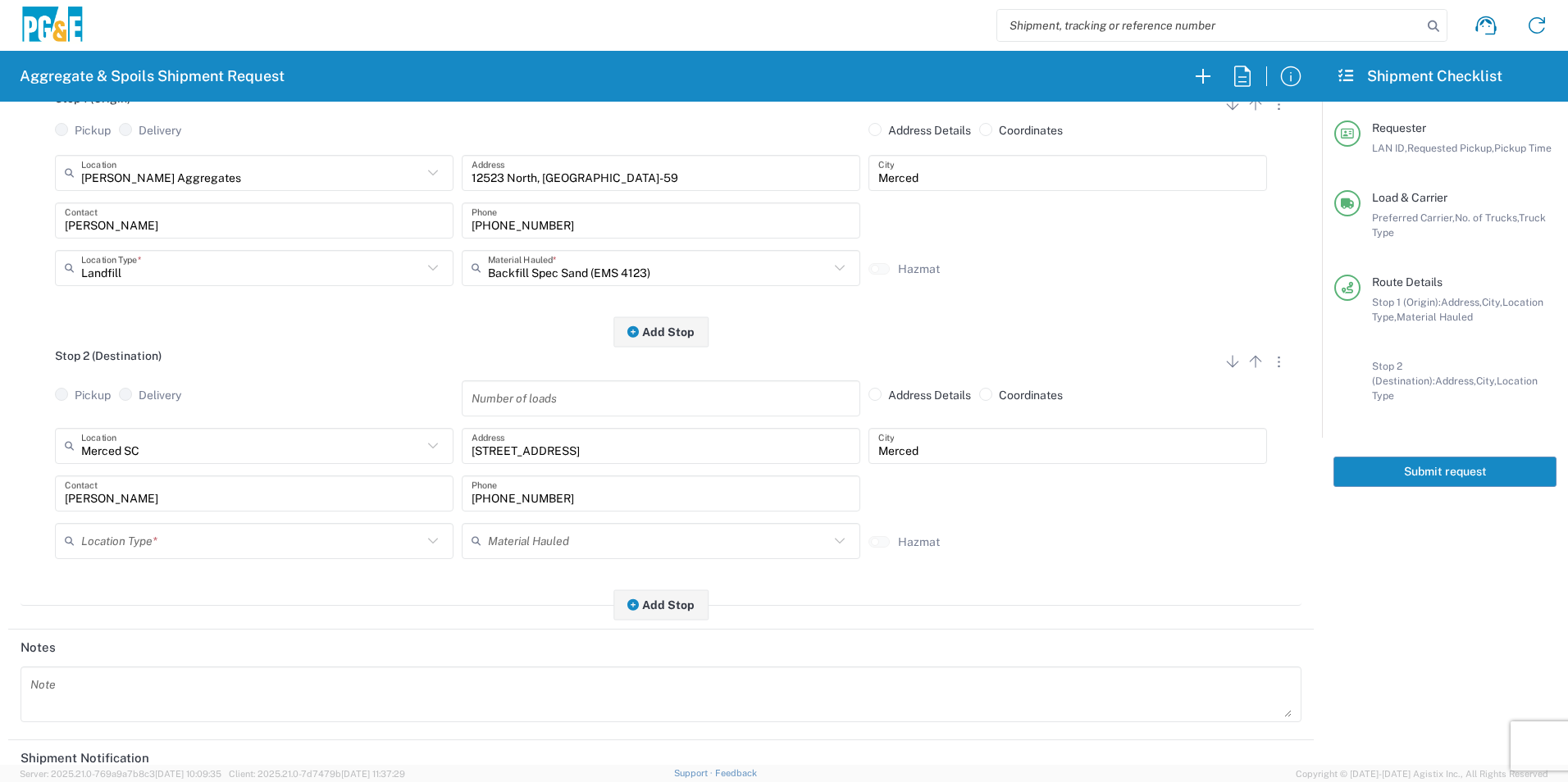
click at [156, 544] on input "text" at bounding box center [251, 541] width 341 height 29
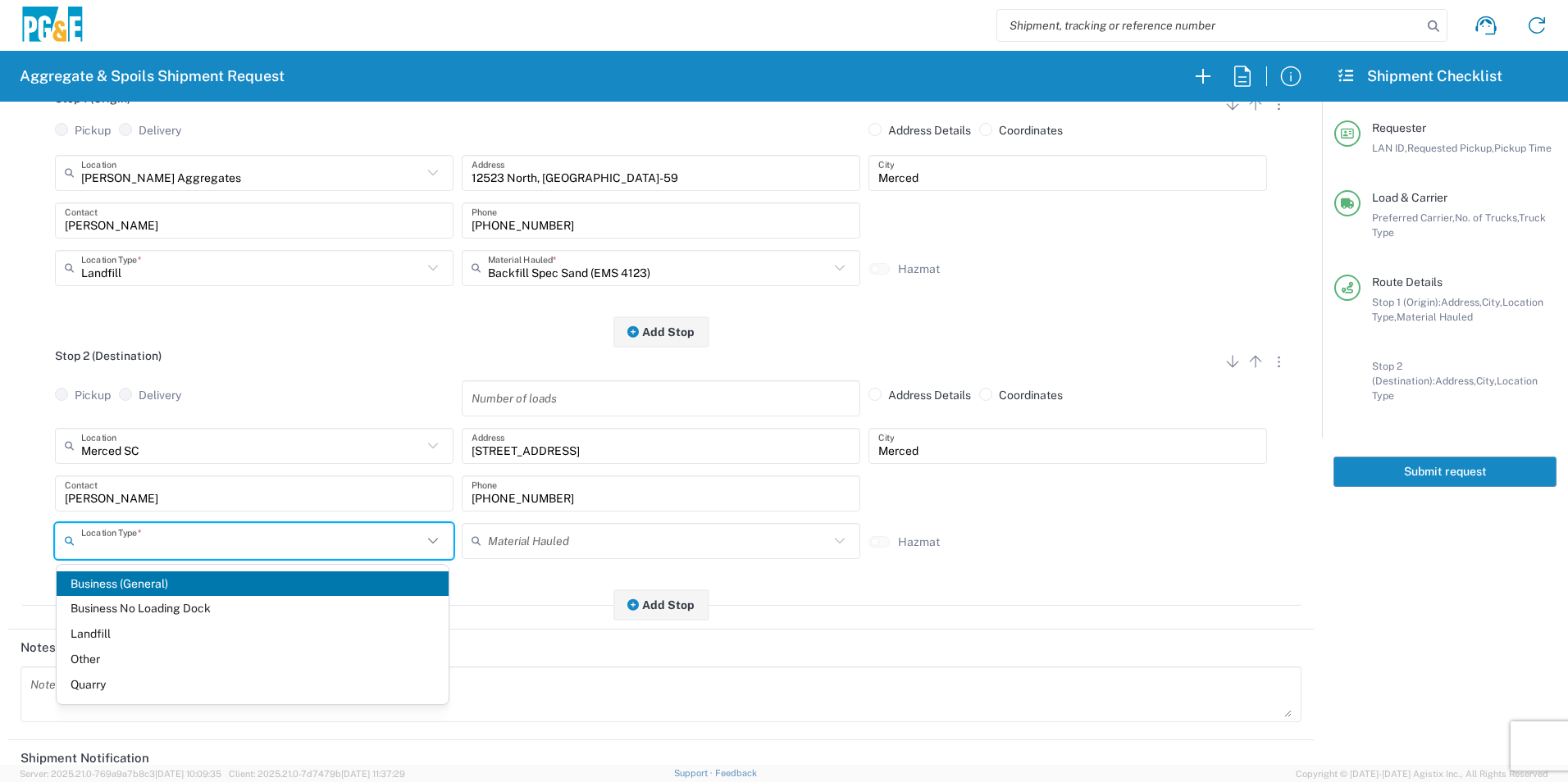
drag, startPoint x: 132, startPoint y: 607, endPoint x: 136, endPoint y: 595, distance: 12.6
click at [131, 607] on span "Business No Loading Dock" at bounding box center [252, 609] width 392 height 25
type input "Business No Loading Dock"
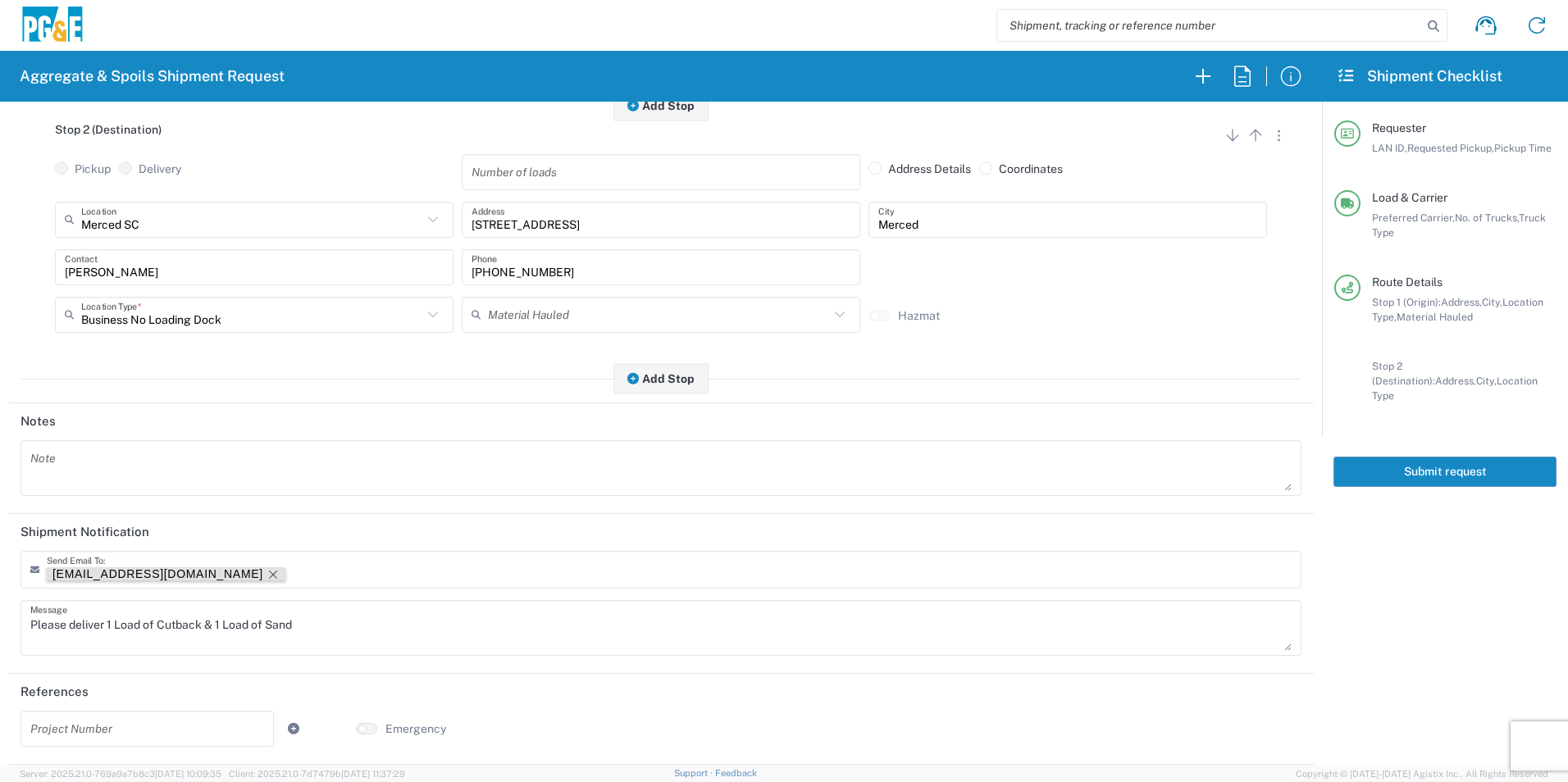
click at [267, 577] on icon "Remove tag" at bounding box center [274, 575] width 13 height 13
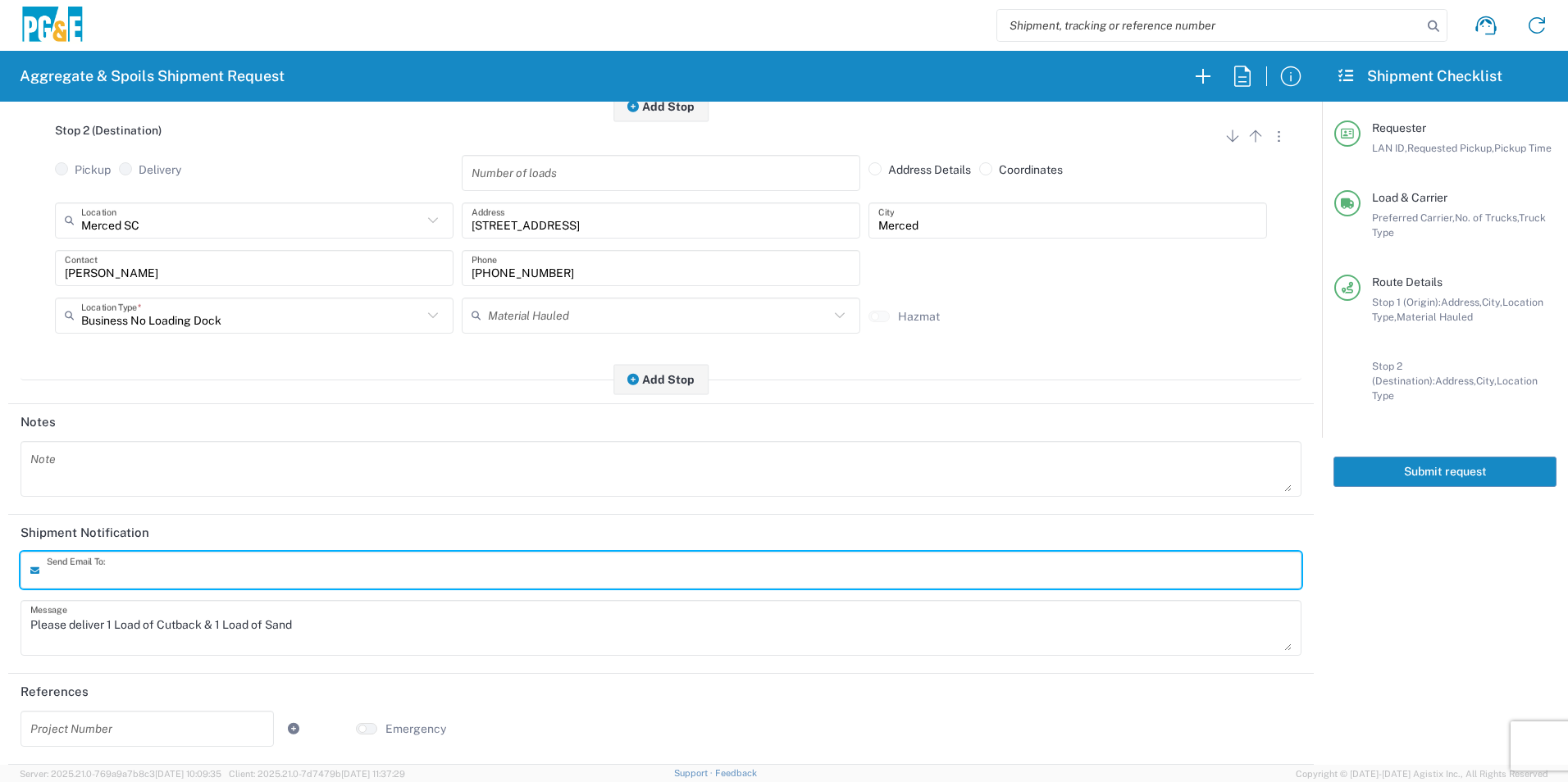
scroll to position [473, 0]
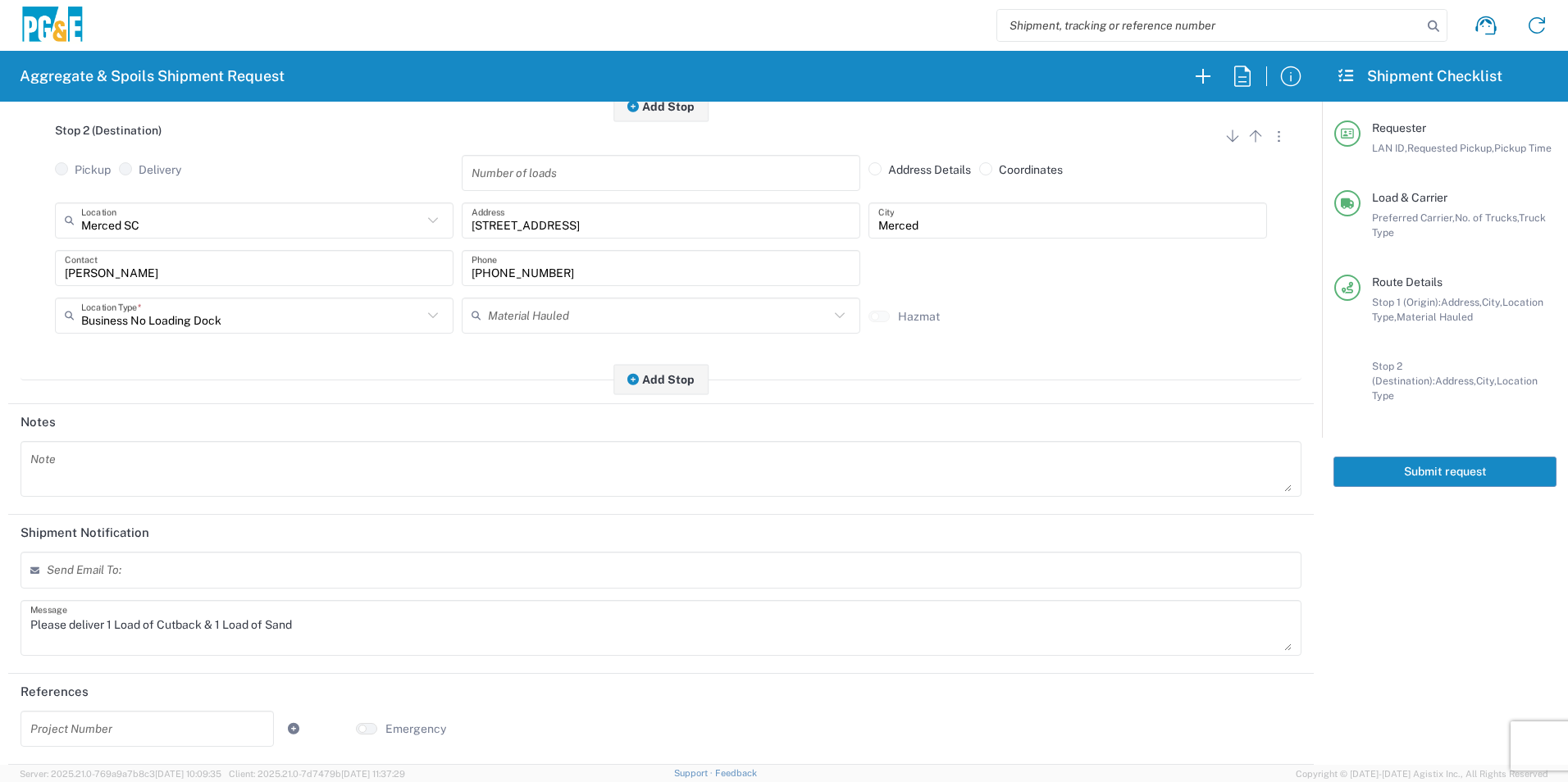
click at [284, 590] on div "Send Email To:" at bounding box center [661, 576] width 1290 height 48
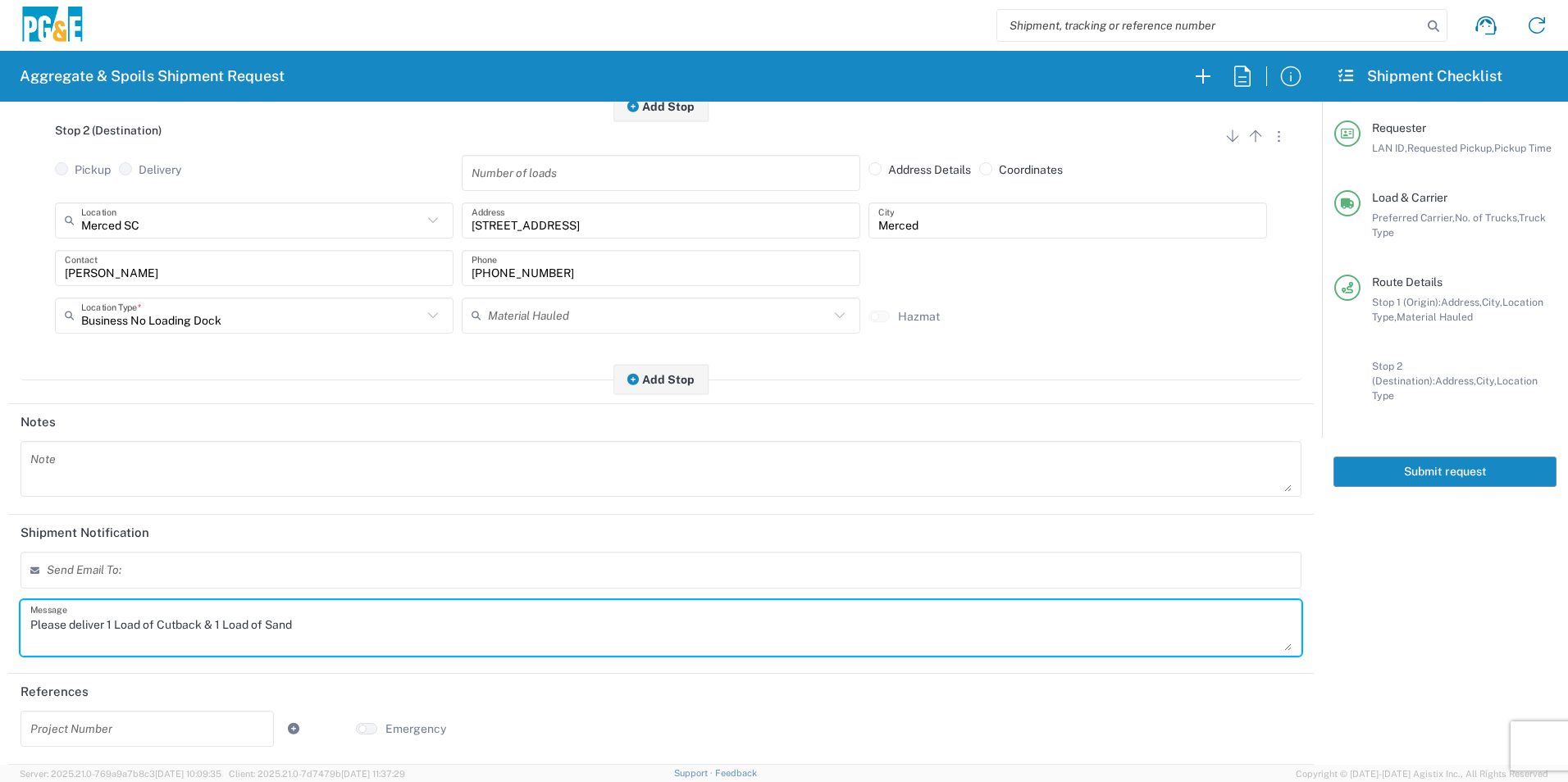
click at [219, 619] on textarea "Please deliver 1 Load of Cutback & 1 Load of Sand" at bounding box center [662, 628] width 1262 height 46
click at [248, 621] on textarea "Please deliver 1 Load of Cutback & 3 Load of Sand" at bounding box center [662, 628] width 1262 height 46
click at [210, 622] on textarea "Please deliver 1 Load of Cutback & 3 Loads of Sand" at bounding box center [662, 628] width 1262 height 46
drag, startPoint x: 215, startPoint y: 622, endPoint x: 106, endPoint y: 623, distance: 109.0
click at [106, 623] on textarea "Please deliver 1 Load of Cutback & 3 Loads of Sand" at bounding box center [662, 628] width 1262 height 46
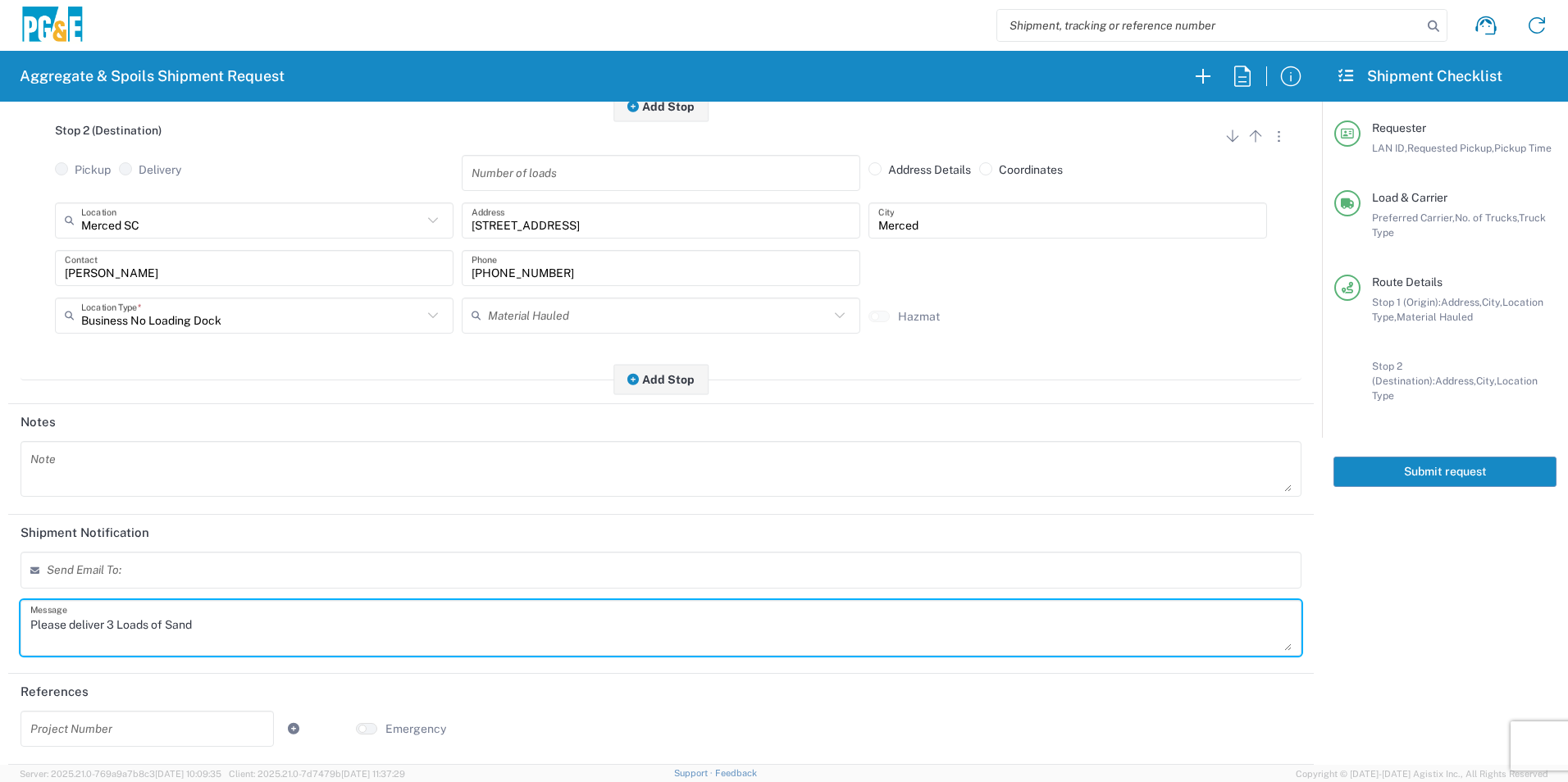
drag, startPoint x: 236, startPoint y: 613, endPoint x: 0, endPoint y: 621, distance: 236.1
click at [0, 615] on html "Aggregate & Spoils Shipment Request Requester Information AMHG LAN ID * 10/16/2…" at bounding box center [784, 391] width 1568 height 782
type textarea "Please deliver 3 Loads of Sand"
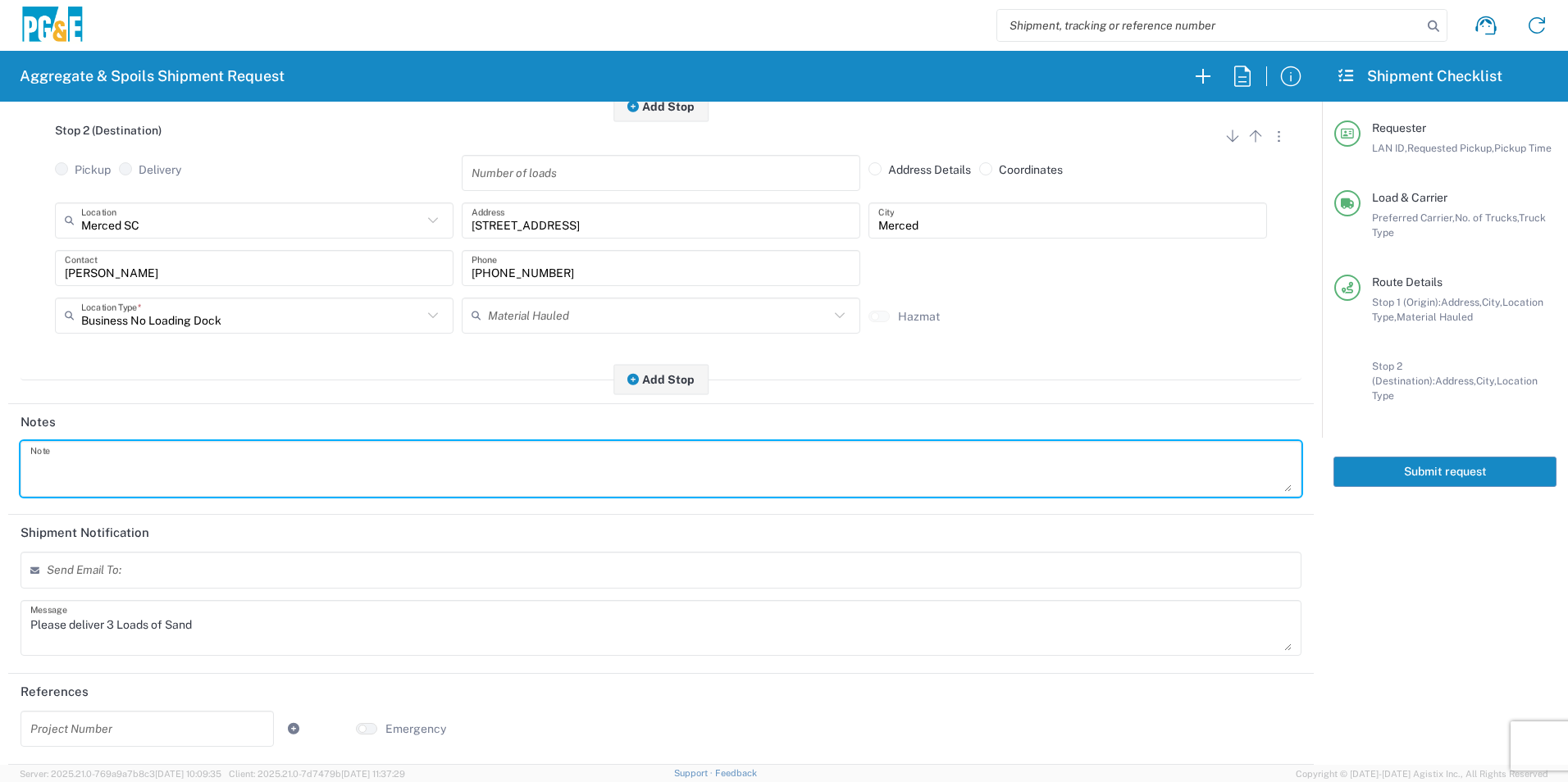
click at [140, 456] on textarea at bounding box center [662, 469] width 1262 height 46
paste textarea "Please deliver 3 Loads of Sand"
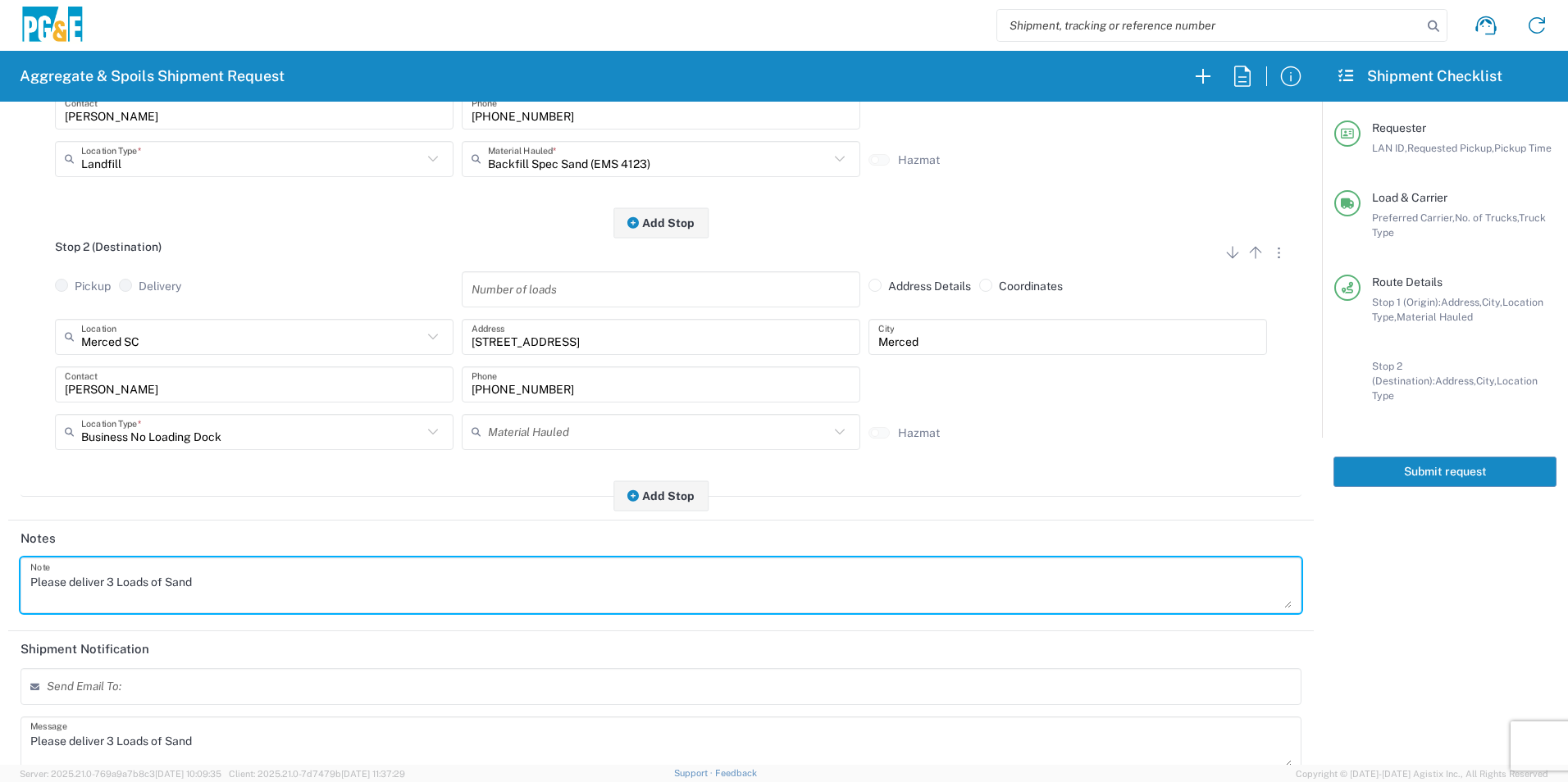
scroll to position [0, 0]
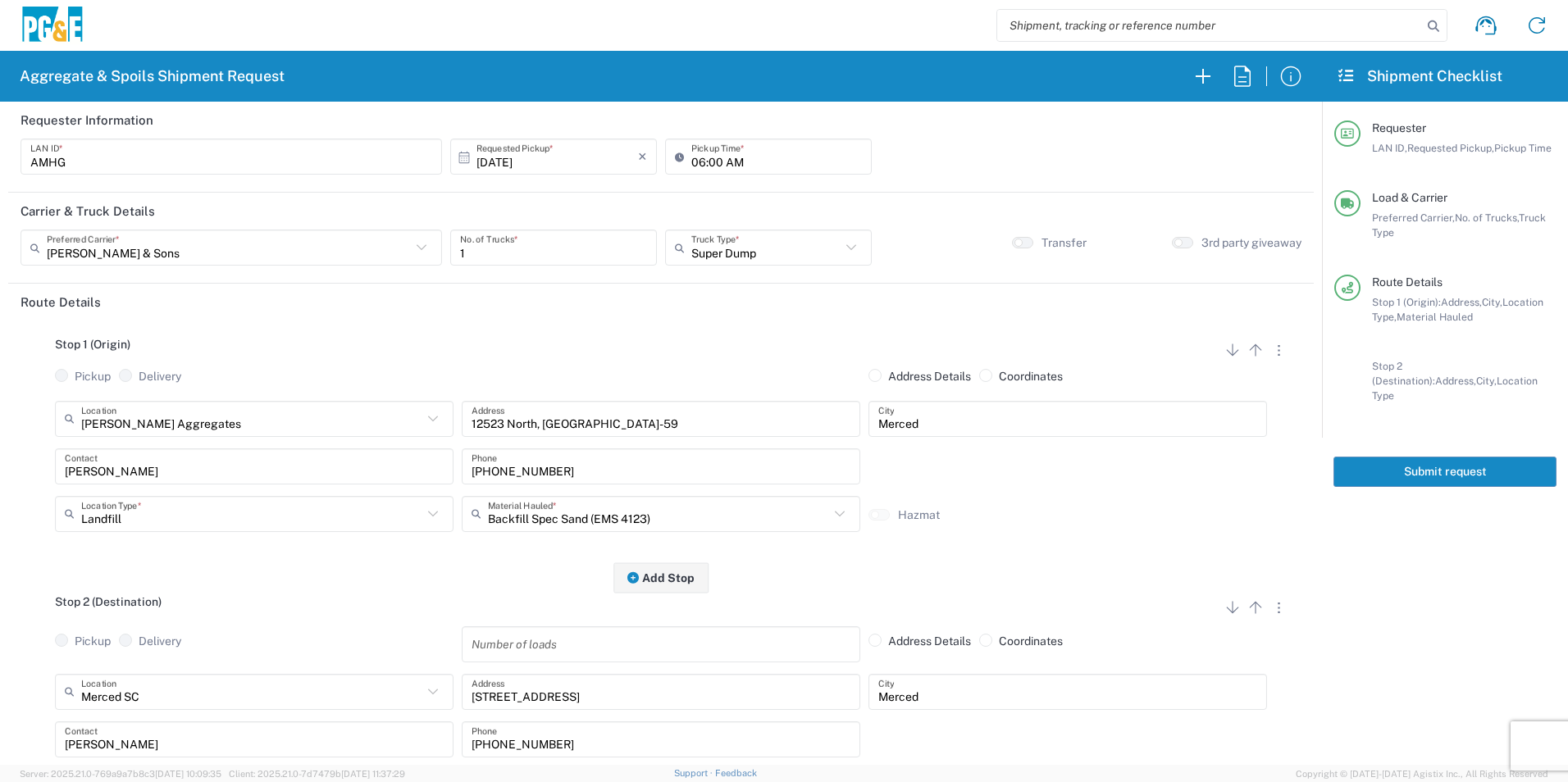
type textarea "Please deliver 3 Loads of Sand"
click at [1488, 456] on button "Submit request" at bounding box center [1446, 472] width 223 height 31
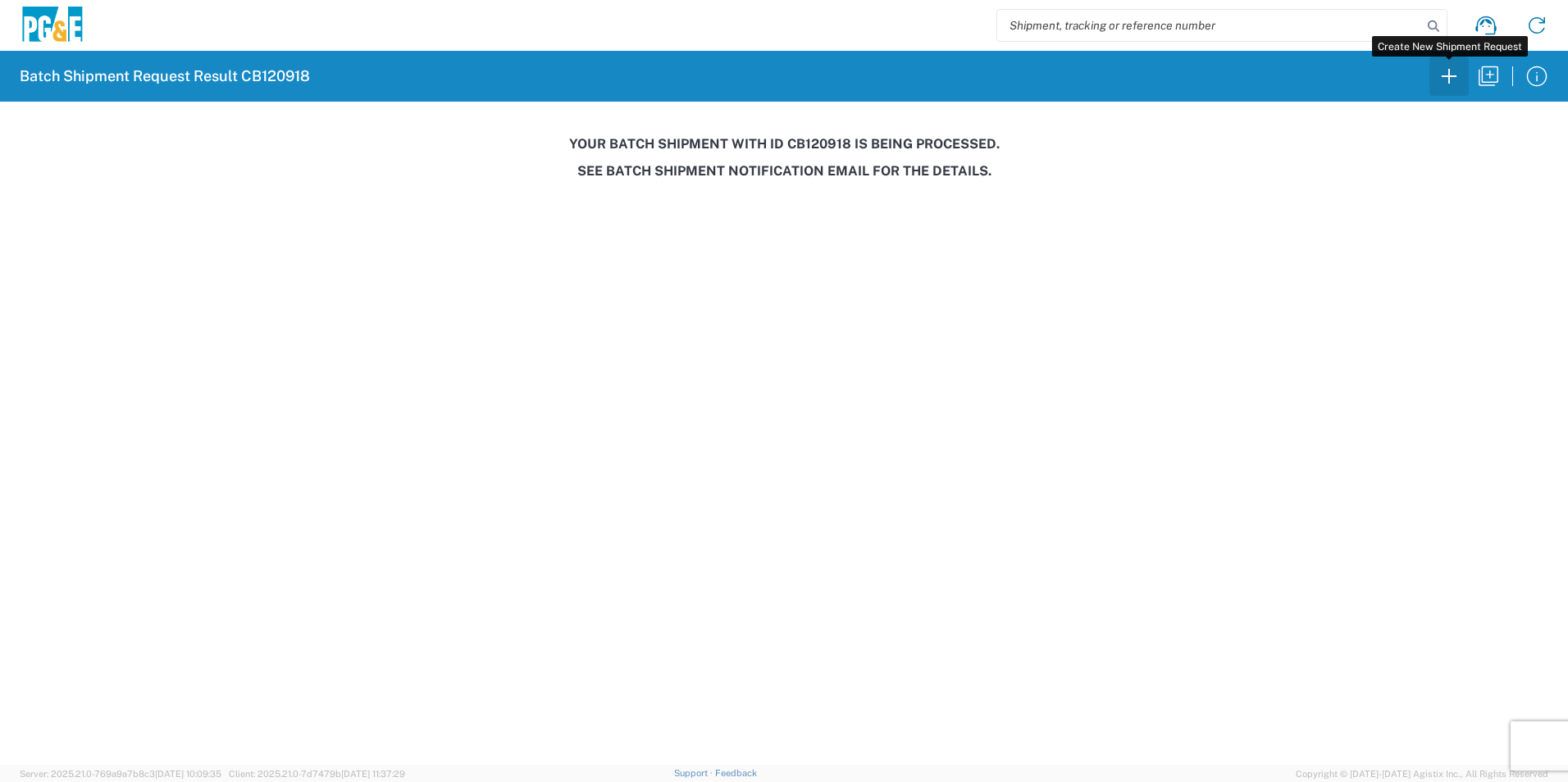
click at [1455, 85] on icon "button" at bounding box center [1449, 76] width 26 height 26
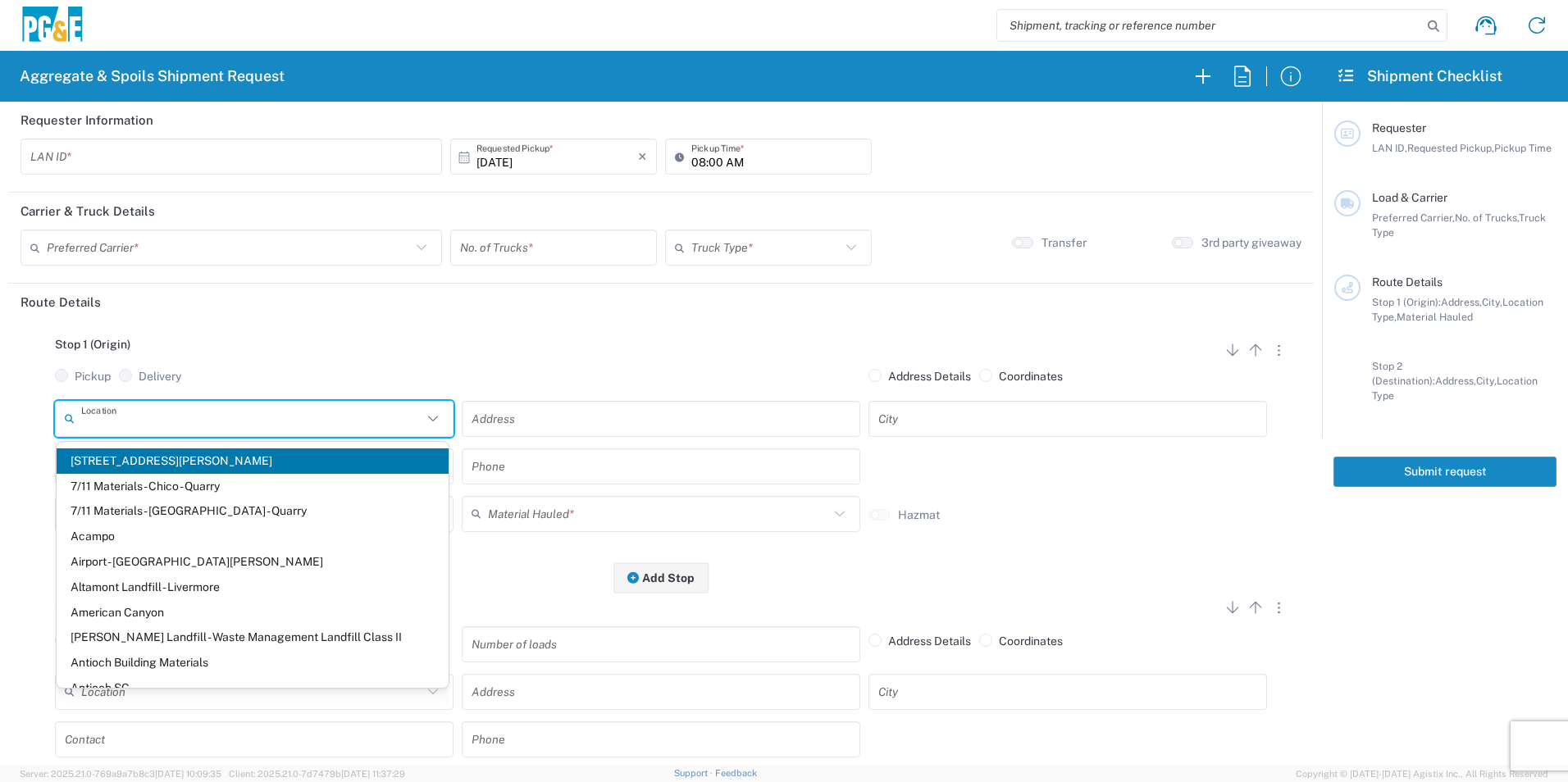
click at [276, 425] on input "text" at bounding box center [251, 419] width 341 height 29
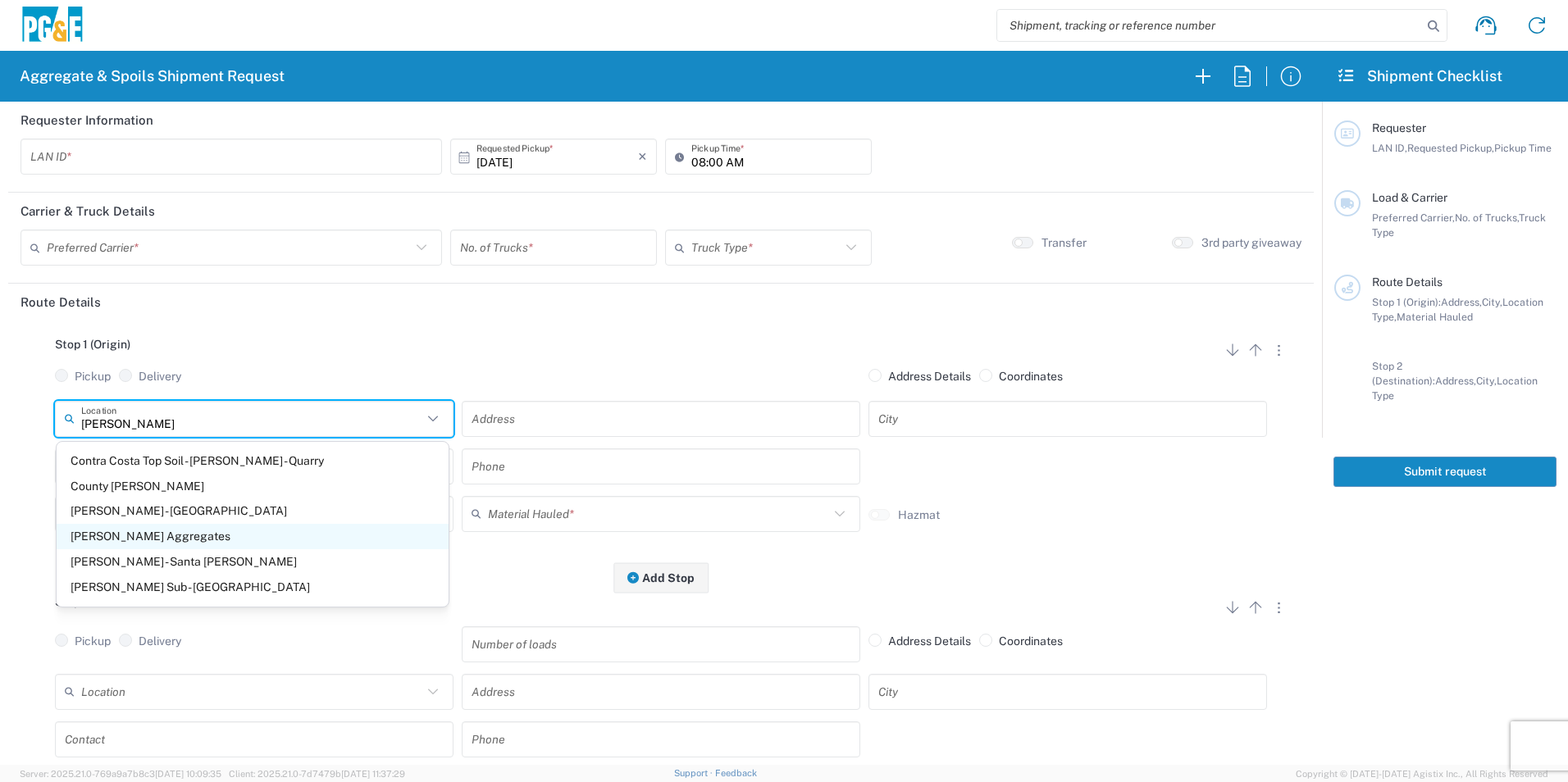
click at [217, 528] on span "[PERSON_NAME] Aggregates" at bounding box center [252, 536] width 392 height 25
type input "[PERSON_NAME] Aggregates"
type input "12523 North, [GEOGRAPHIC_DATA]-59"
type input "Merced"
type input "Quarry"
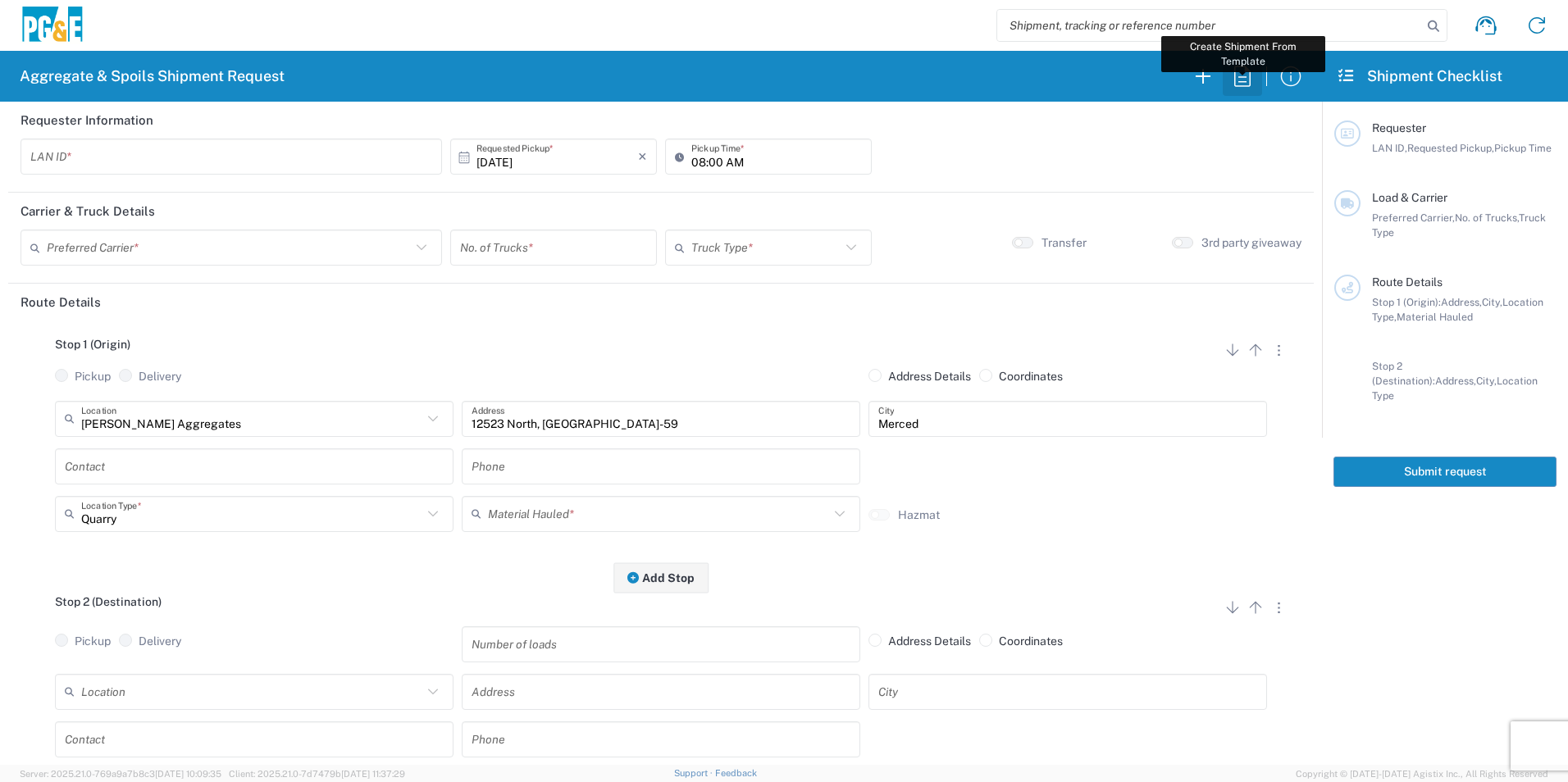
click at [1245, 80] on icon "button" at bounding box center [1241, 76] width 26 height 26
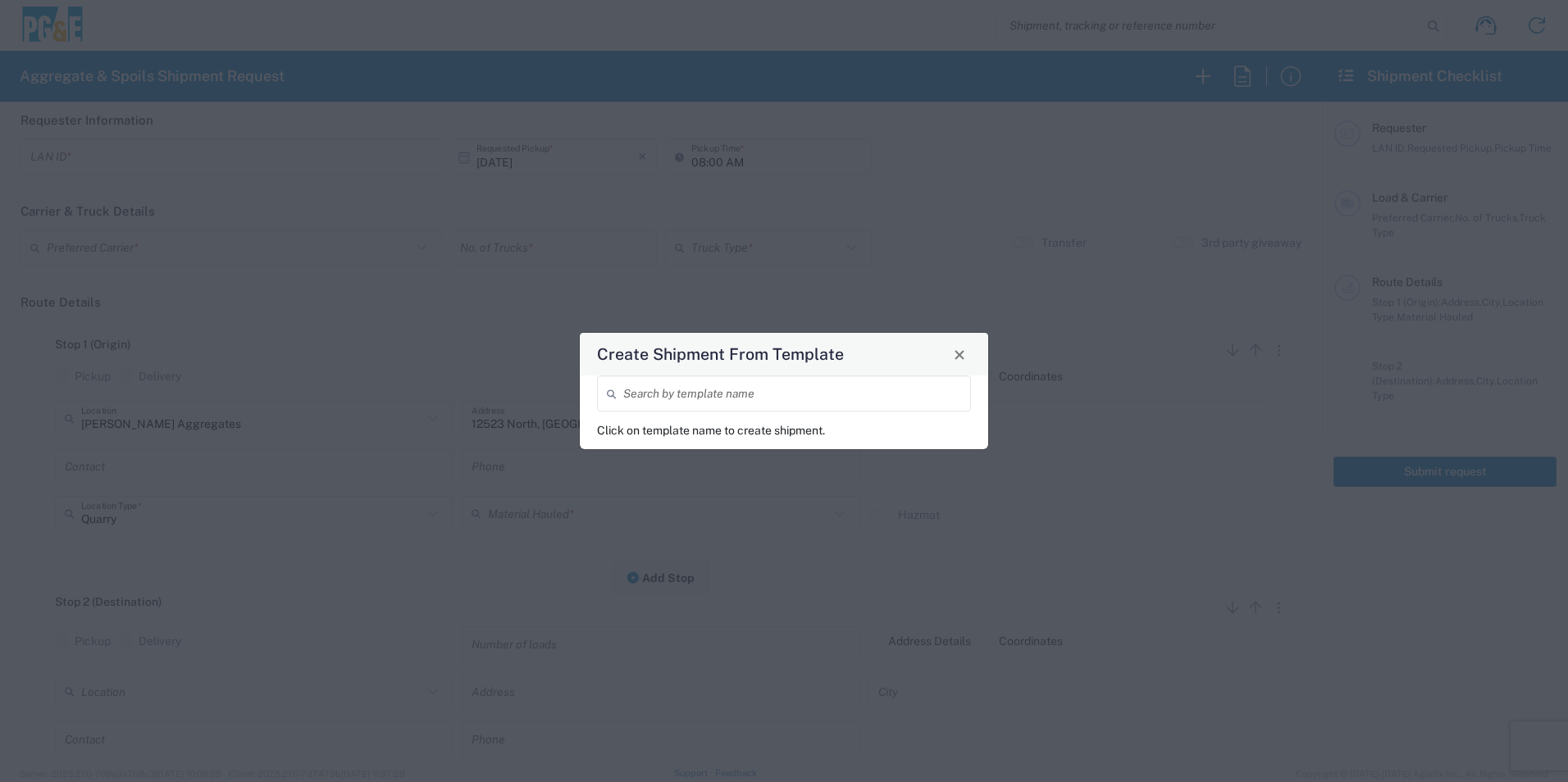
click at [699, 404] on input "search" at bounding box center [792, 394] width 338 height 29
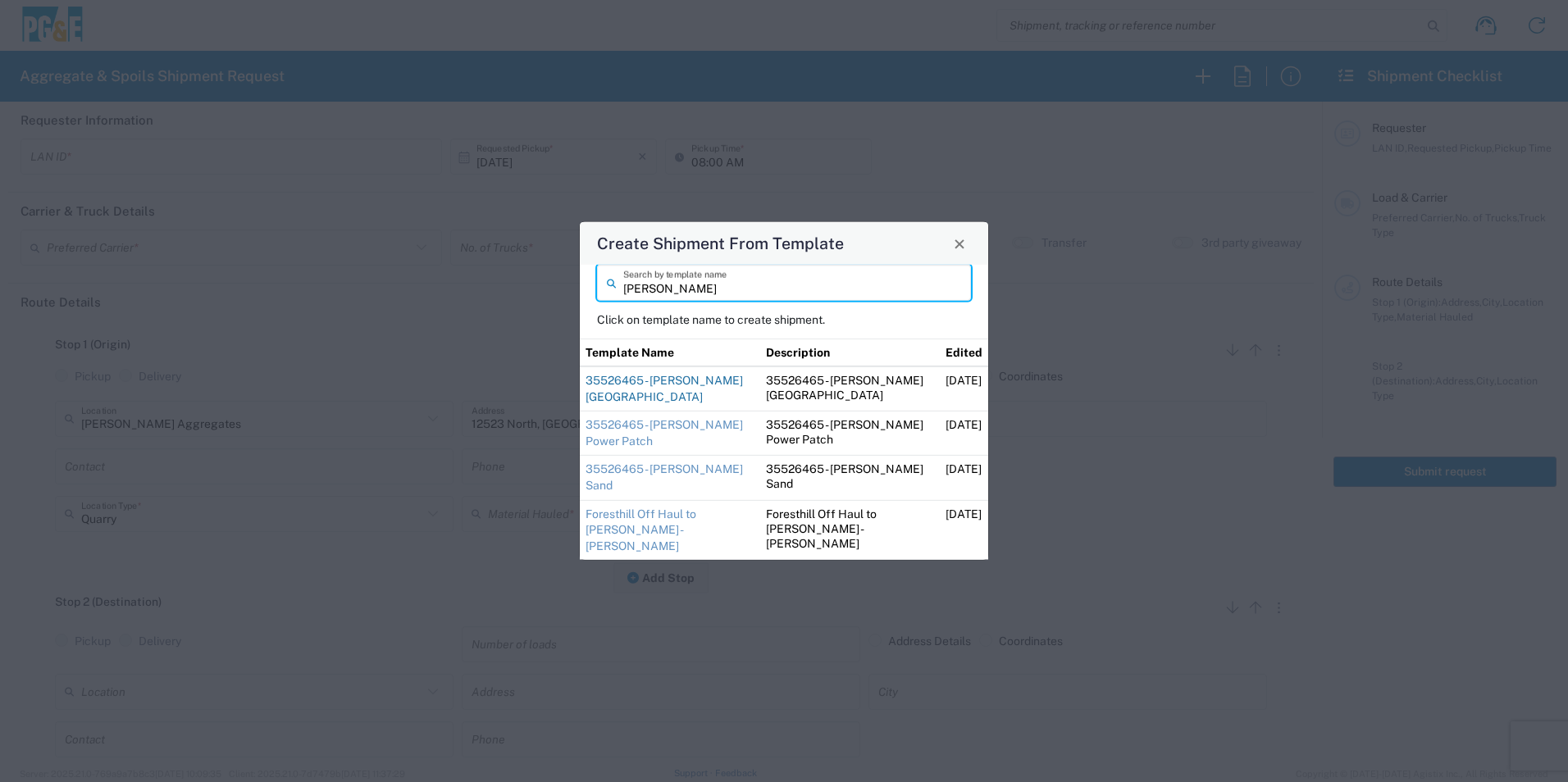
type input "steve"
click at [670, 390] on link "35526465 - Steve Foresthill Import Base Rock" at bounding box center [664, 388] width 157 height 30
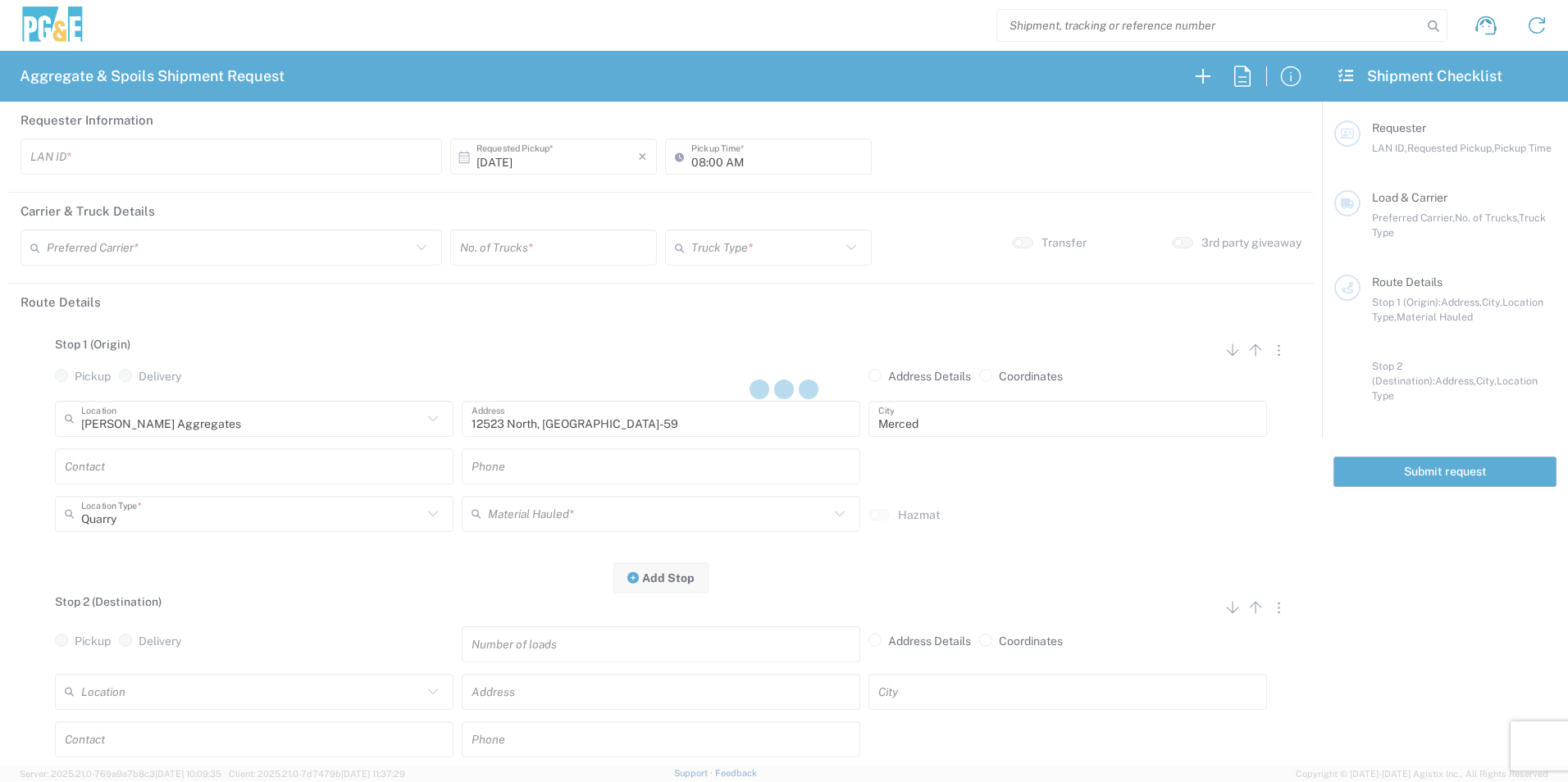
type input "STW8"
type input "06:30 AM"
type input "[PERSON_NAME] & Sons Trucking, Inc"
type input "Super Dump"
type textarea "Please deliver 3 Loads of Base Rock"
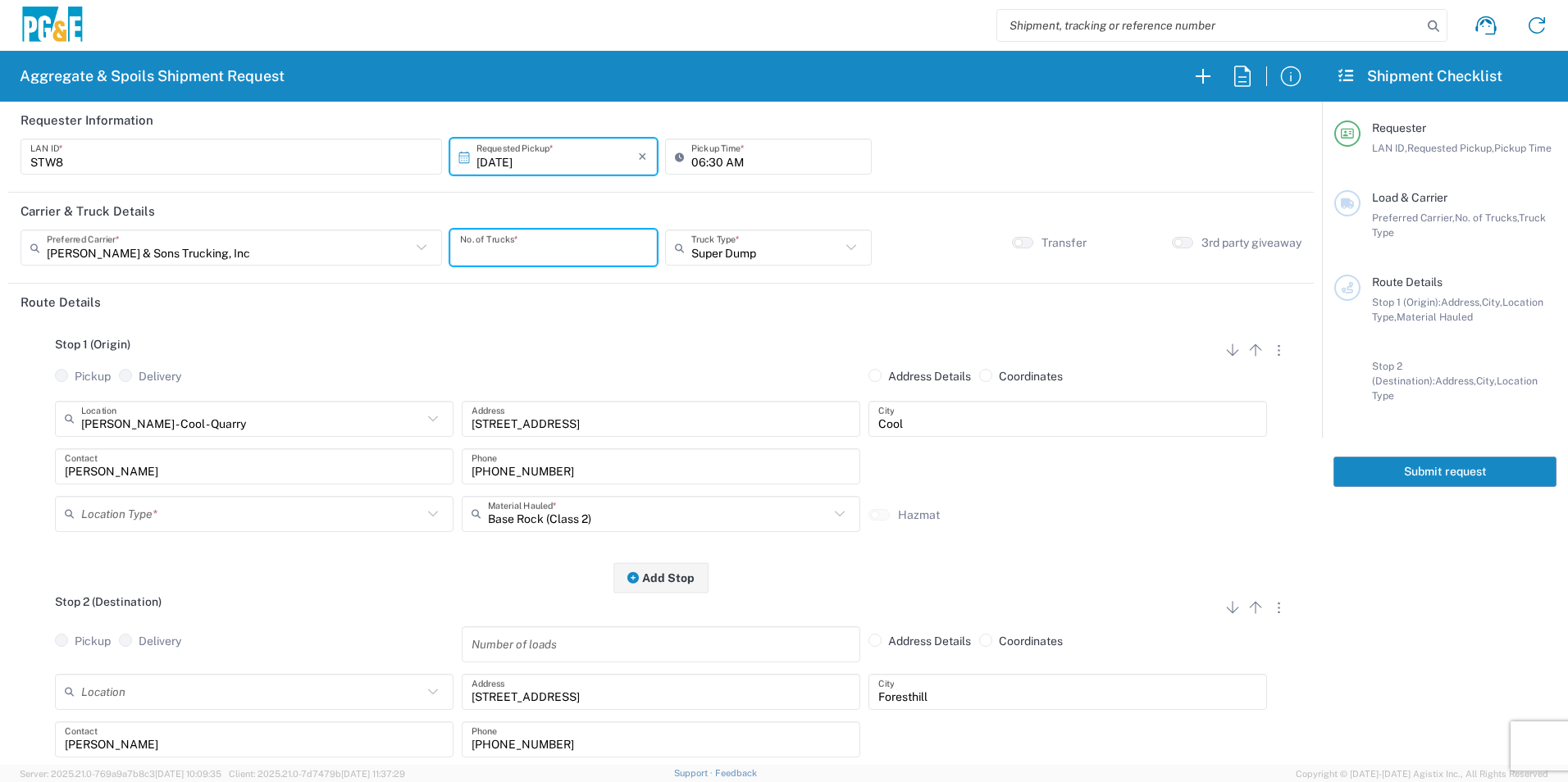
click at [507, 235] on input "number" at bounding box center [554, 248] width 187 height 29
type input "2"
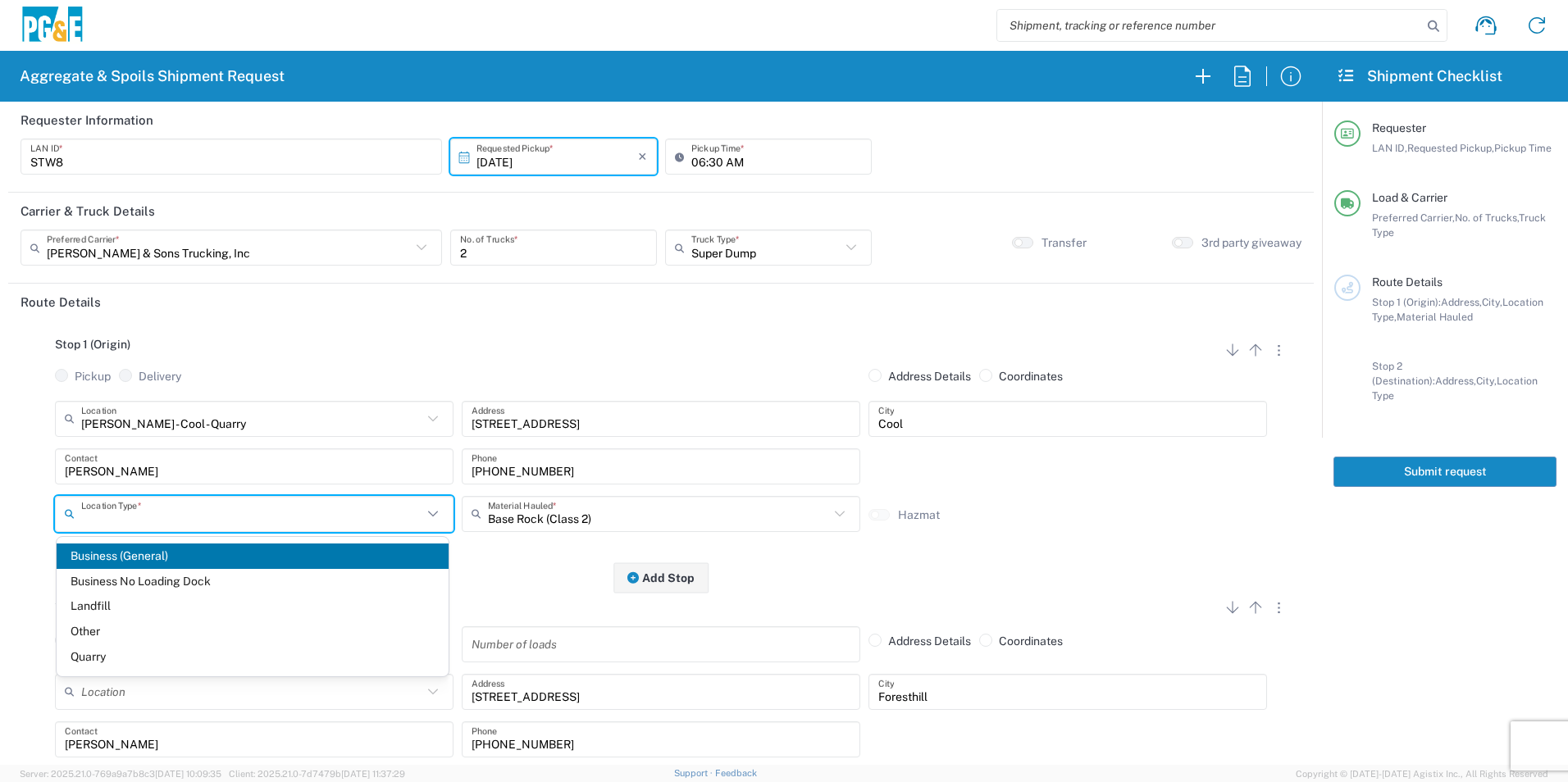
click at [146, 506] on input "text" at bounding box center [251, 514] width 341 height 29
click at [100, 651] on span "Quarry" at bounding box center [252, 657] width 392 height 25
type input "Quarry"
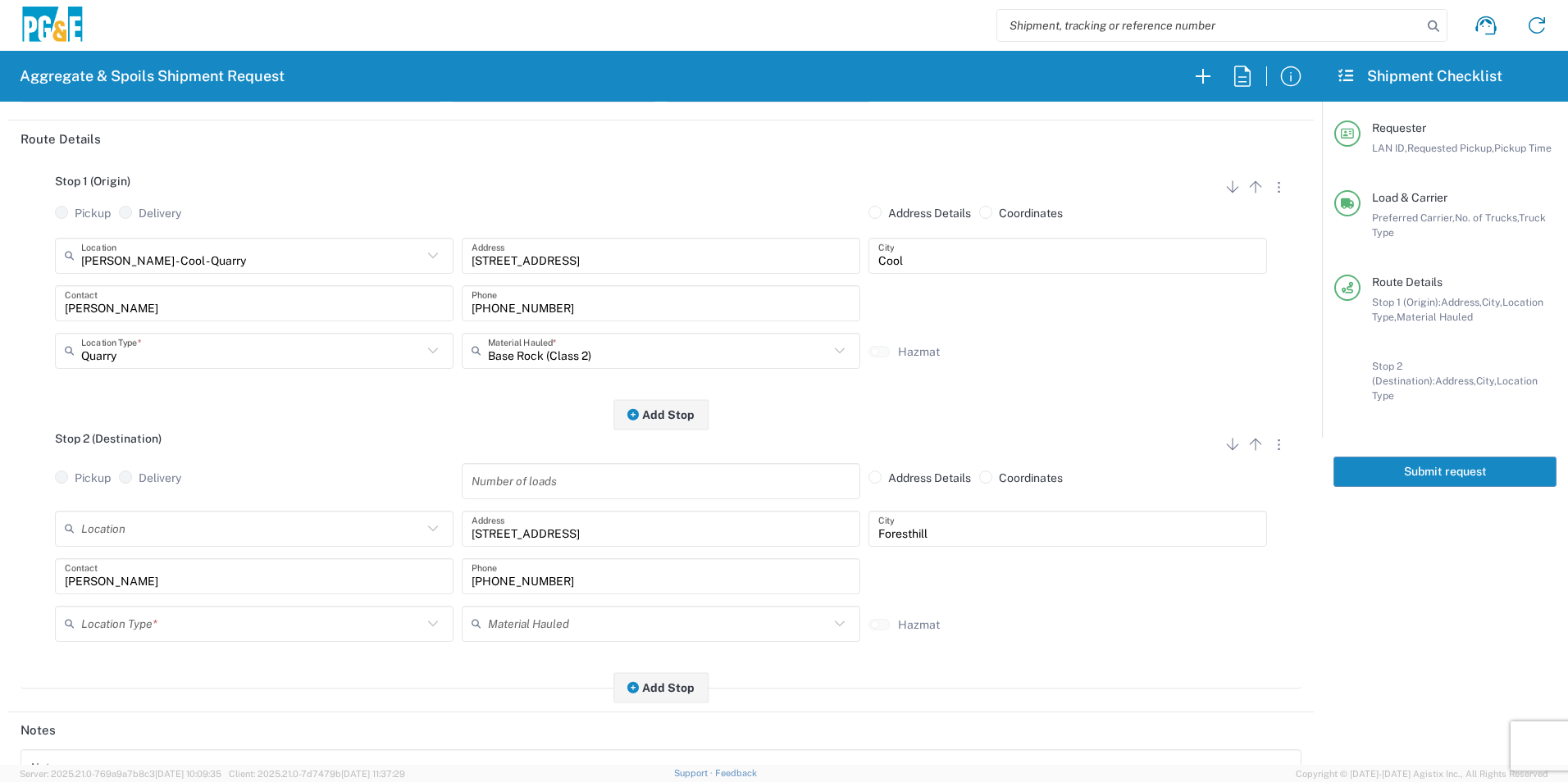
scroll to position [164, 0]
click at [123, 631] on input "text" at bounding box center [251, 623] width 341 height 29
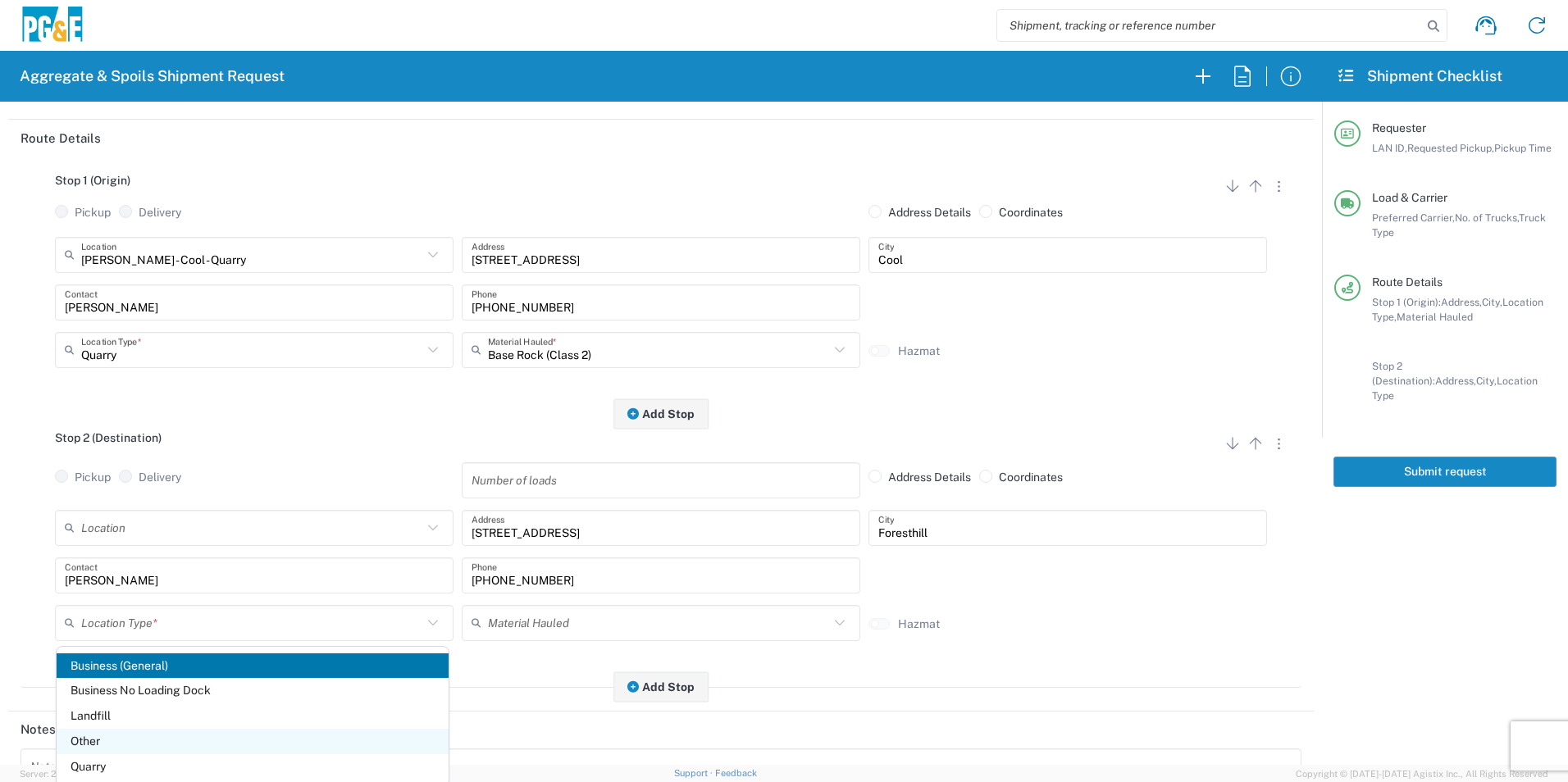
click at [103, 742] on span "Other" at bounding box center [252, 742] width 392 height 25
type input "Other"
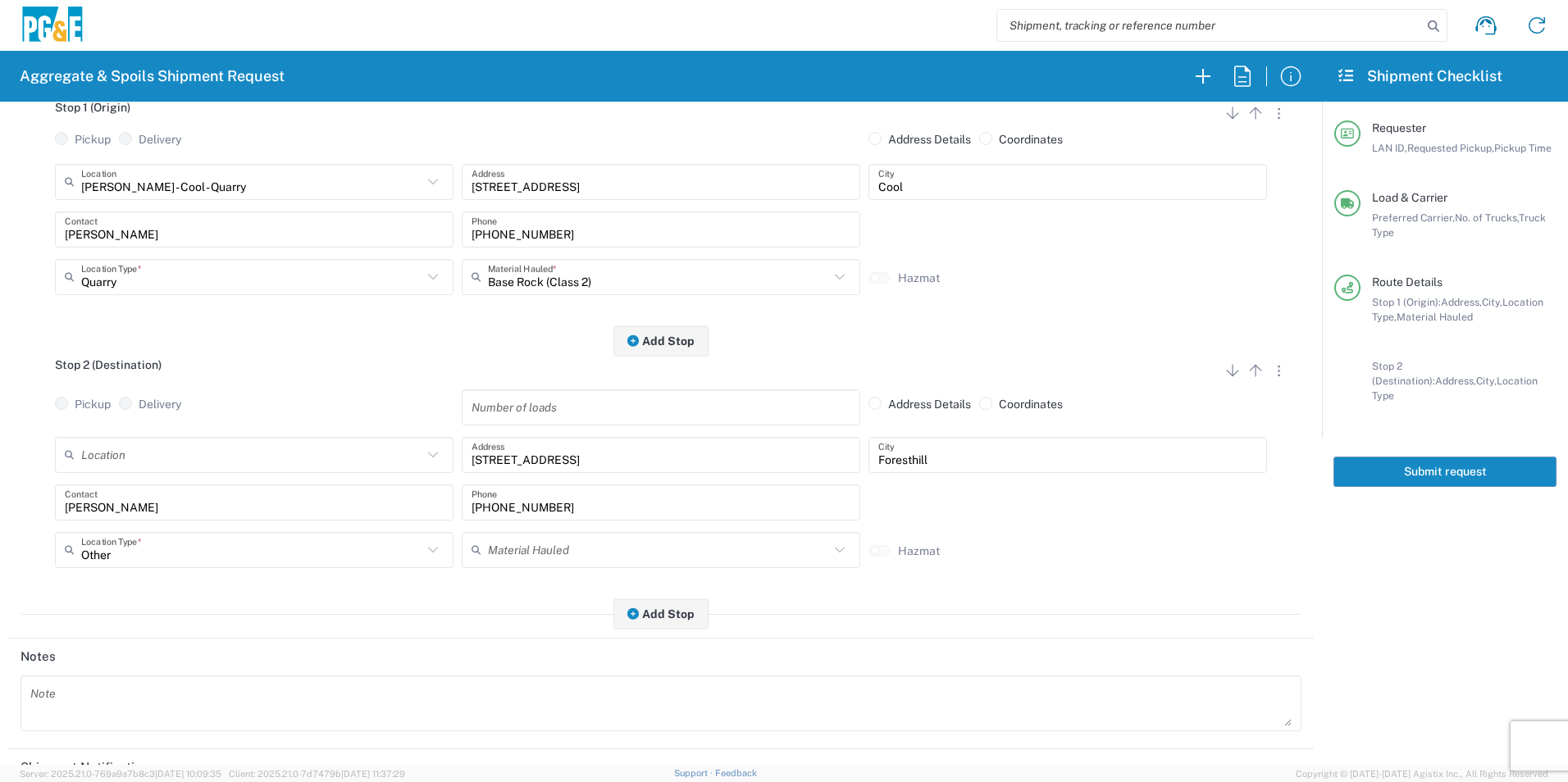
scroll to position [474, 0]
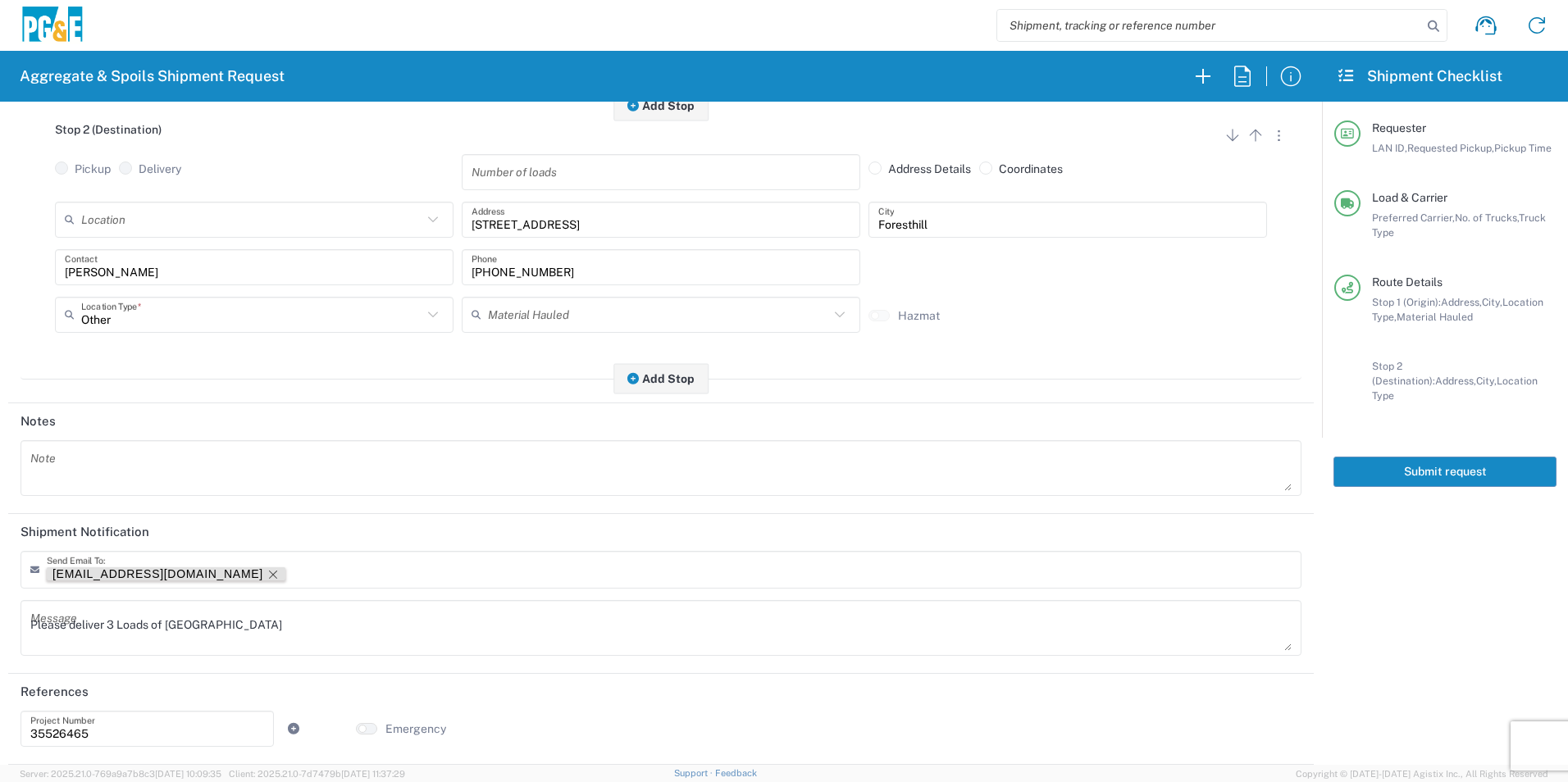
click at [267, 574] on icon "Remove tag" at bounding box center [274, 575] width 13 height 13
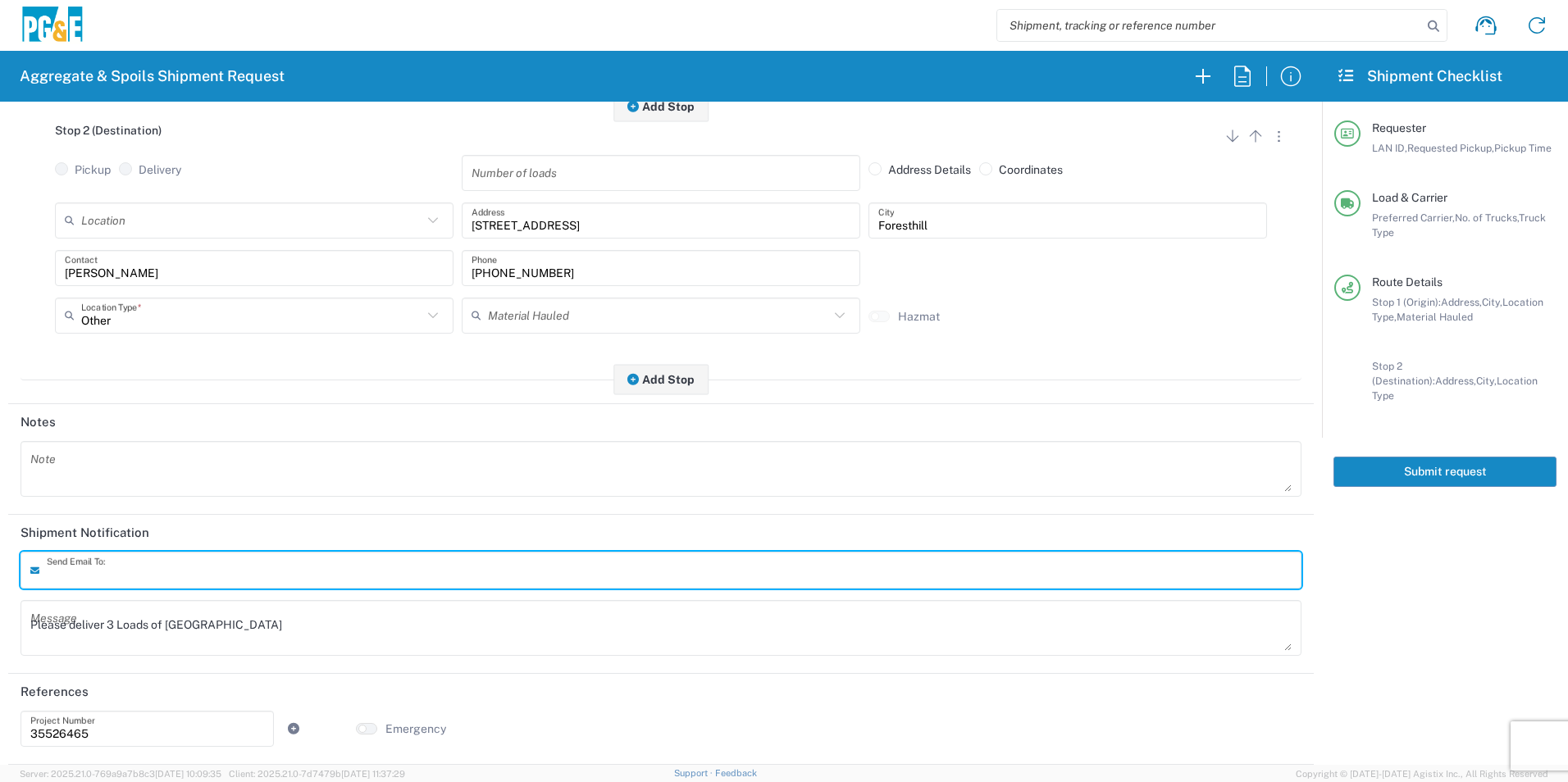
scroll to position [473, 0]
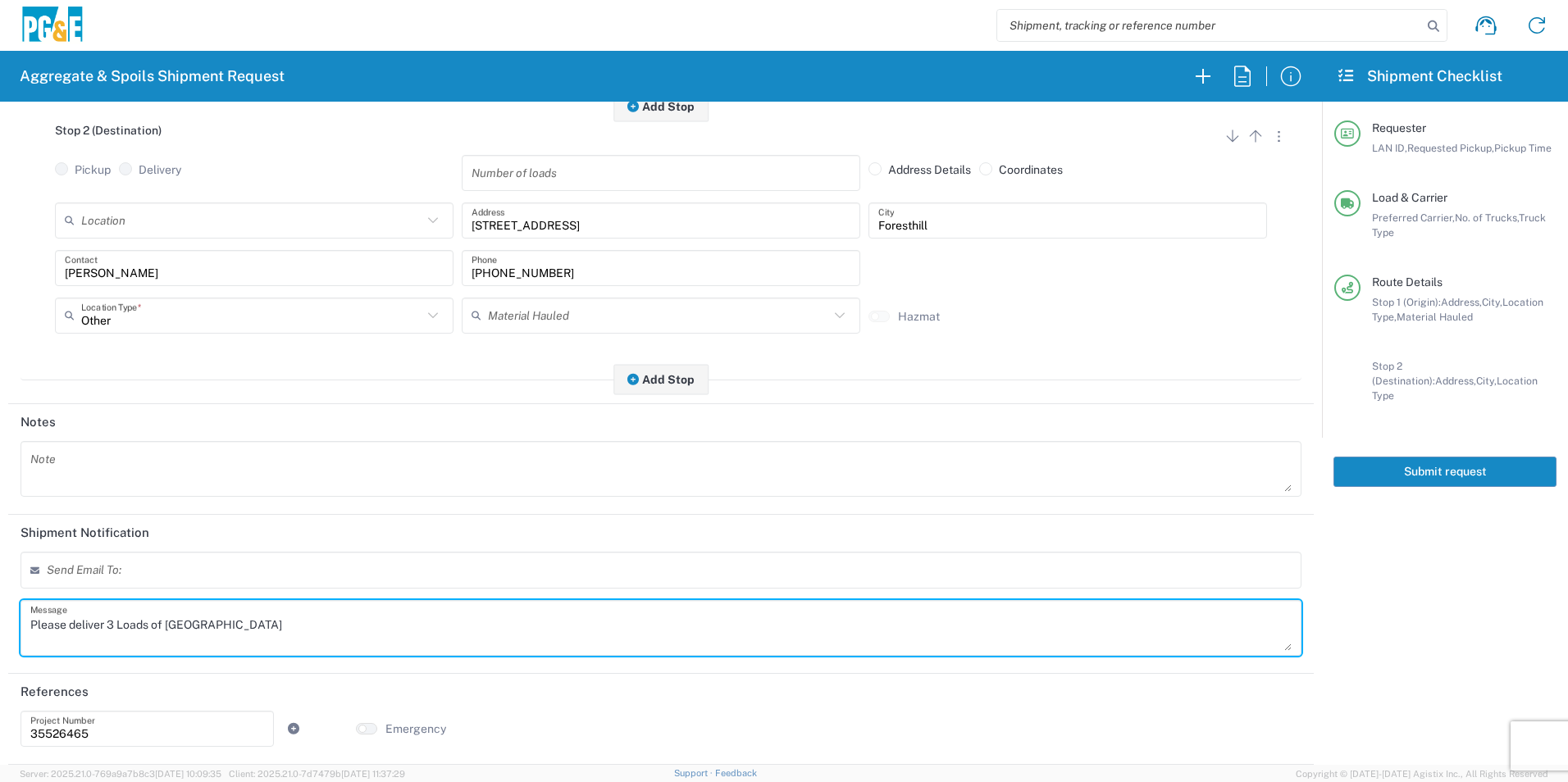
drag, startPoint x: 235, startPoint y: 629, endPoint x: 0, endPoint y: 623, distance: 235.1
click at [0, 623] on html "Aggregate & Spoils Shipment Request Requester Information STW8 LAN ID * 10/16/2…" at bounding box center [784, 391] width 1568 height 782
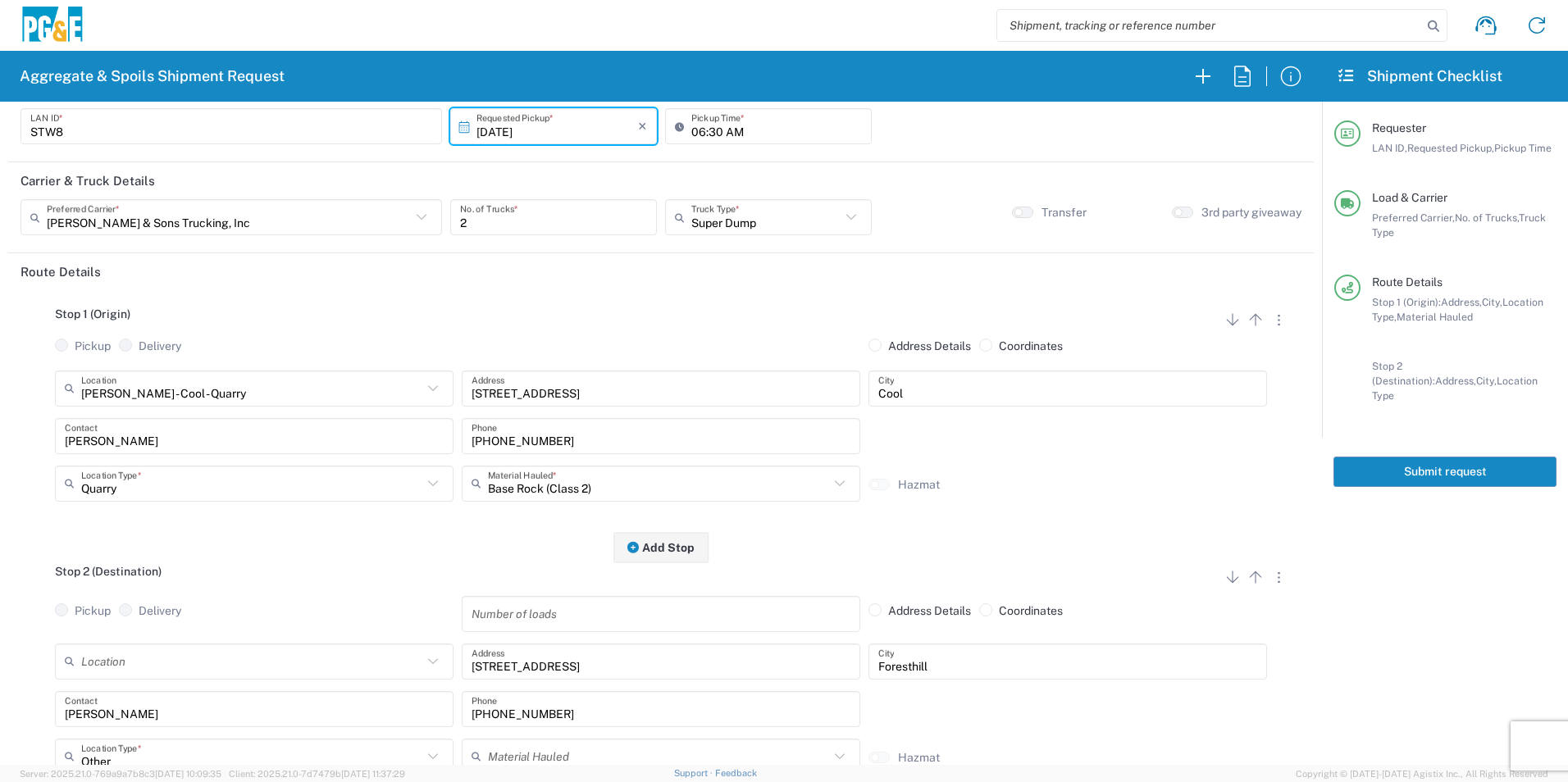
scroll to position [0, 0]
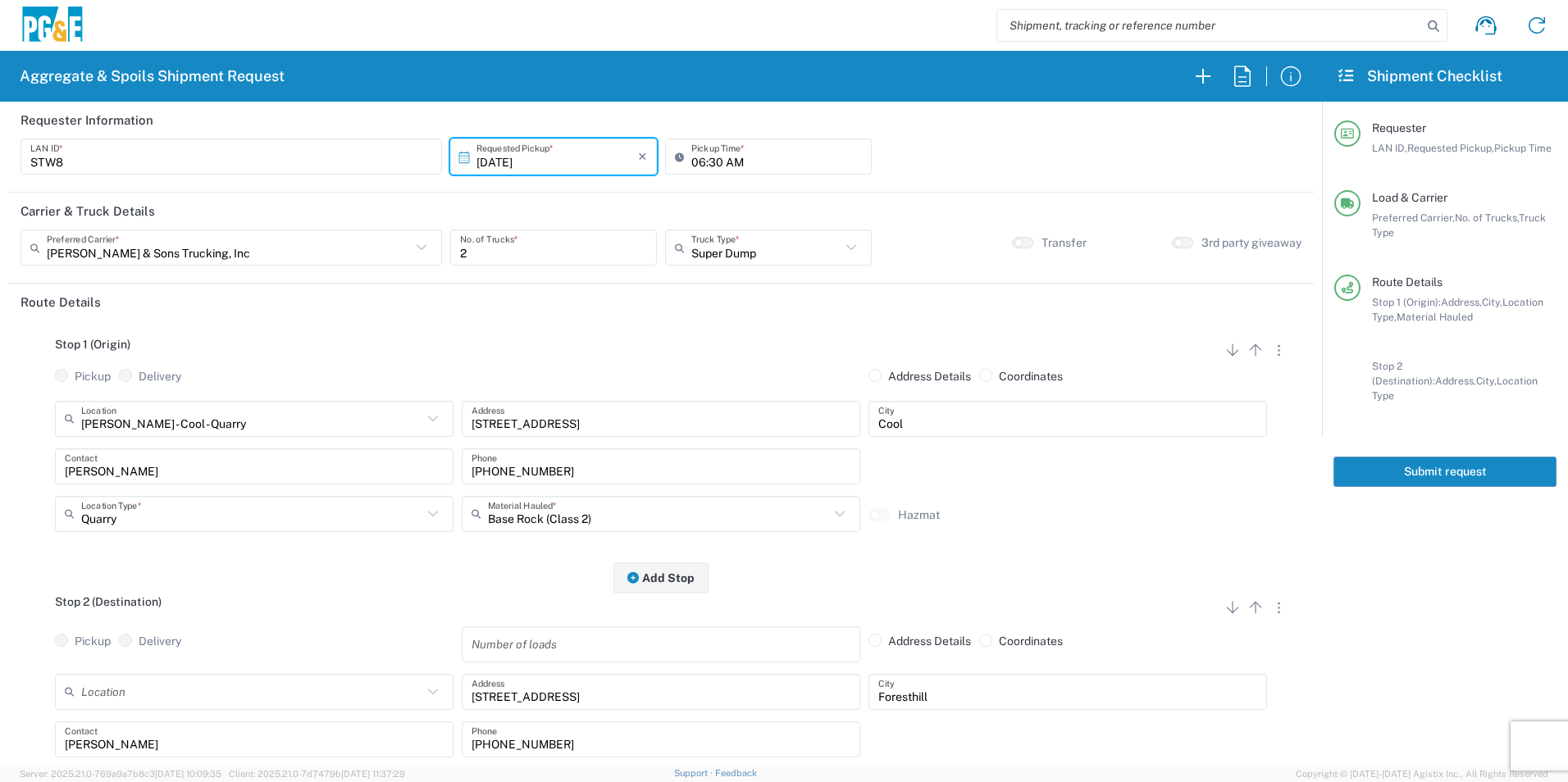
click at [1413, 462] on button "Submit request" at bounding box center [1446, 472] width 223 height 31
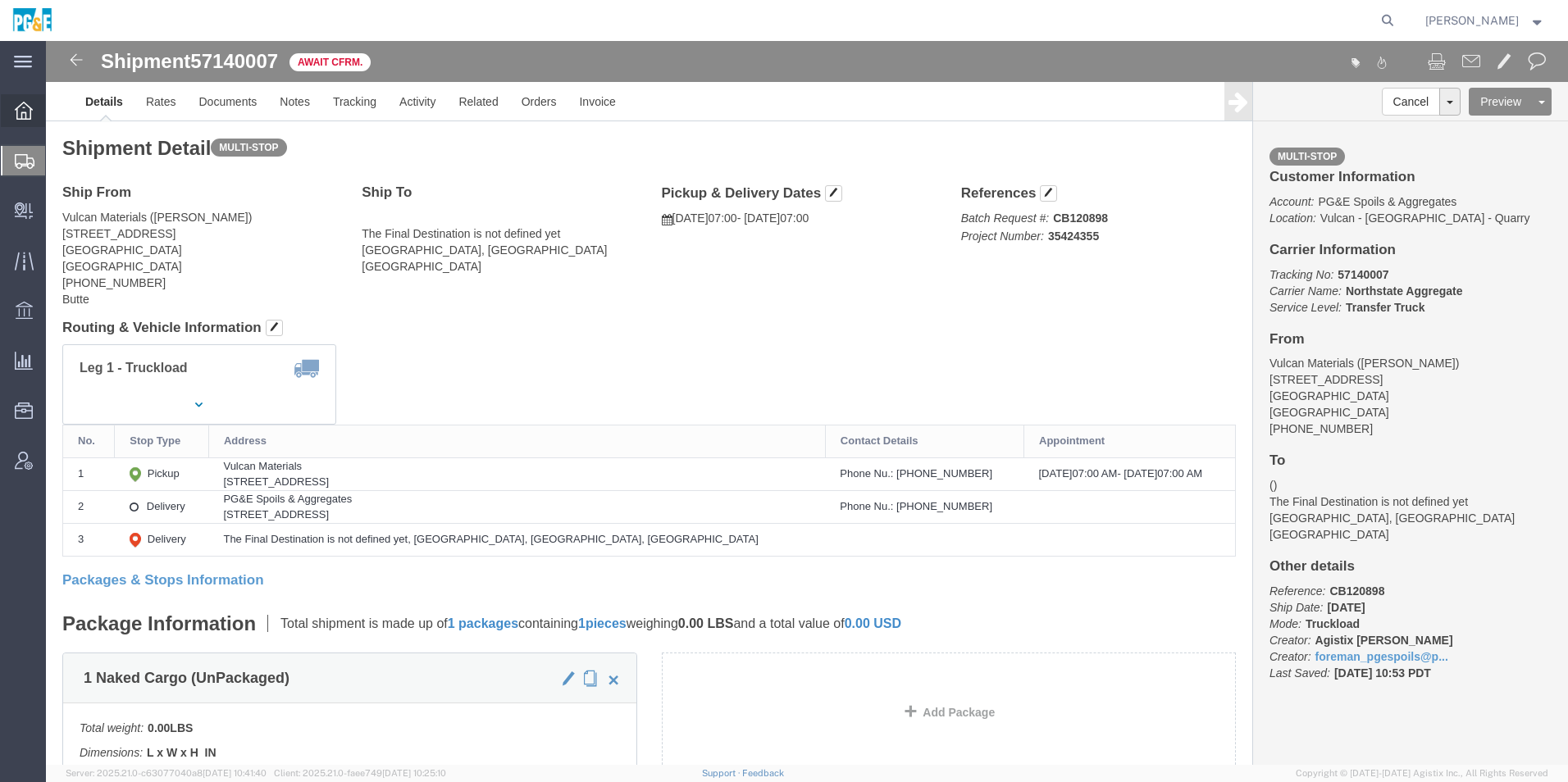
click at [29, 120] on div at bounding box center [24, 111] width 46 height 33
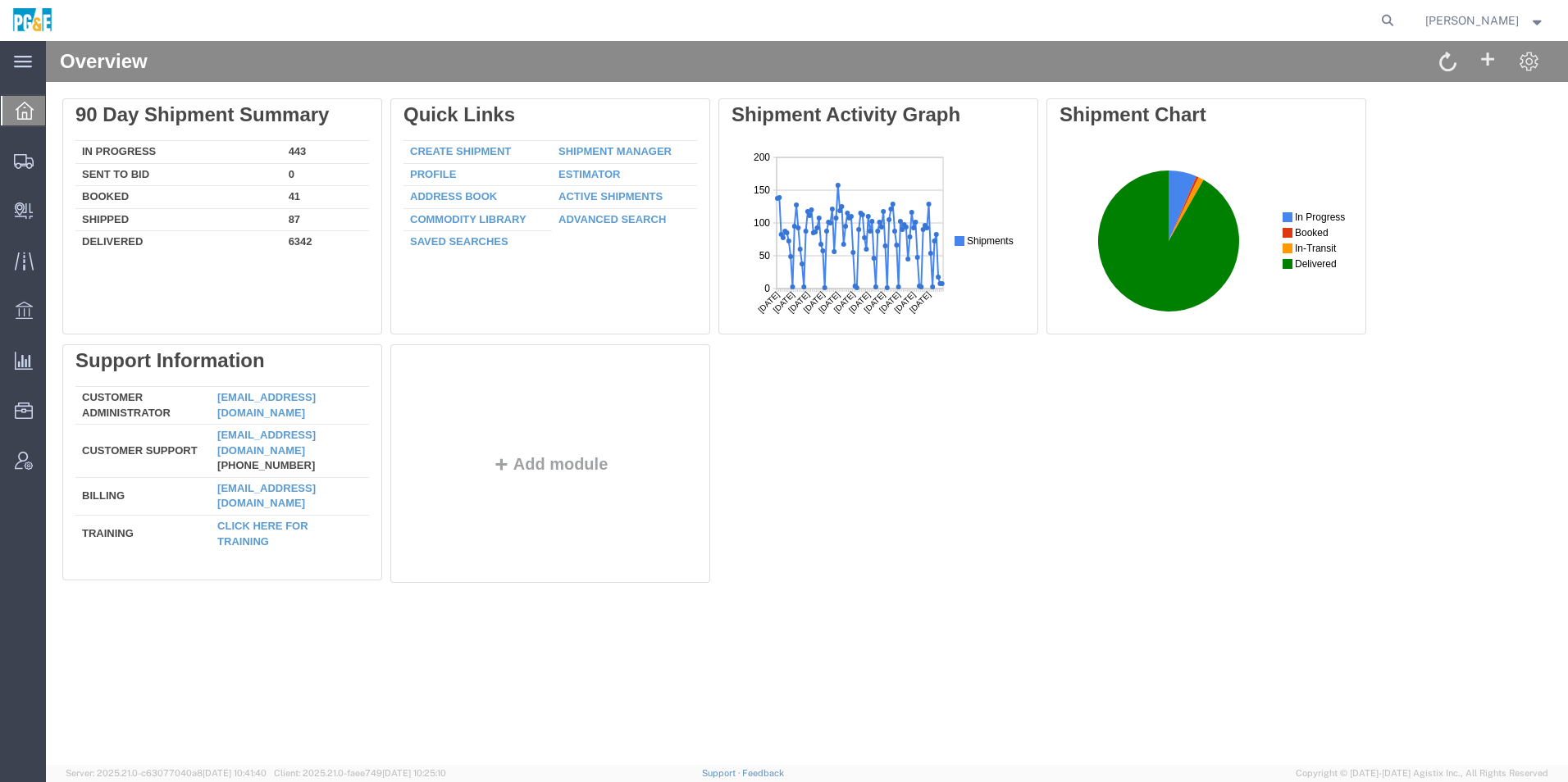
click at [623, 146] on link "Shipment Manager" at bounding box center [615, 151] width 114 height 13
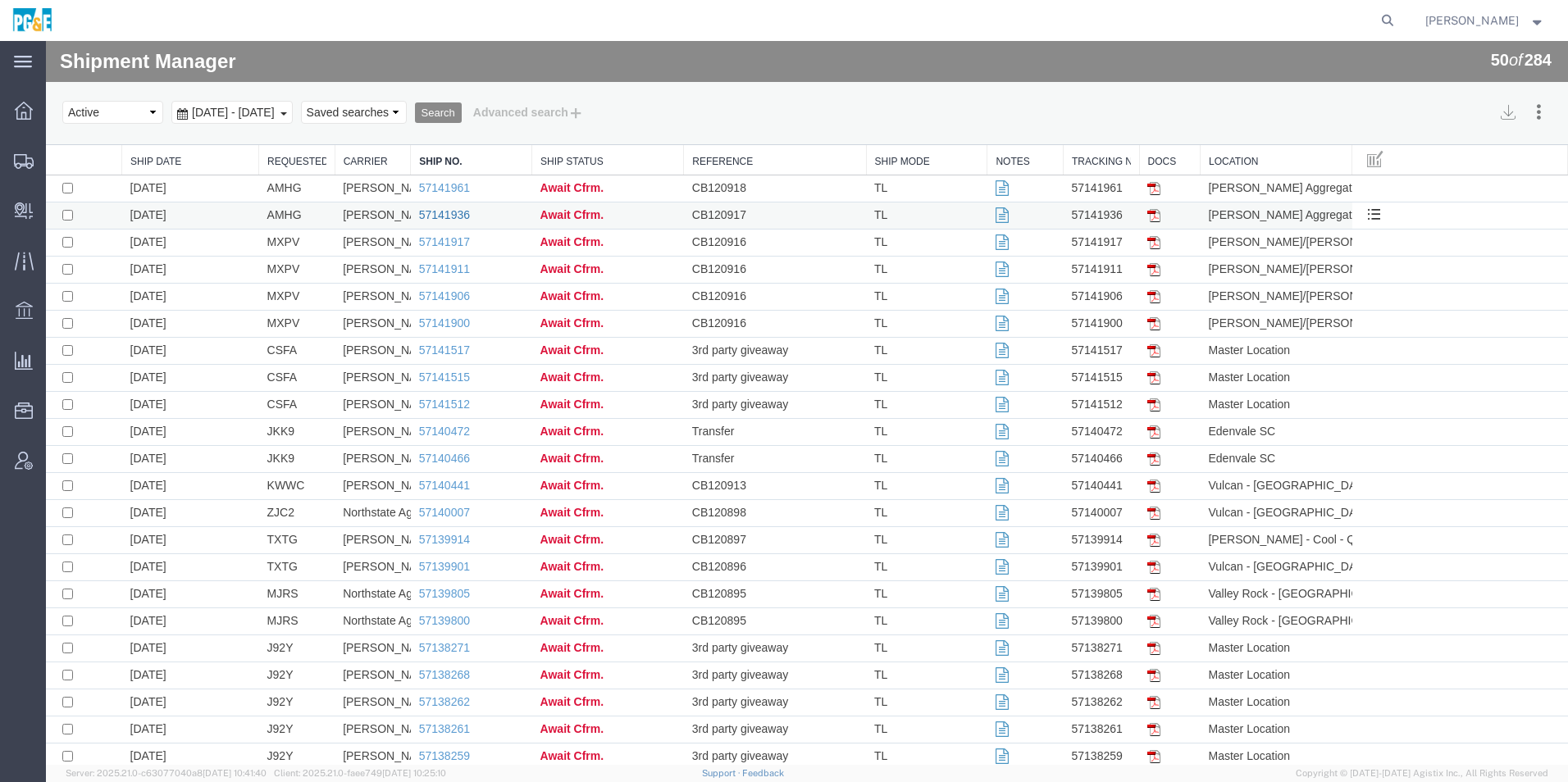
click at [425, 213] on link "57141936" at bounding box center [444, 215] width 51 height 13
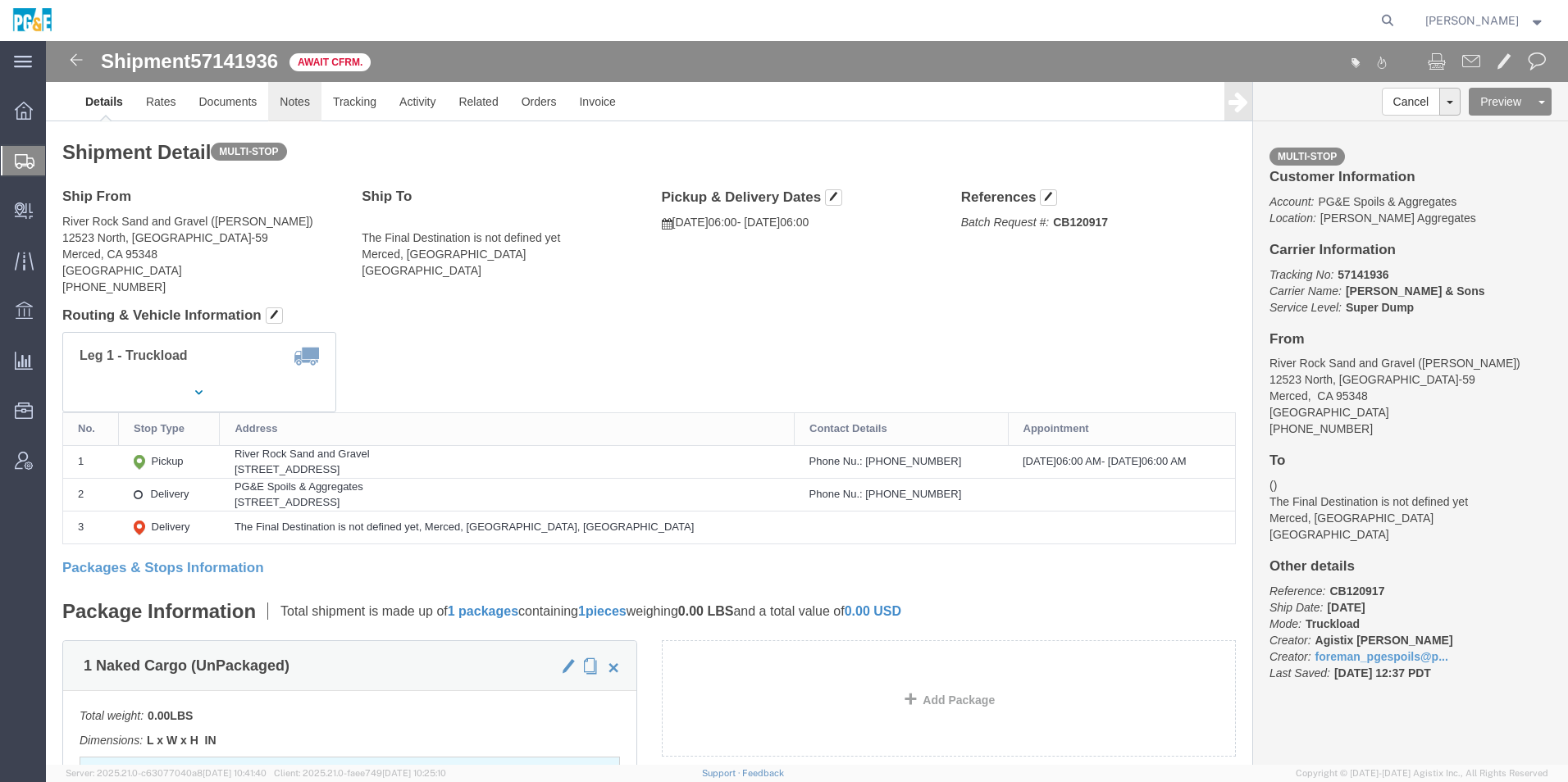
click link "Notes"
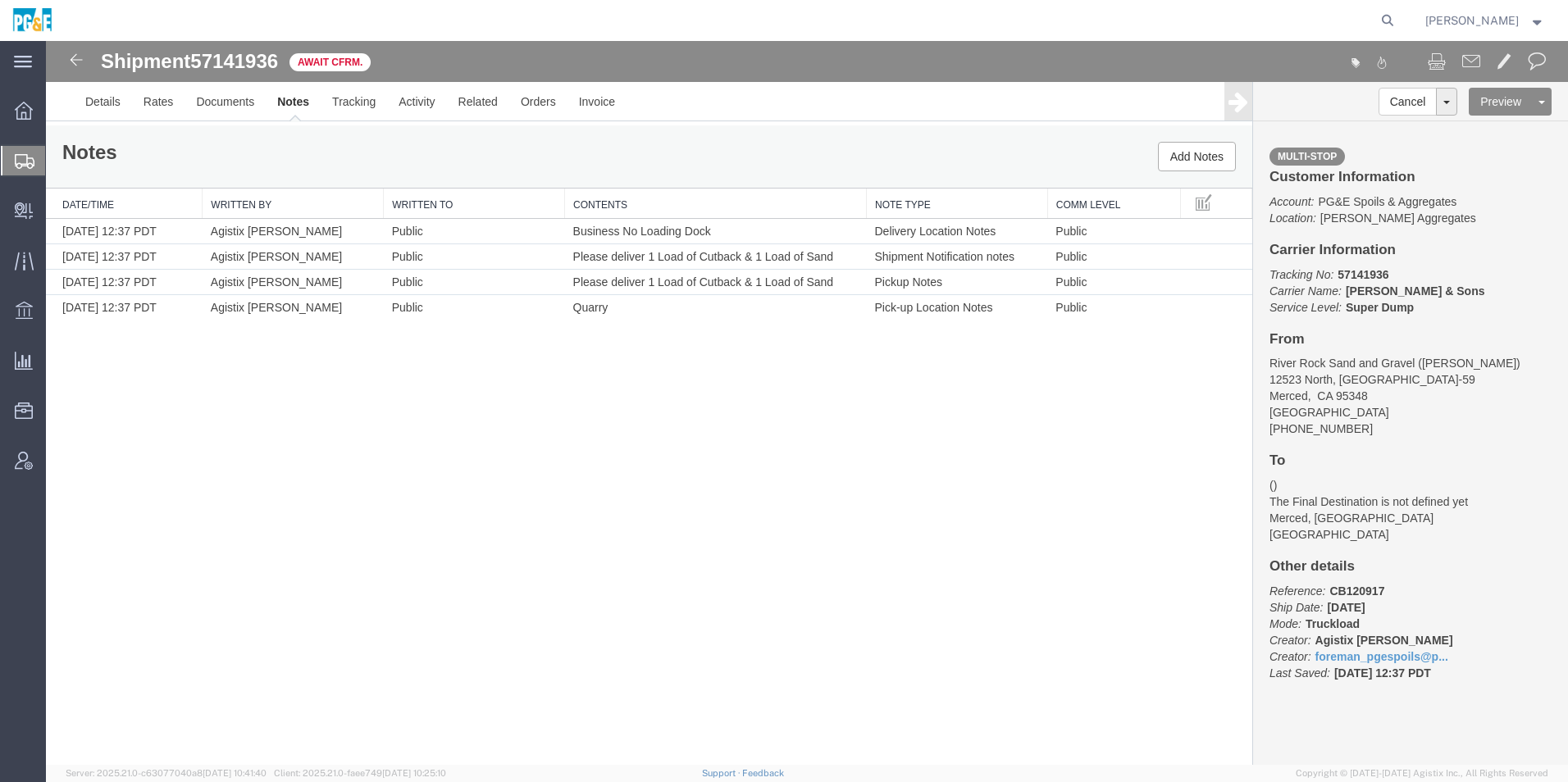
click at [46, 41] on link "Edit Notes" at bounding box center [46, 41] width 0 height 0
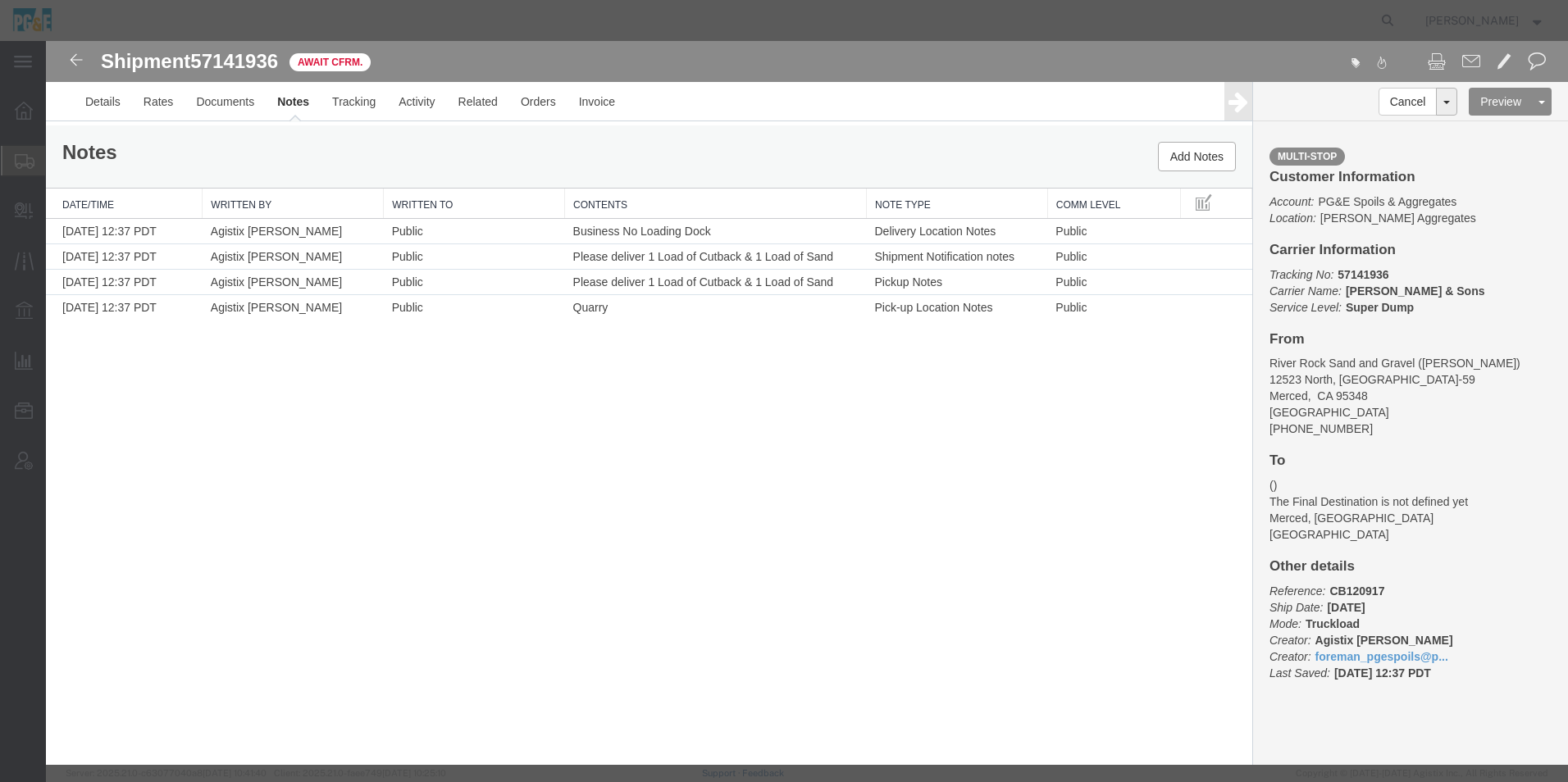
select select "SHIPMENT_NOTIFICATION_NOTES"
select select "PUBLIC"
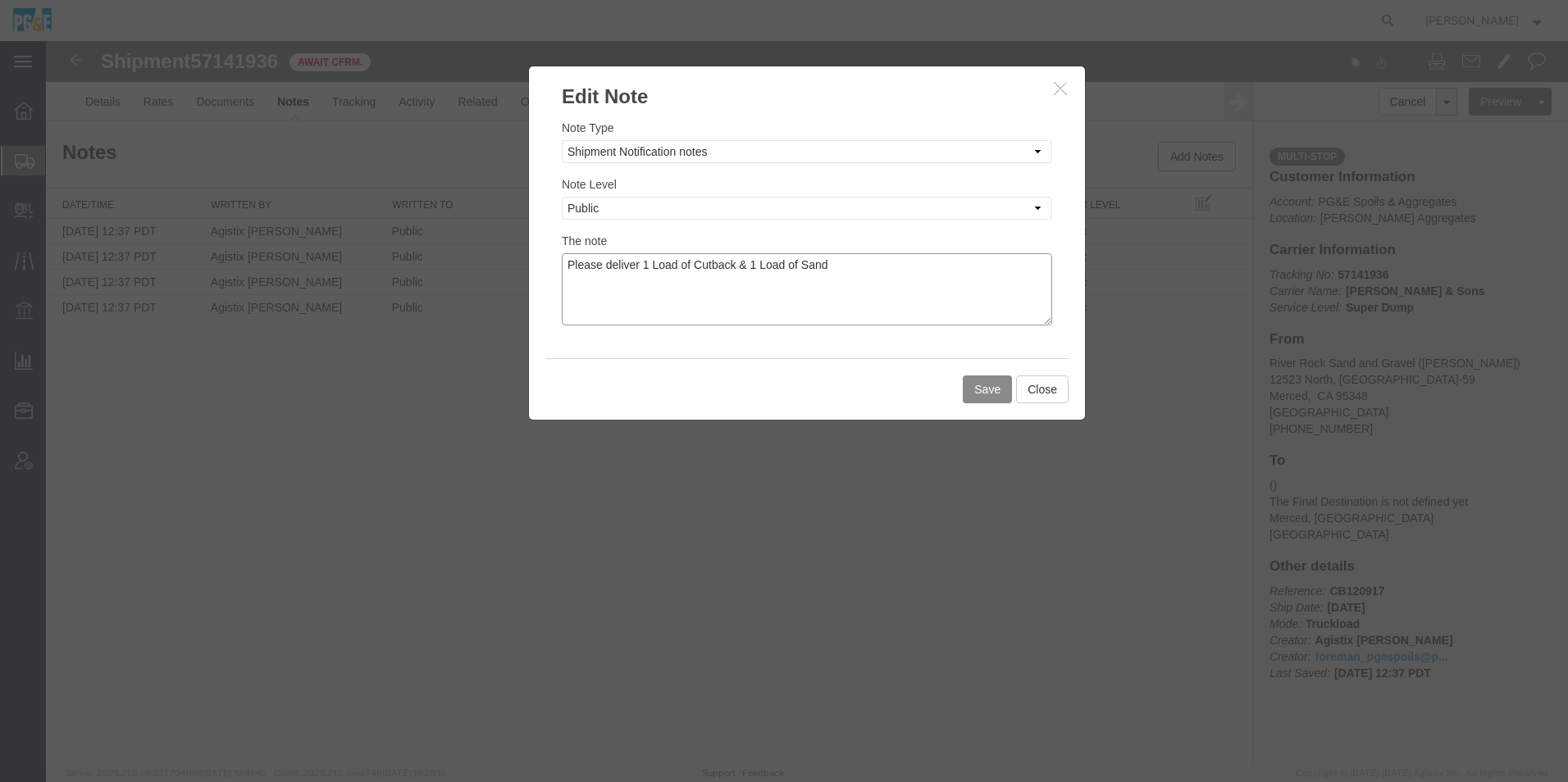
drag, startPoint x: 823, startPoint y: 261, endPoint x: 801, endPoint y: 258, distance: 22.2
click at [801, 258] on textarea "Please deliver 1 Load of Cutback & 1 Load of Sand" at bounding box center [806, 289] width 490 height 72
drag, startPoint x: 875, startPoint y: 262, endPoint x: -3, endPoint y: 179, distance: 881.9
click at [46, 179] on html "Shipment 57141936 4 of 4 Await Cfrm. Details Rates Documents Notes Tracking Act…" at bounding box center [807, 404] width 1522 height 724
type textarea "Please deliver 1 Load of Cutback & 1 Load of [GEOGRAPHIC_DATA]"
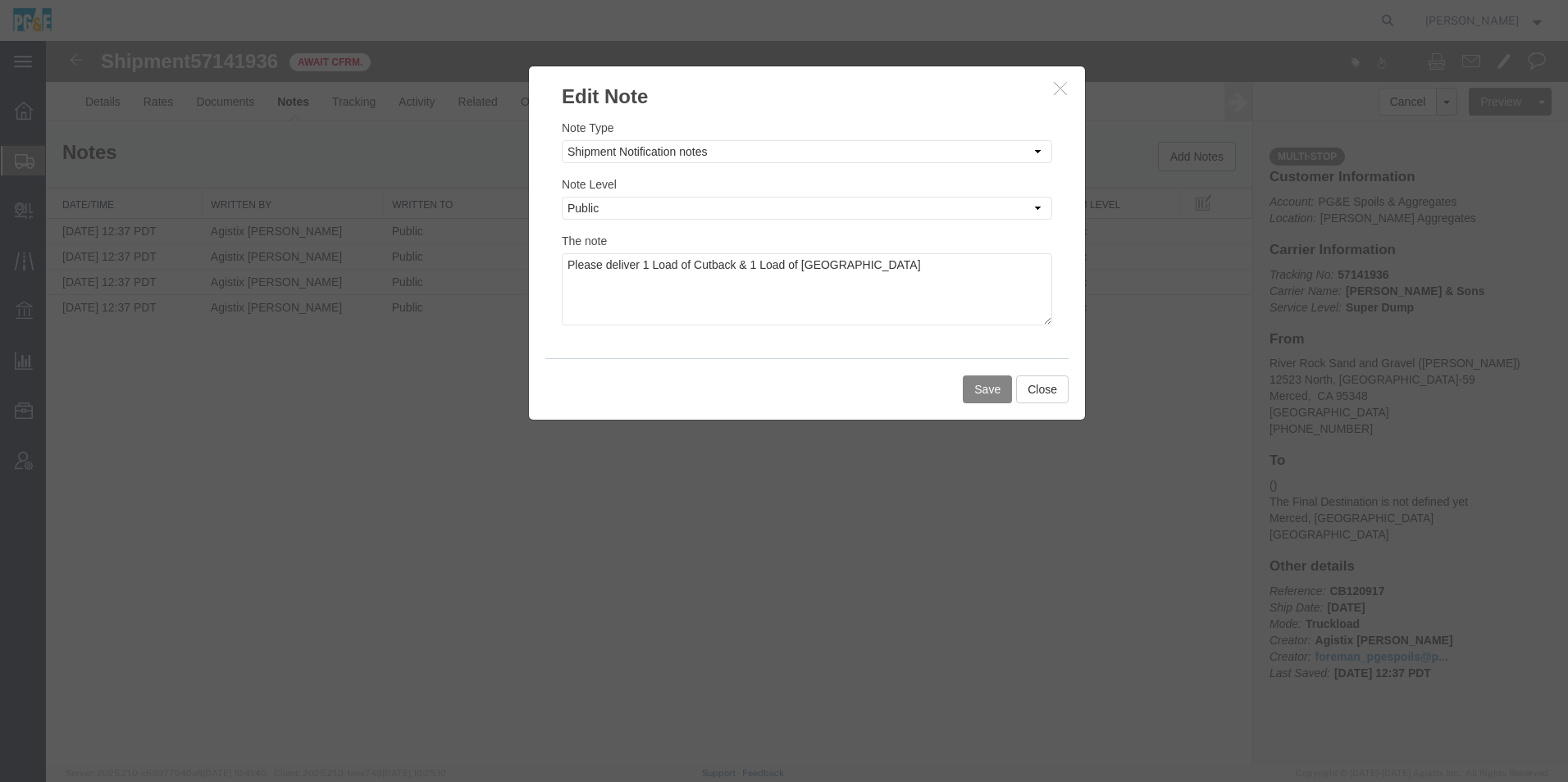
click at [985, 385] on button "Save" at bounding box center [987, 389] width 49 height 28
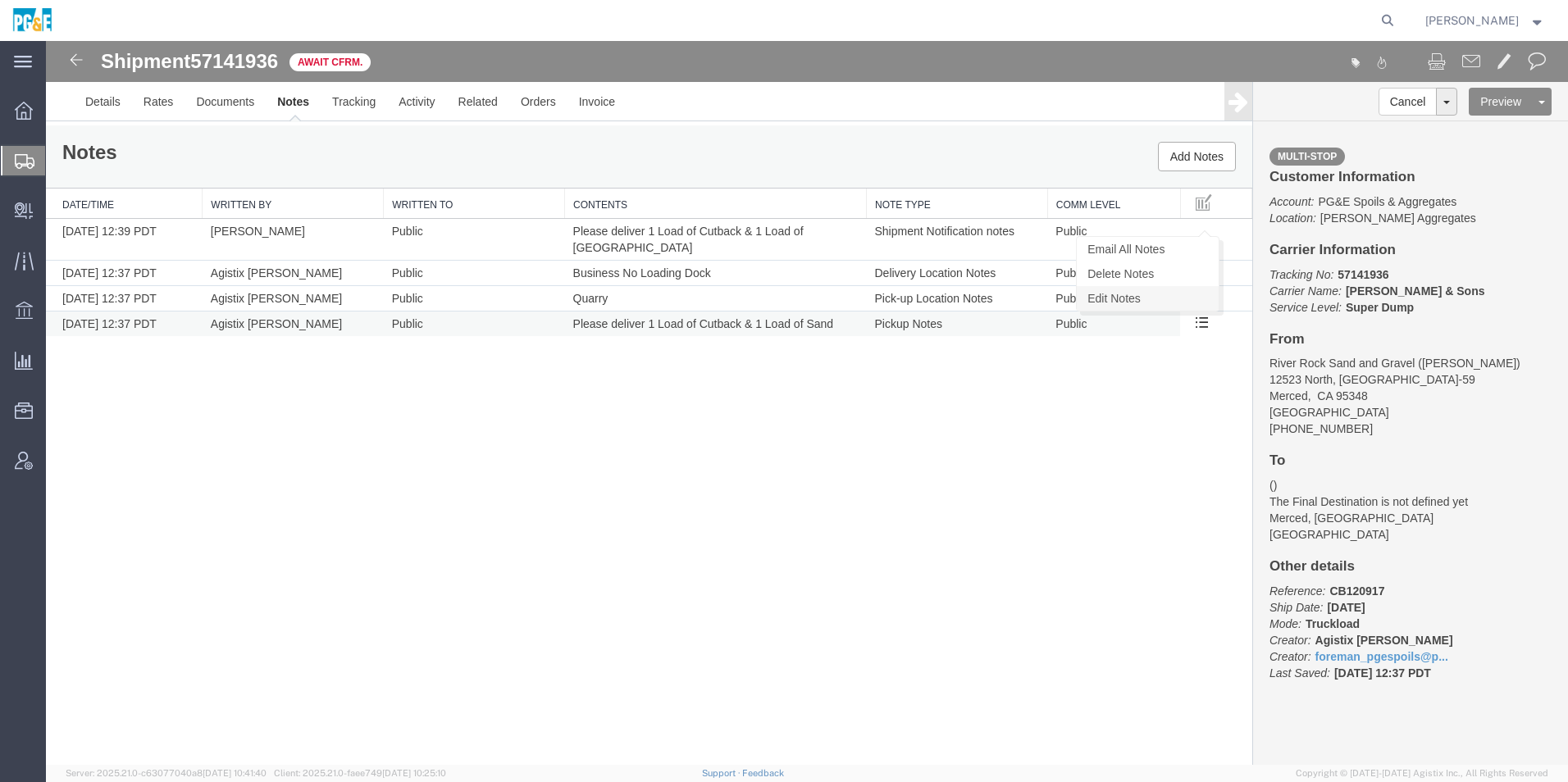
click at [1178, 297] on link "Edit Notes" at bounding box center [1147, 299] width 142 height 25
select select "PICK_UP_NOTES"
select select "PUBLIC"
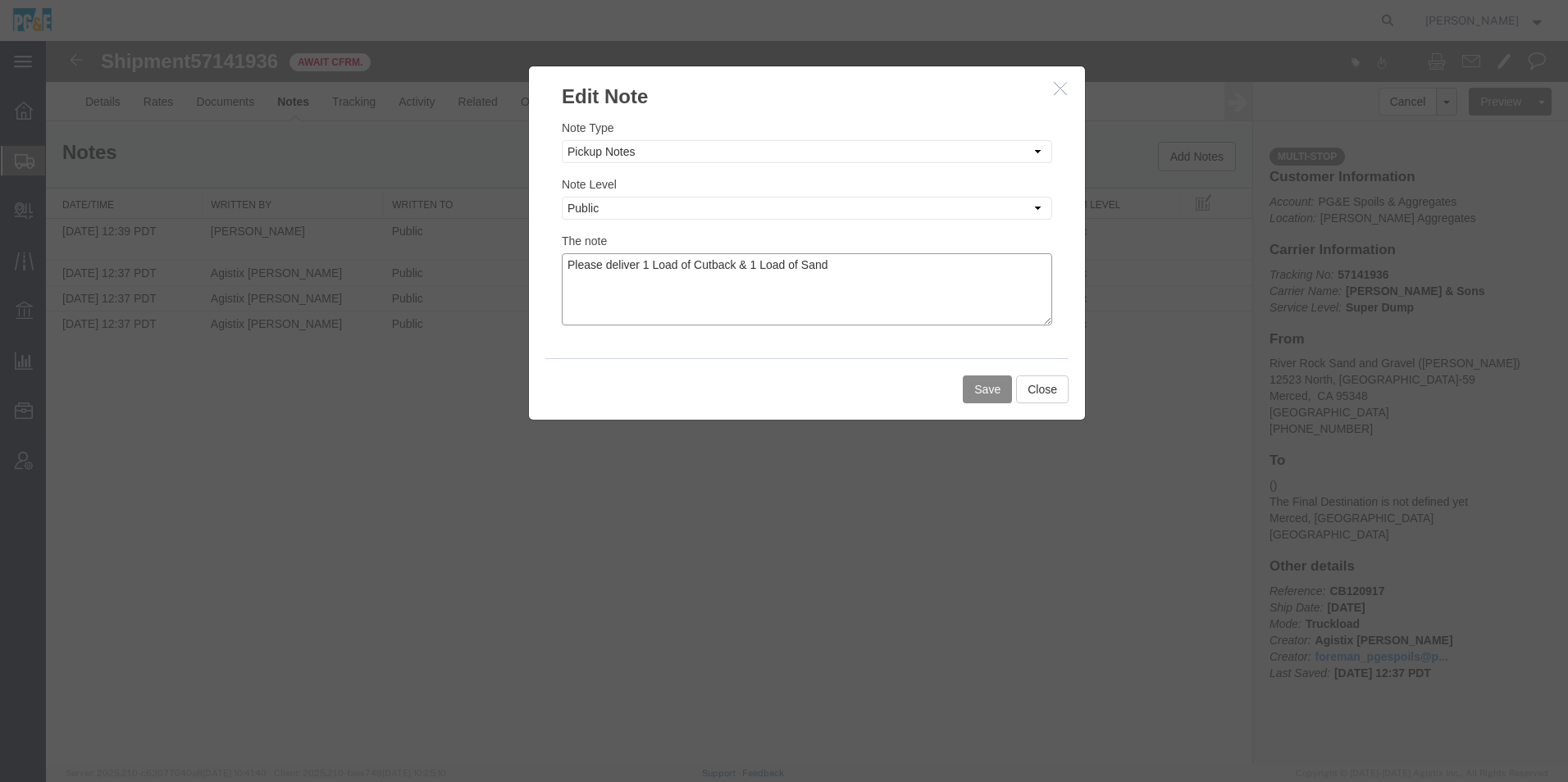
drag, startPoint x: 880, startPoint y: 258, endPoint x: 92, endPoint y: 225, distance: 788.7
click at [92, 225] on div "Edit Note Note Type Select Approval Bid Notes Carrier Change Notes Claim Notes …" at bounding box center [807, 404] width 1522 height 724
paste textarea "Base Rock"
type textarea "Please deliver 1 Load of Cutback & 1 Load of [GEOGRAPHIC_DATA]"
click at [963, 389] on button "Save" at bounding box center [987, 389] width 49 height 28
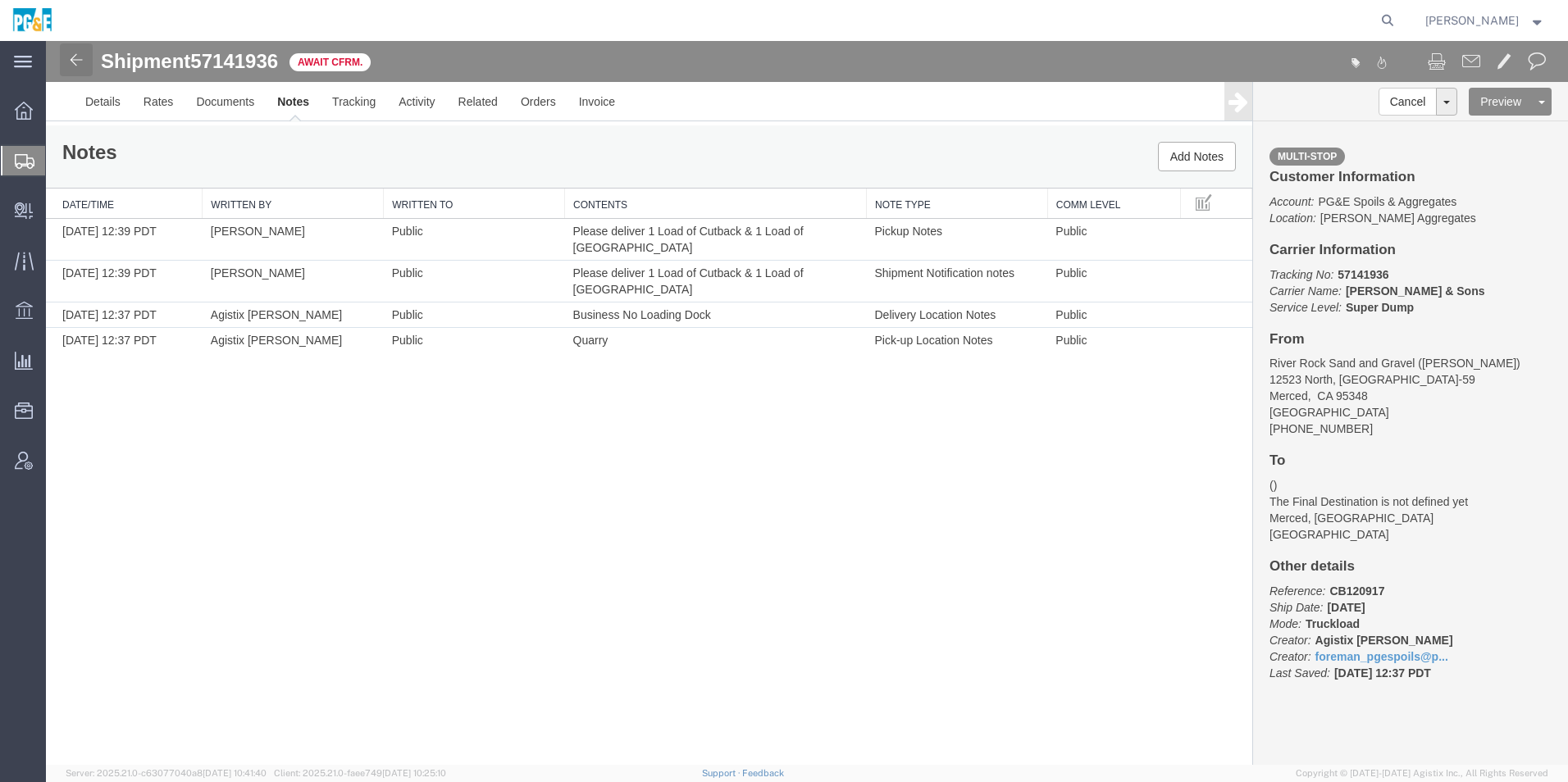
click at [69, 55] on img at bounding box center [76, 60] width 19 height 19
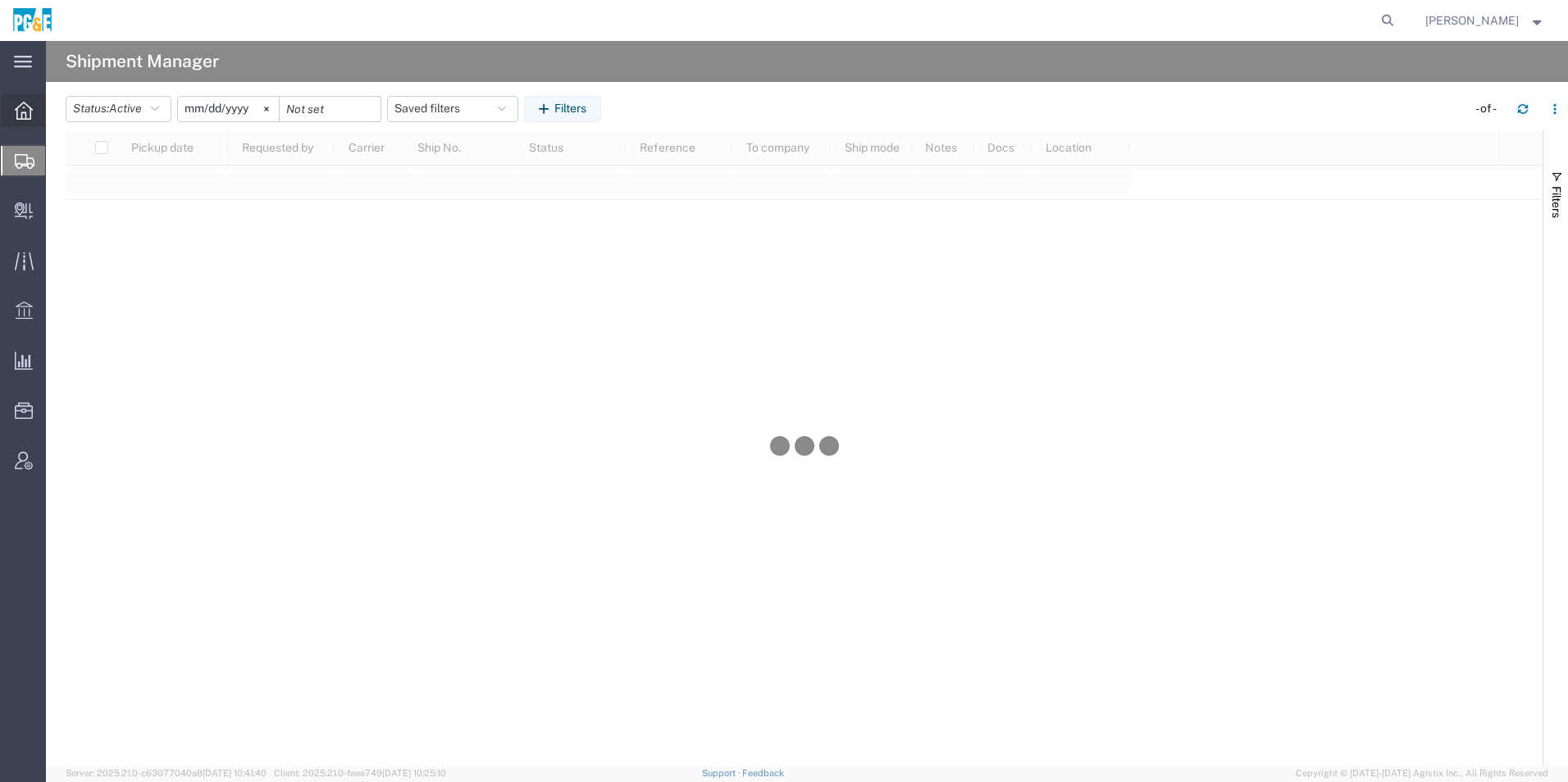
click at [26, 113] on icon at bounding box center [23, 111] width 18 height 18
